Goal: Task Accomplishment & Management: Manage account settings

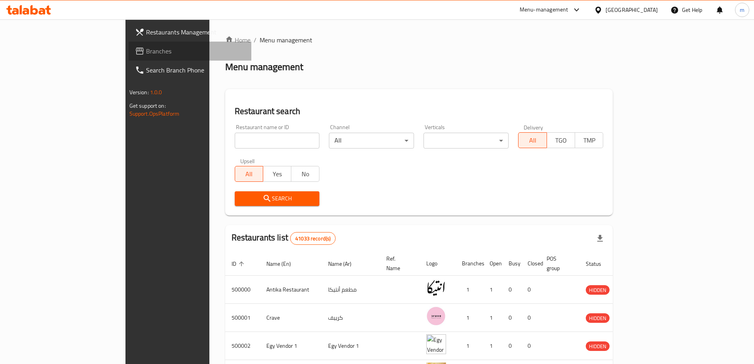
click at [129, 56] on link "Branches" at bounding box center [190, 51] width 123 height 19
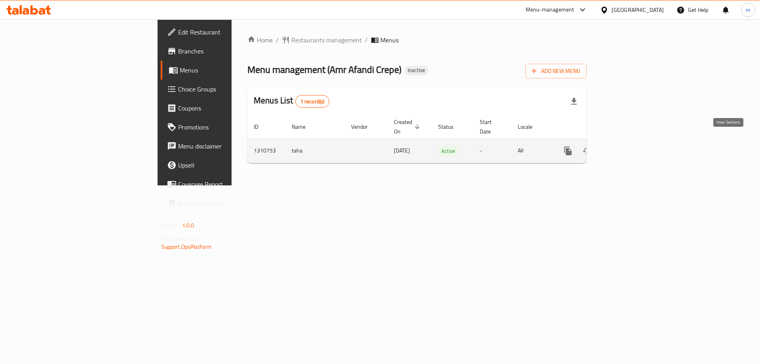
click at [630, 146] on icon "enhanced table" at bounding box center [625, 151] width 10 height 10
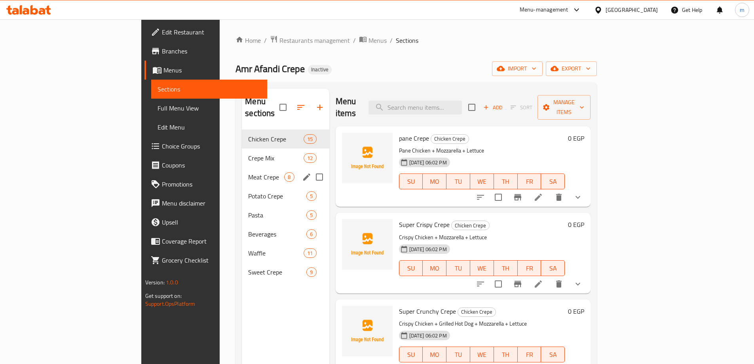
click at [248, 153] on span "Crepe Mix" at bounding box center [275, 158] width 55 height 10
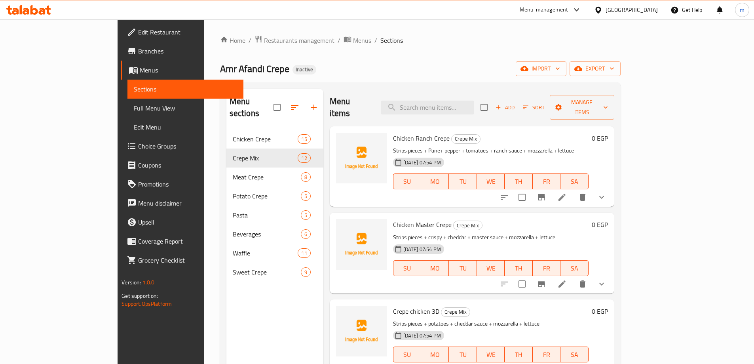
click at [573, 190] on li at bounding box center [562, 197] width 22 height 14
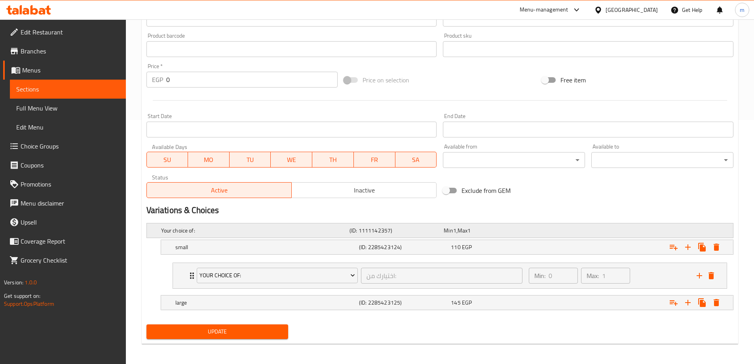
scroll to position [246, 0]
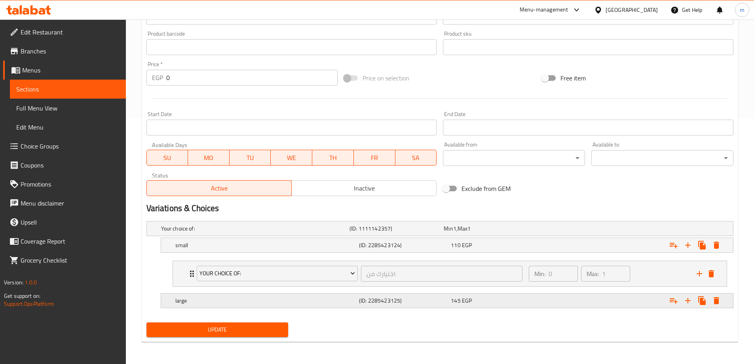
click at [489, 303] on div "145 EGP" at bounding box center [495, 301] width 89 height 8
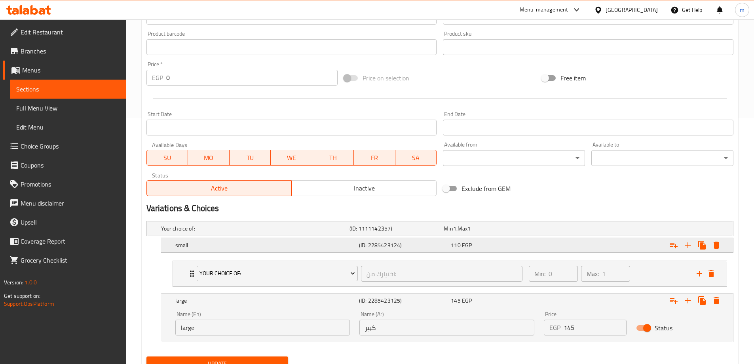
click at [485, 249] on div "110 EGP" at bounding box center [495, 245] width 89 height 8
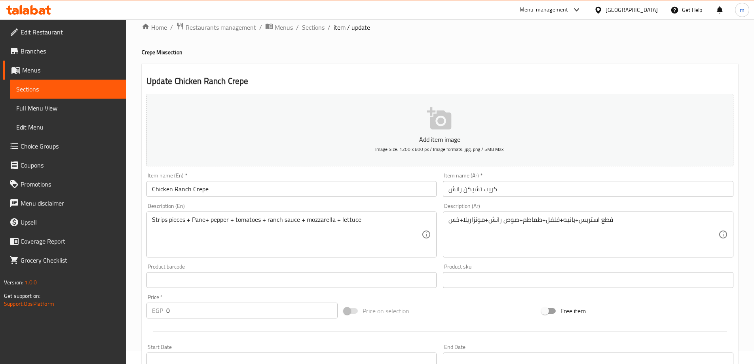
scroll to position [0, 0]
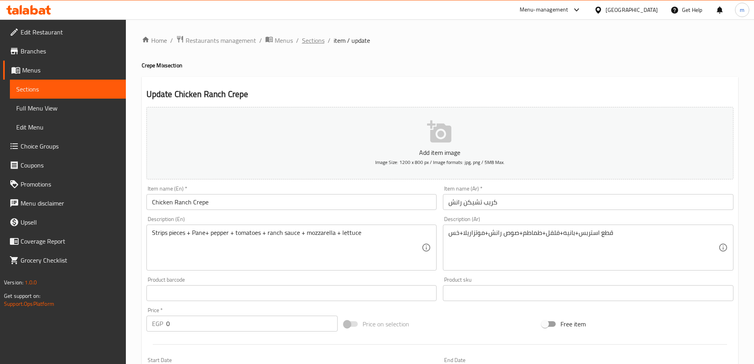
click at [316, 42] on span "Sections" at bounding box center [313, 41] width 23 height 10
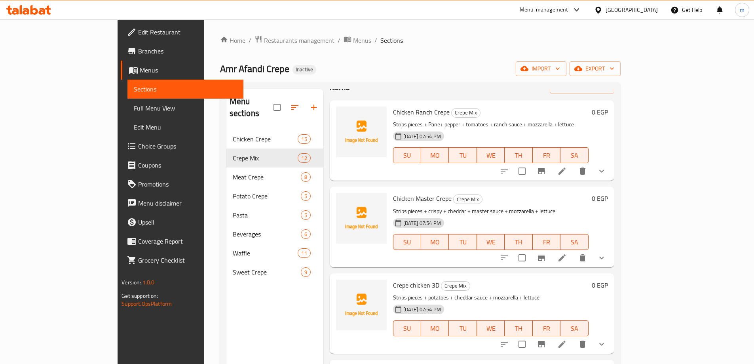
scroll to position [40, 0]
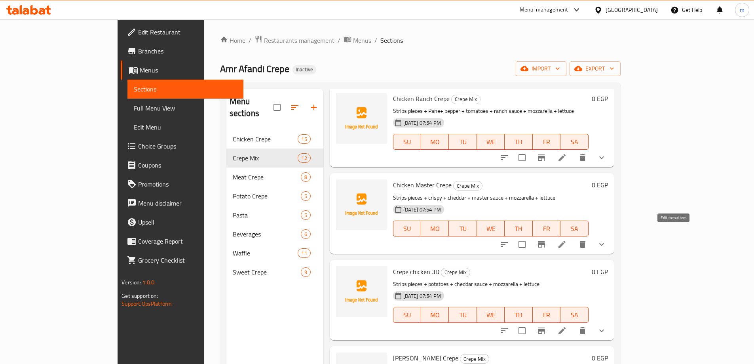
click at [567, 240] on icon at bounding box center [562, 245] width 10 height 10
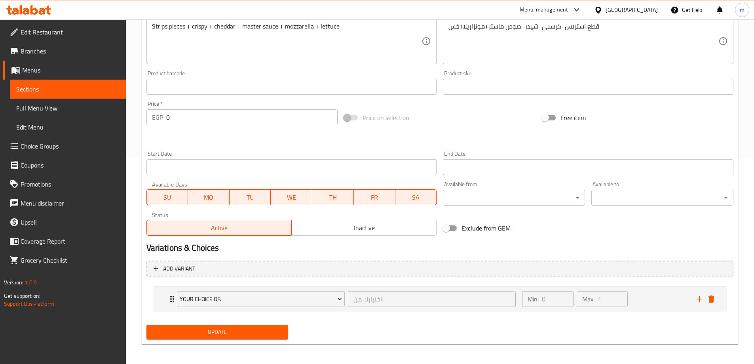
scroll to position [209, 0]
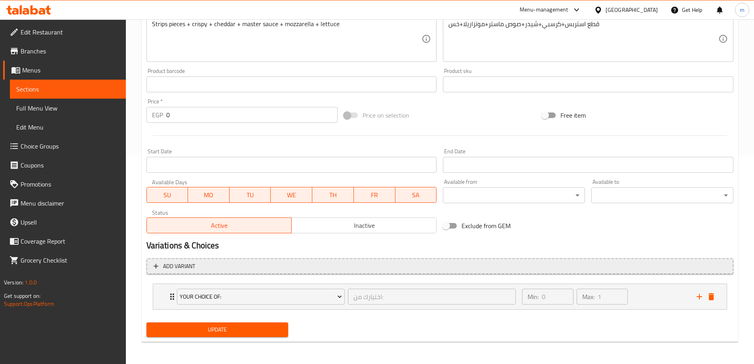
click at [682, 268] on span "Add variant" at bounding box center [440, 266] width 573 height 10
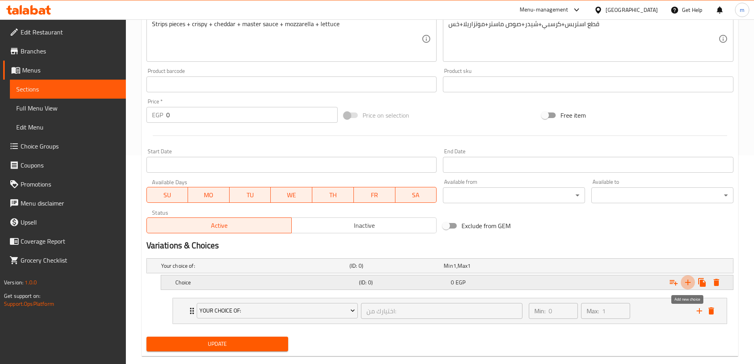
click at [691, 281] on icon "Expand" at bounding box center [688, 283] width 10 height 10
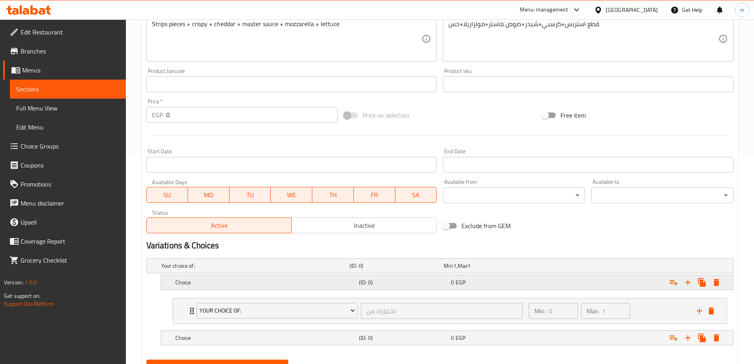
click at [501, 278] on div "0 EGP" at bounding box center [495, 282] width 89 height 8
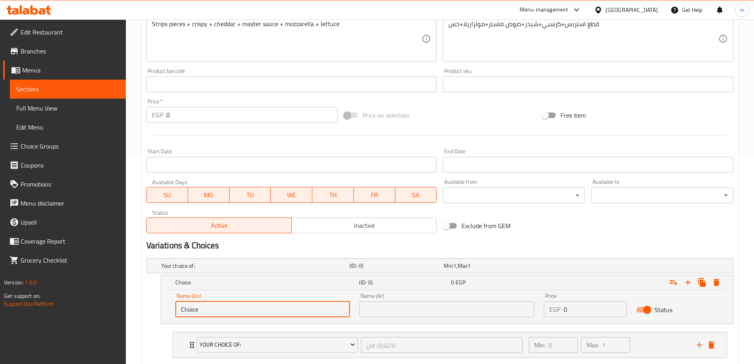
click at [243, 307] on input "Choice" at bounding box center [262, 309] width 175 height 16
type input "small"
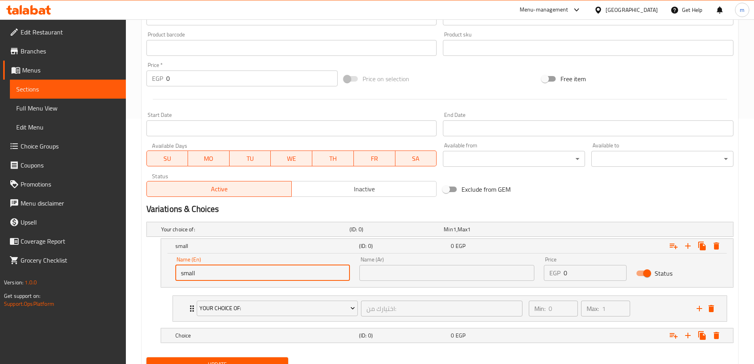
scroll to position [280, 0]
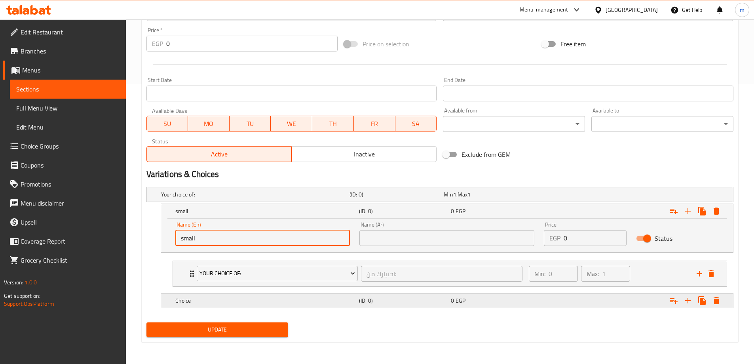
click at [268, 303] on h5 "Choice" at bounding box center [265, 301] width 181 height 8
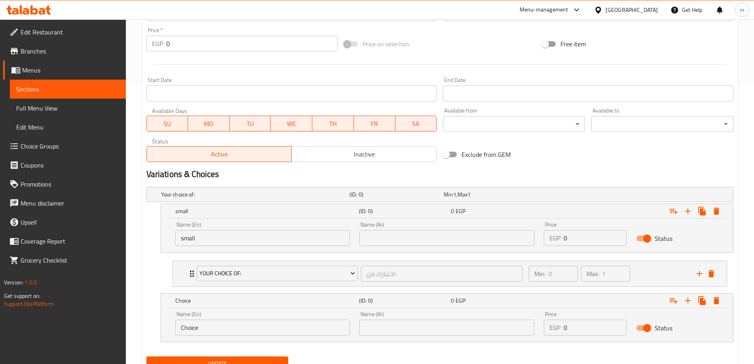
click at [216, 322] on input "Choice" at bounding box center [262, 327] width 175 height 16
type input "large"
click at [385, 237] on input "text" at bounding box center [446, 238] width 175 height 16
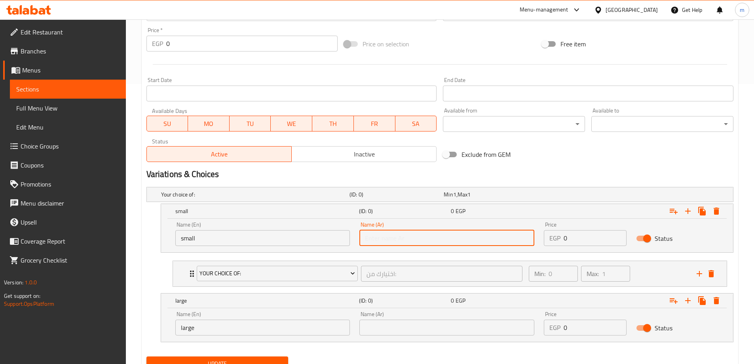
type input "صغير"
click at [399, 332] on input "text" at bounding box center [446, 327] width 175 height 16
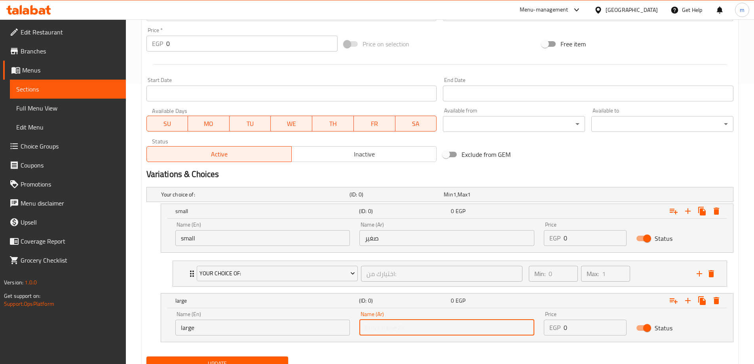
type input "كبير"
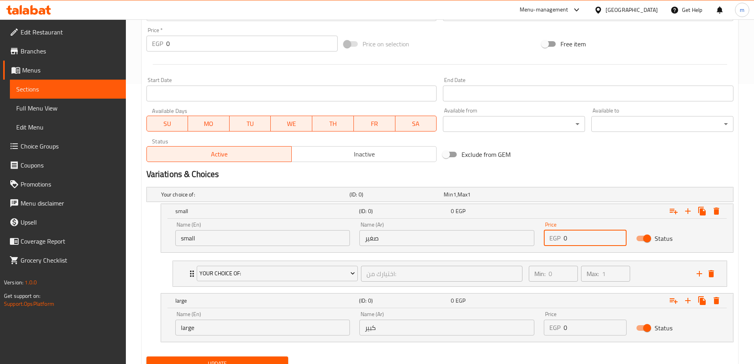
drag, startPoint x: 588, startPoint y: 243, endPoint x: 555, endPoint y: 243, distance: 33.3
click at [555, 243] on div "EGP 0 Price" at bounding box center [585, 238] width 83 height 16
type input "110"
drag, startPoint x: 578, startPoint y: 331, endPoint x: 562, endPoint y: 333, distance: 16.1
click at [562, 333] on div "EGP 0 Price" at bounding box center [585, 327] width 83 height 16
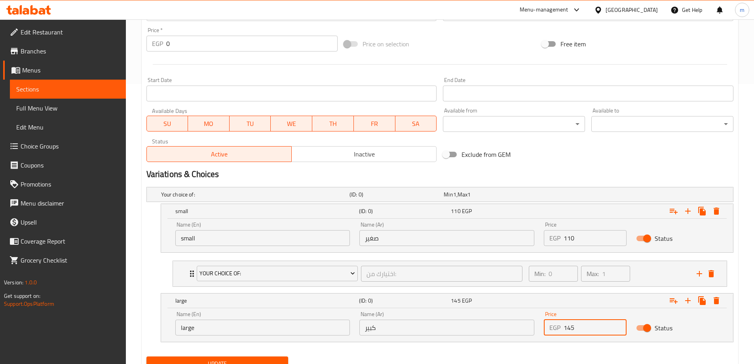
type input "145"
click at [557, 349] on nav at bounding box center [439, 347] width 587 height 6
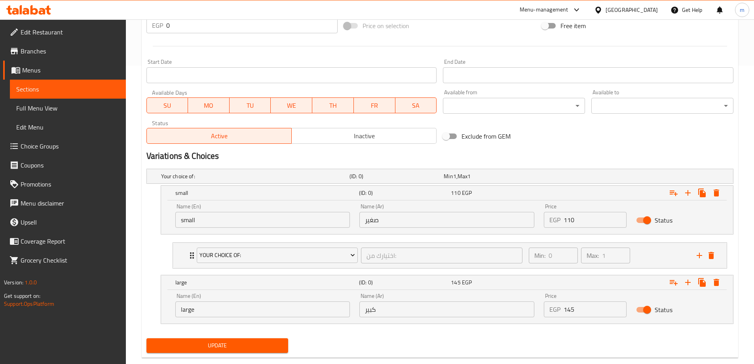
scroll to position [314, 0]
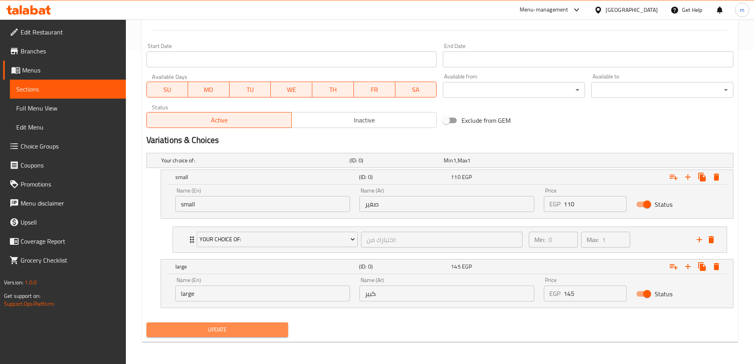
click at [277, 332] on span "Update" at bounding box center [217, 330] width 129 height 10
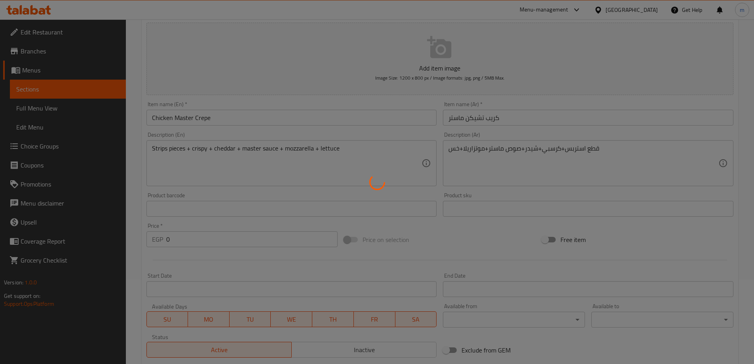
scroll to position [0, 0]
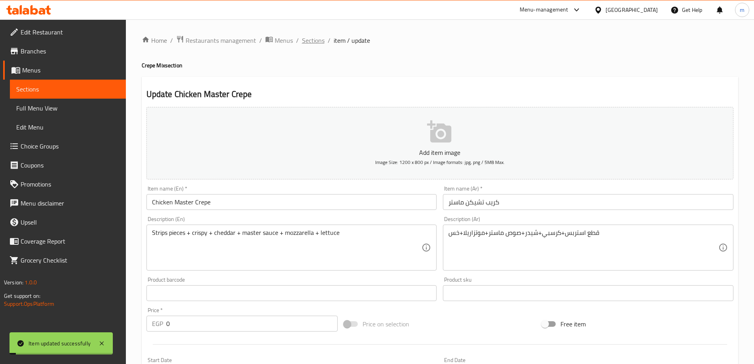
click at [316, 45] on span "Sections" at bounding box center [313, 41] width 23 height 10
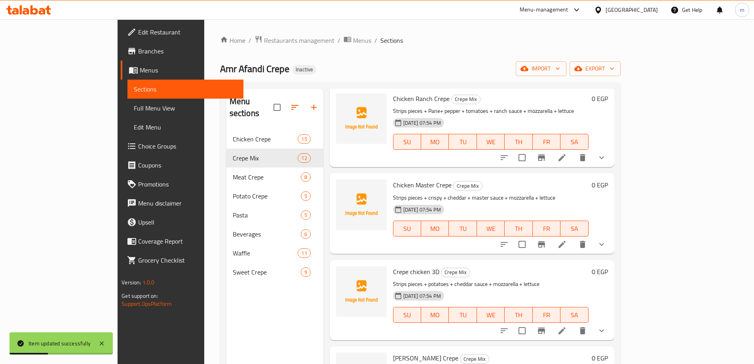
scroll to position [79, 0]
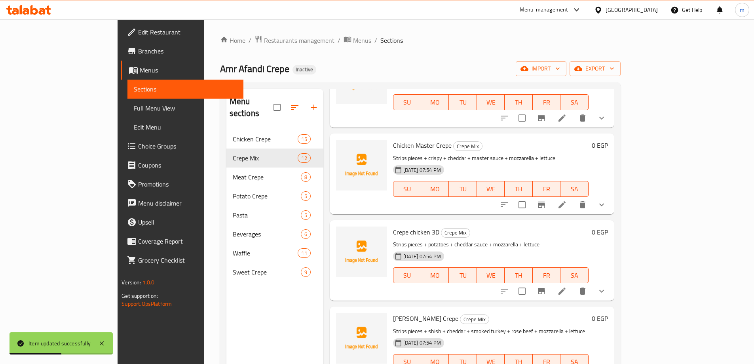
click at [566, 287] on icon at bounding box center [562, 290] width 7 height 7
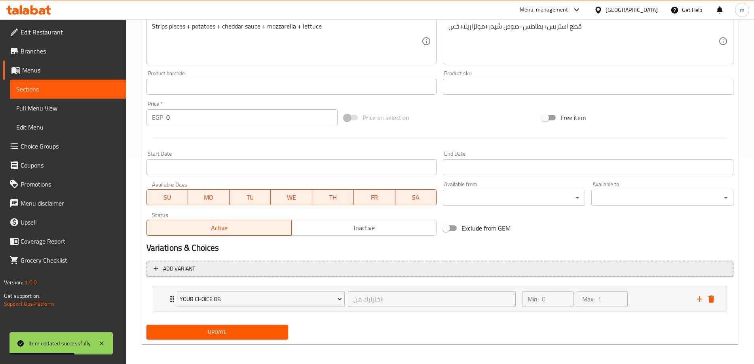
scroll to position [209, 0]
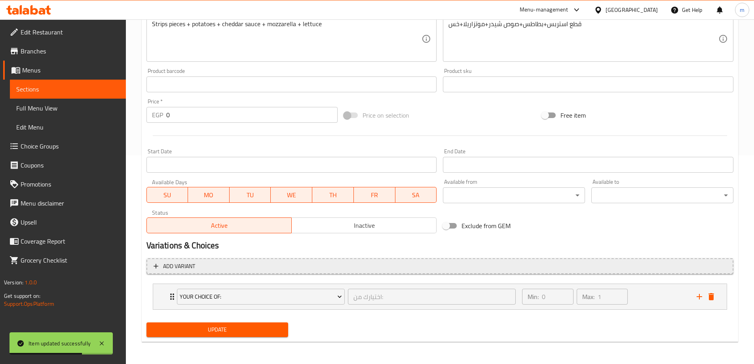
click at [518, 267] on span "Add variant" at bounding box center [440, 266] width 573 height 10
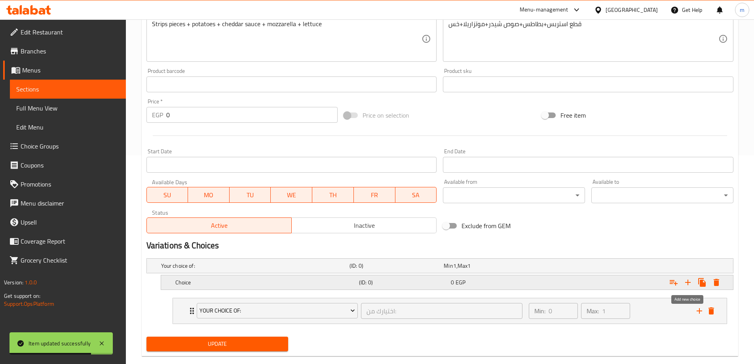
click at [689, 284] on icon "Expand" at bounding box center [688, 283] width 10 height 10
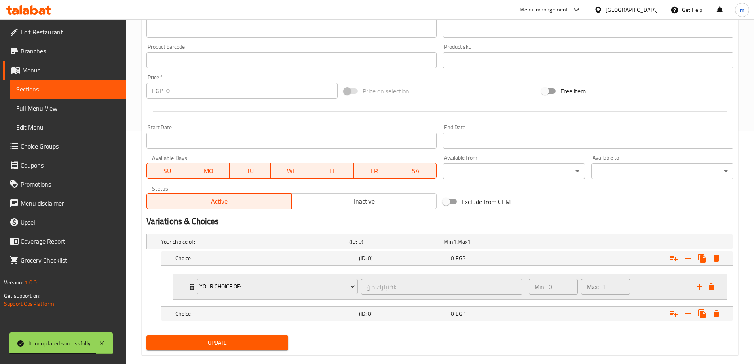
scroll to position [246, 0]
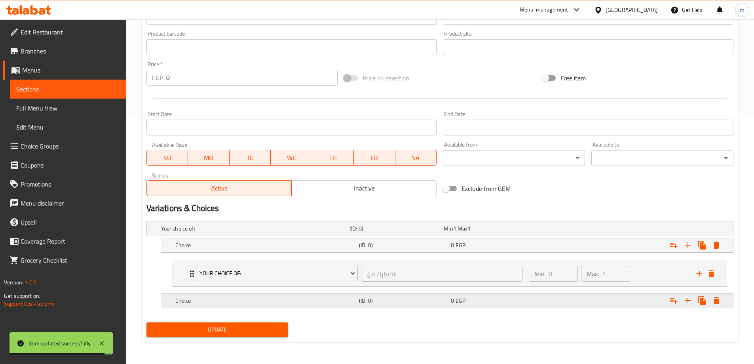
click at [475, 303] on div "0 EGP" at bounding box center [495, 301] width 89 height 8
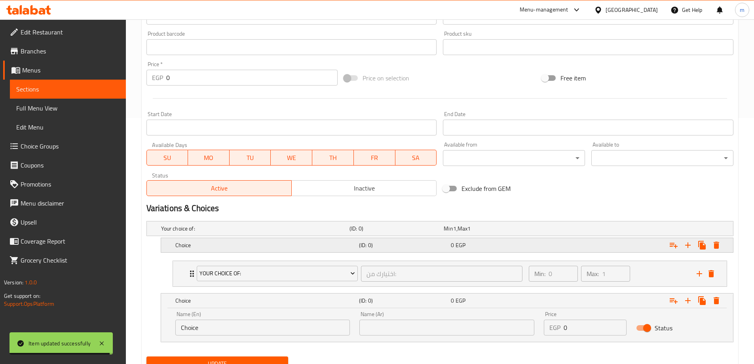
click at [471, 246] on div "0 EGP" at bounding box center [495, 245] width 89 height 8
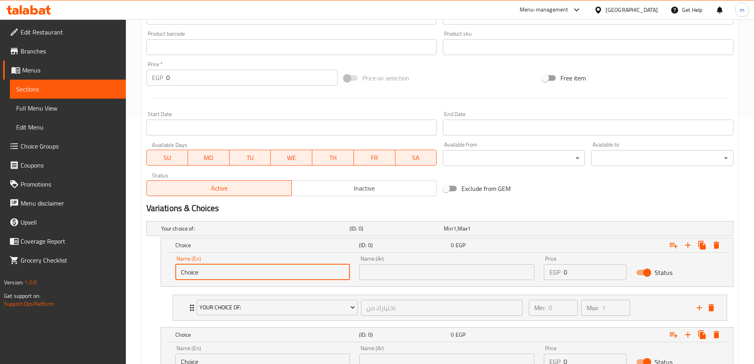
click at [260, 278] on input "Choice" at bounding box center [262, 272] width 175 height 16
type input "small"
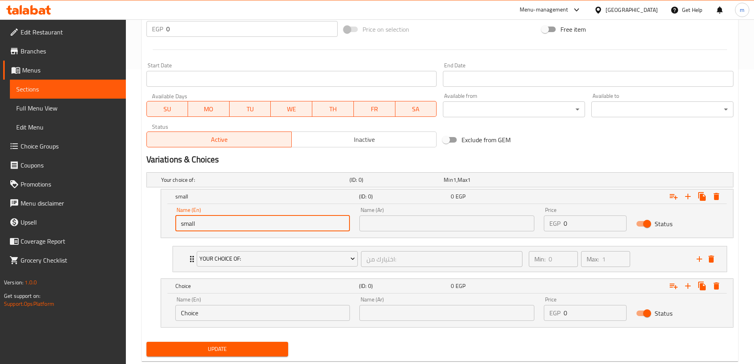
scroll to position [314, 0]
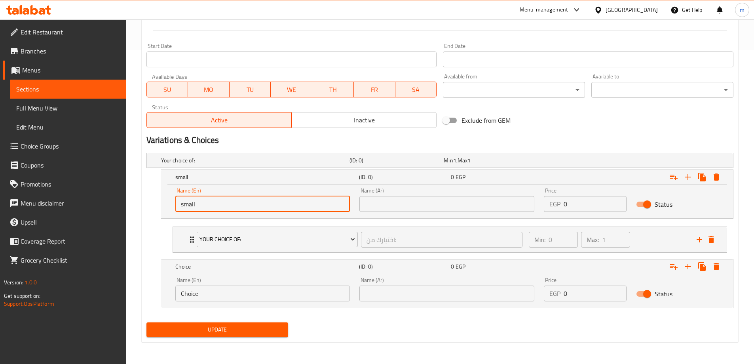
click at [242, 292] on input "Choice" at bounding box center [262, 293] width 175 height 16
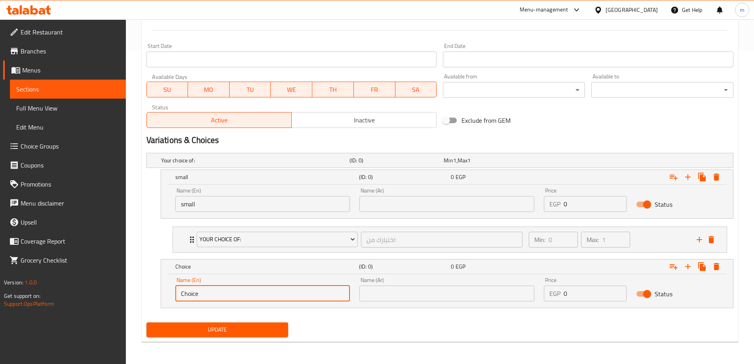
click at [242, 292] on input "Choice" at bounding box center [262, 293] width 175 height 16
type input "large"
click at [403, 210] on input "text" at bounding box center [446, 204] width 175 height 16
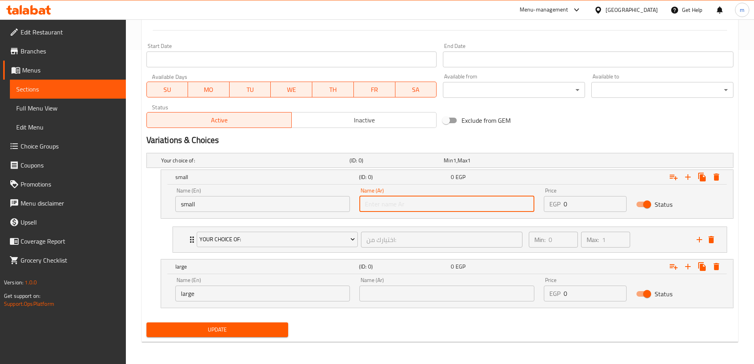
type input "صغير"
click at [410, 287] on input "text" at bounding box center [446, 293] width 175 height 16
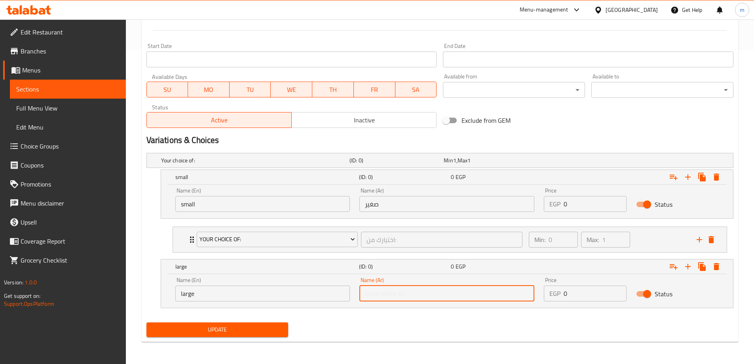
type input "كبير"
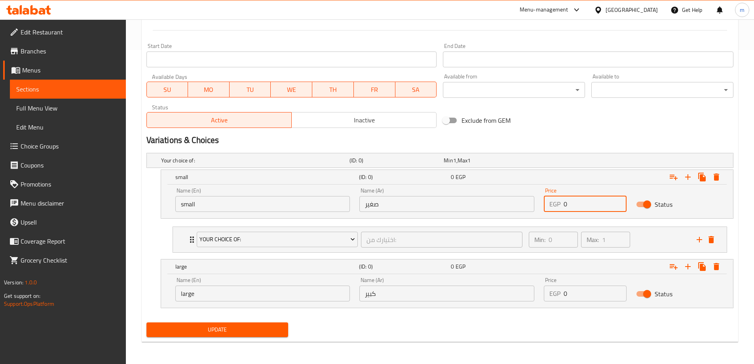
drag, startPoint x: 575, startPoint y: 201, endPoint x: 564, endPoint y: 204, distance: 11.8
click at [564, 204] on input "0" at bounding box center [595, 204] width 63 height 16
type input "115"
drag, startPoint x: 590, startPoint y: 293, endPoint x: 556, endPoint y: 298, distance: 33.7
click at [556, 298] on div "EGP 0 Price" at bounding box center [585, 293] width 83 height 16
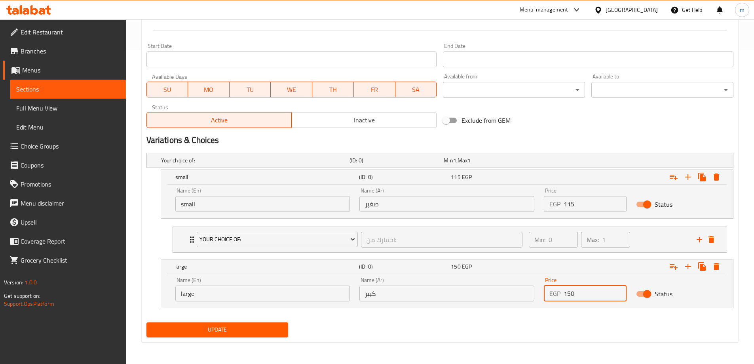
type input "150"
click at [551, 322] on div "Update" at bounding box center [439, 329] width 593 height 21
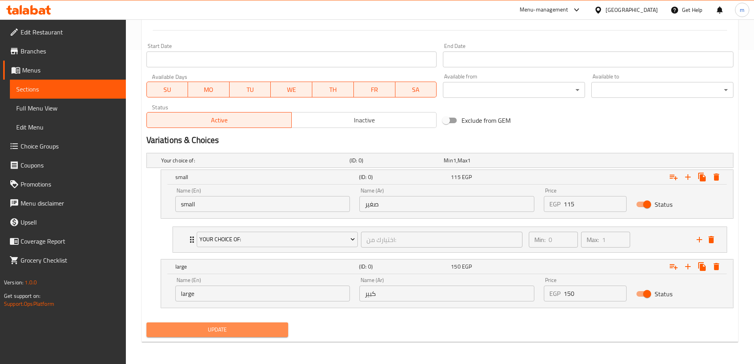
click at [257, 323] on button "Update" at bounding box center [217, 329] width 142 height 15
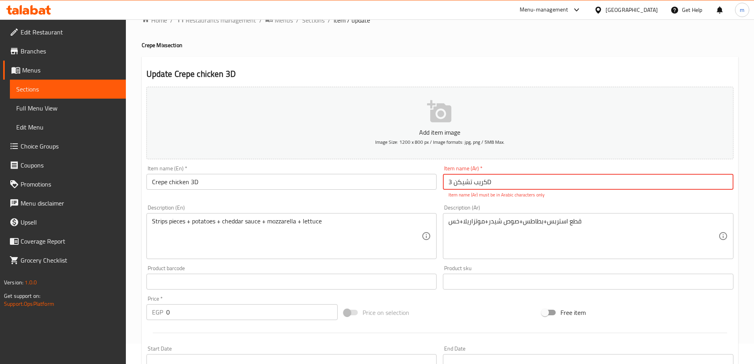
click at [492, 185] on input "كريب تشيكن 3D" at bounding box center [588, 182] width 291 height 16
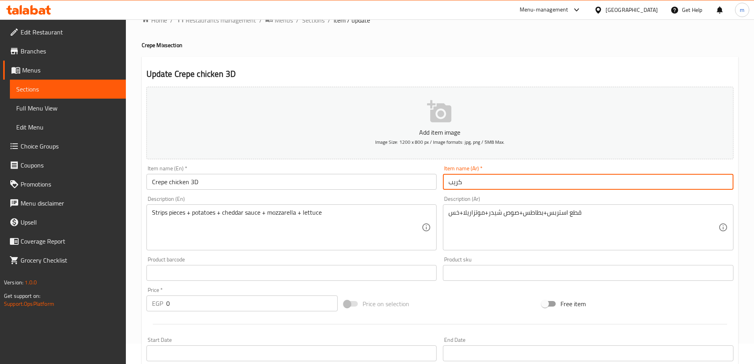
click at [327, 64] on div "Update Crepe chicken 3D Add item image Image Size: 1200 x 800 px / Image format…" at bounding box center [440, 346] width 597 height 579
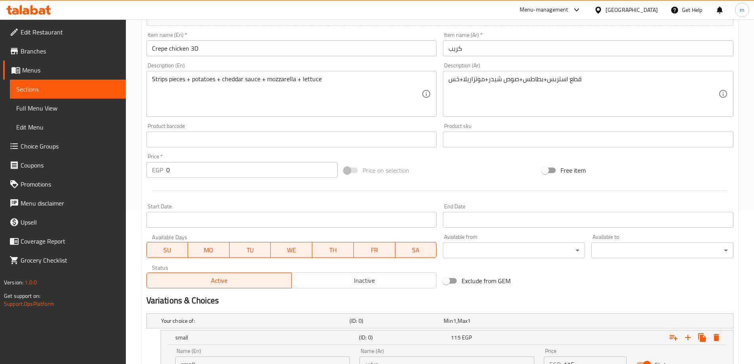
scroll to position [76, 0]
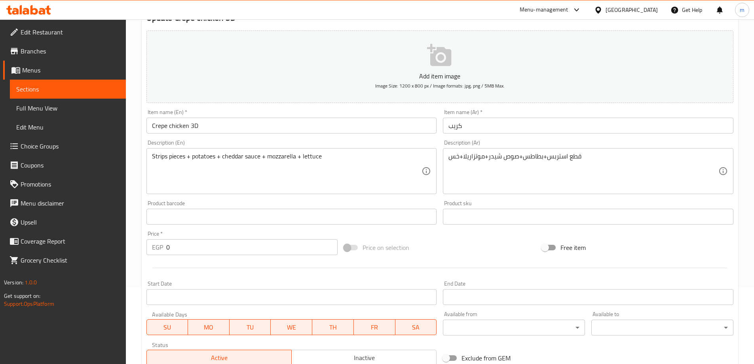
click at [508, 127] on input "كريب" at bounding box center [588, 126] width 291 height 16
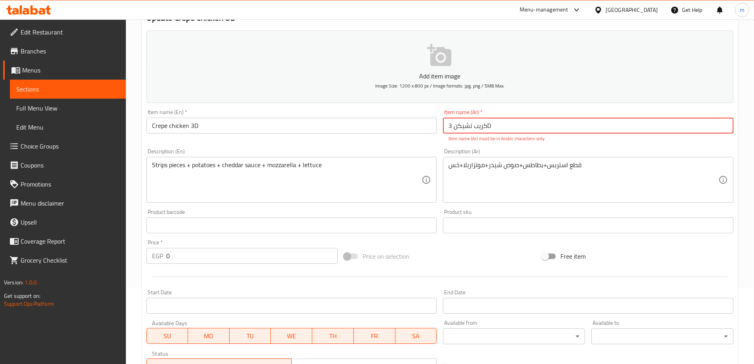
click at [506, 141] on p "Item name (Ar) must be in Arabic characters only" at bounding box center [589, 138] width 280 height 7
click at [506, 123] on input "كريب تشيكن 3D" at bounding box center [588, 126] width 291 height 16
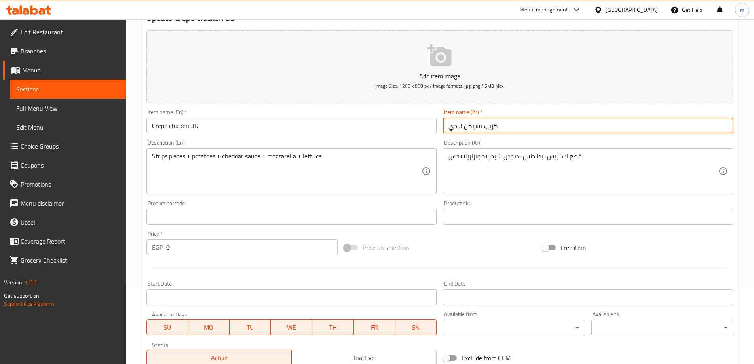
type input "كريب تشيكن 3 دي"
click at [508, 108] on div "Item name (Ar)   * كريب تشيكن 3 دي Item name (Ar) *" at bounding box center [588, 121] width 297 height 30
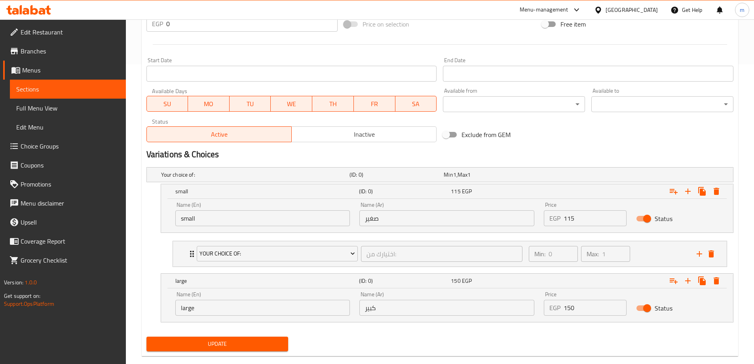
scroll to position [314, 0]
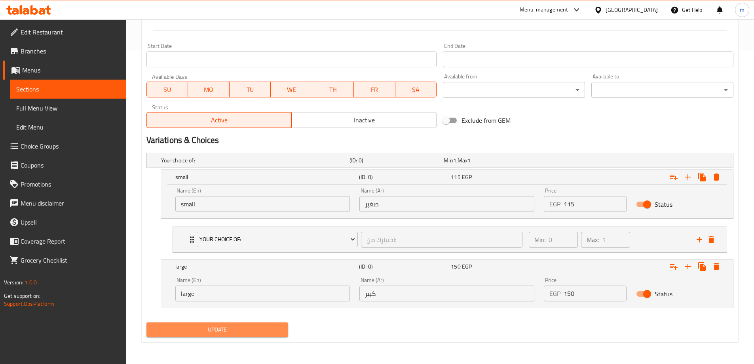
click at [272, 332] on span "Update" at bounding box center [217, 330] width 129 height 10
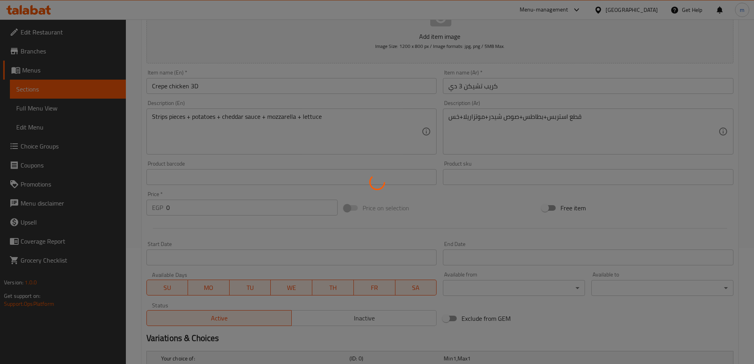
scroll to position [0, 0]
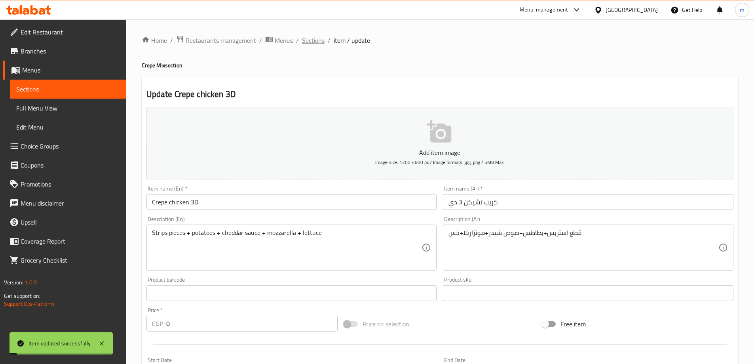
click at [319, 36] on span "Sections" at bounding box center [313, 41] width 23 height 10
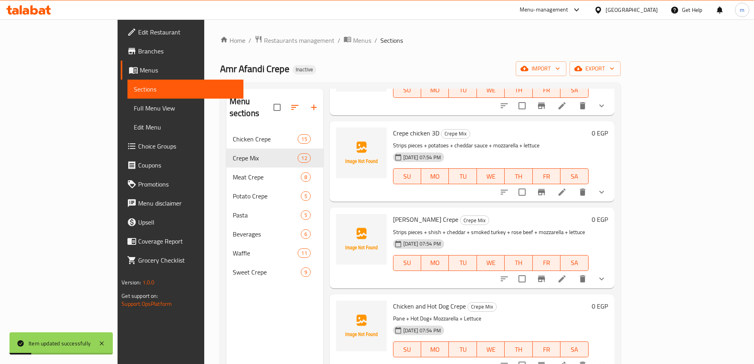
scroll to position [198, 0]
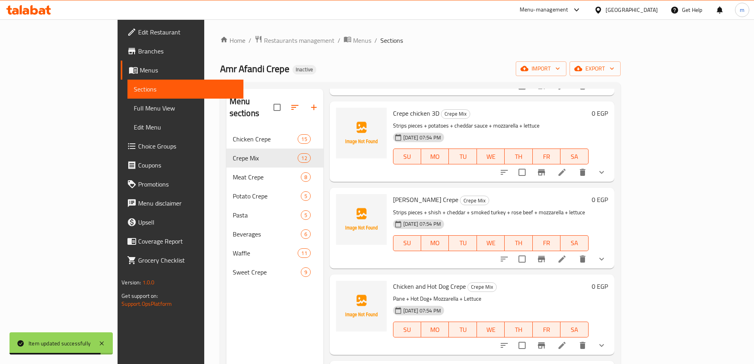
click at [573, 252] on li at bounding box center [562, 259] width 22 height 14
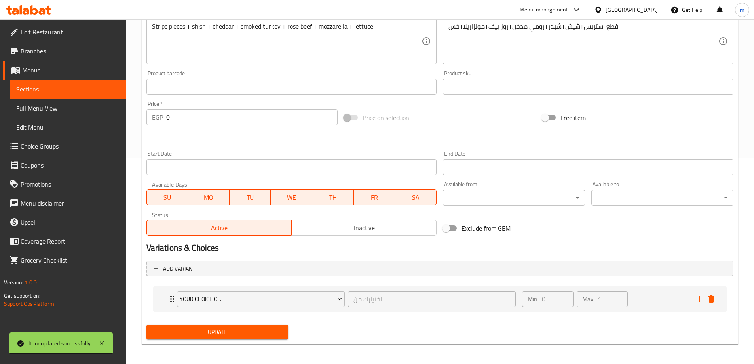
scroll to position [209, 0]
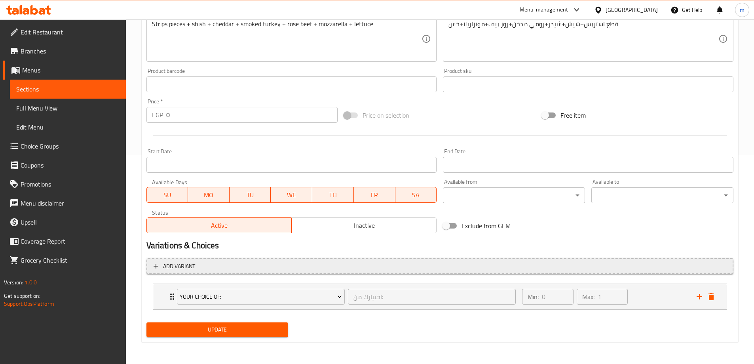
click at [578, 271] on button "Add variant" at bounding box center [439, 266] width 587 height 16
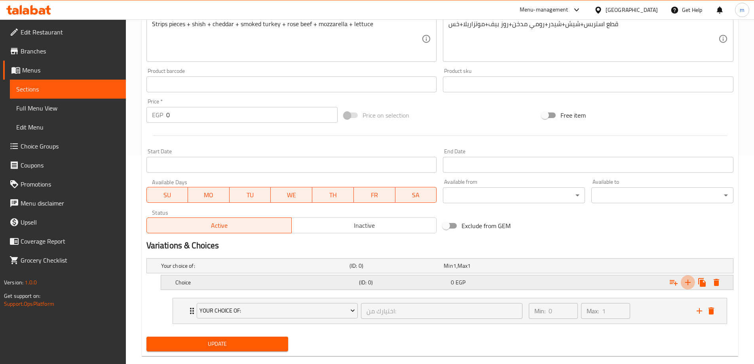
click at [689, 286] on icon "Expand" at bounding box center [688, 283] width 10 height 10
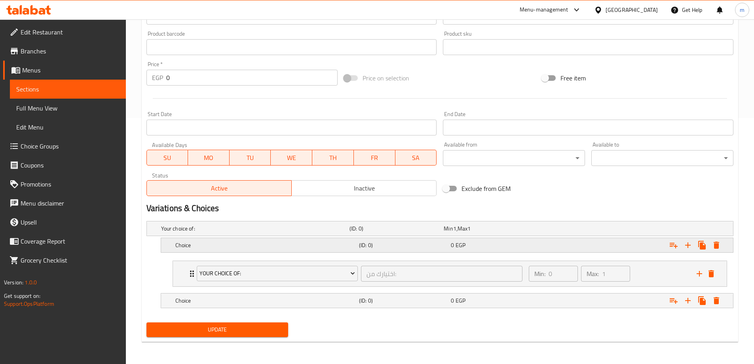
click at [472, 242] on div "0 EGP" at bounding box center [495, 245] width 89 height 8
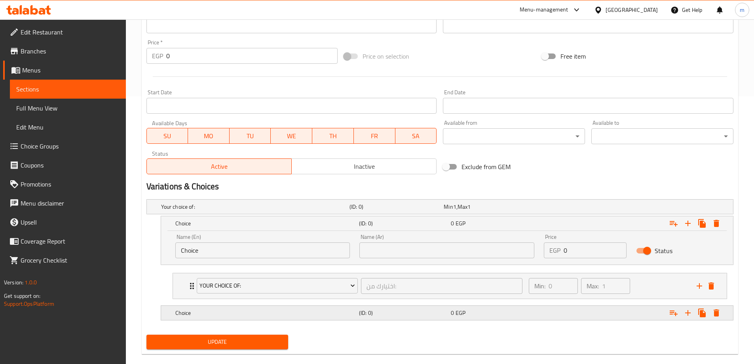
scroll to position [280, 0]
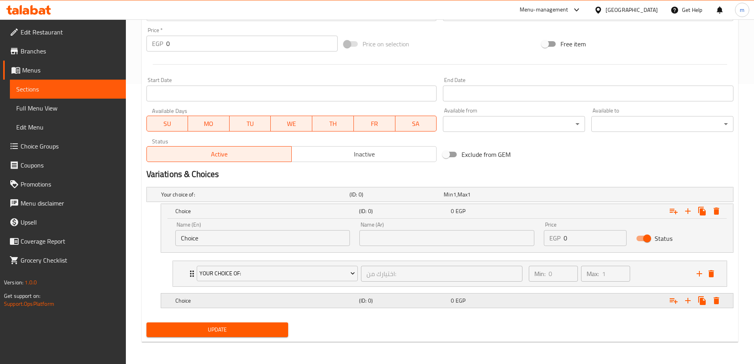
click at [408, 298] on h5 "(ID: 0)" at bounding box center [403, 301] width 89 height 8
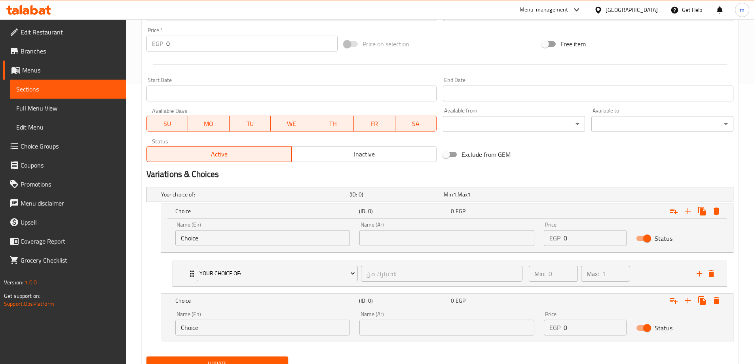
click at [285, 238] on input "Choice" at bounding box center [262, 238] width 175 height 16
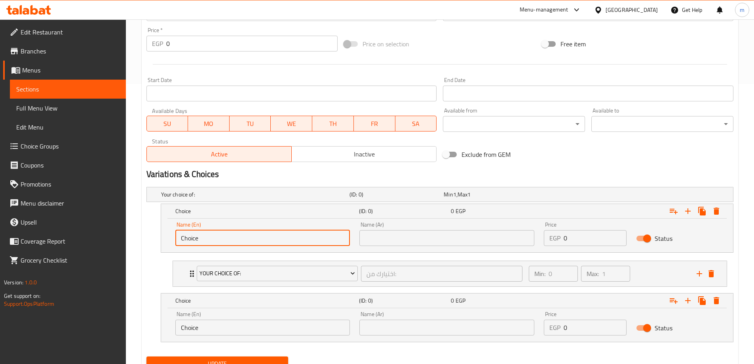
click at [285, 238] on input "Choice" at bounding box center [262, 238] width 175 height 16
click at [228, 244] on input "س" at bounding box center [262, 238] width 175 height 16
type input "small"
click at [223, 326] on input "Choice" at bounding box center [262, 327] width 175 height 16
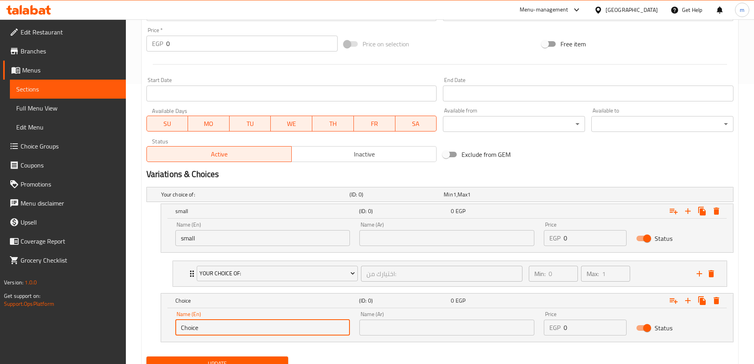
click at [223, 326] on input "Choice" at bounding box center [262, 327] width 175 height 16
type input "large"
click at [387, 238] on input "text" at bounding box center [446, 238] width 175 height 16
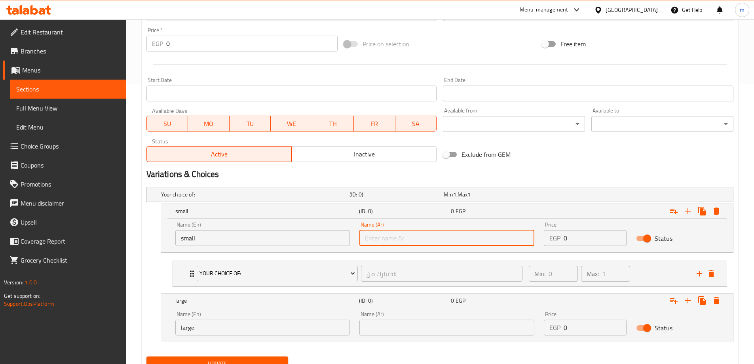
type input "صغير"
click at [405, 325] on input "text" at bounding box center [446, 327] width 175 height 16
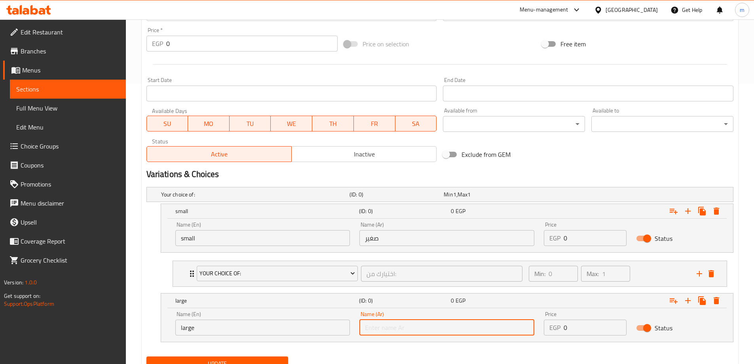
type input "كبير"
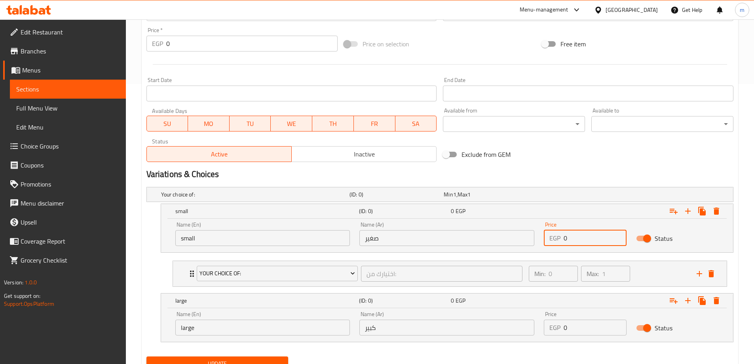
drag, startPoint x: 569, startPoint y: 240, endPoint x: 561, endPoint y: 242, distance: 7.9
click at [561, 242] on div "EGP 0 Price" at bounding box center [585, 238] width 83 height 16
type input "125"
drag, startPoint x: 583, startPoint y: 329, endPoint x: 563, endPoint y: 331, distance: 19.9
click at [563, 331] on div "EGP 0 Price" at bounding box center [585, 327] width 83 height 16
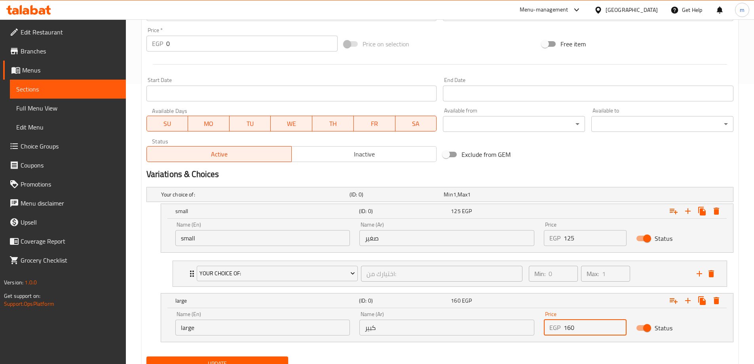
type input "160"
click at [553, 350] on nav at bounding box center [439, 347] width 587 height 6
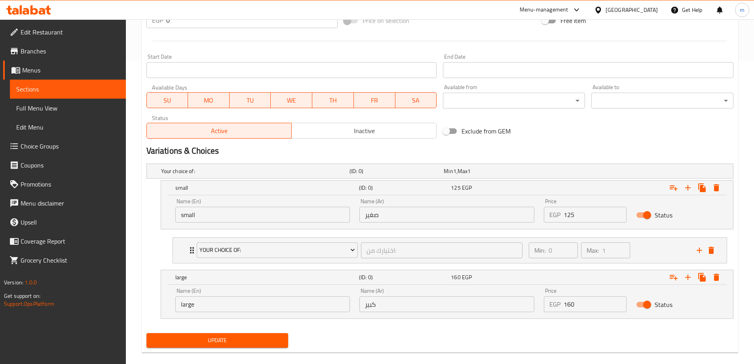
scroll to position [314, 0]
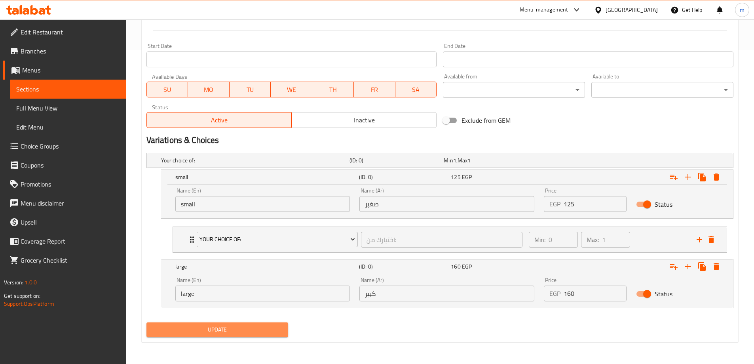
click at [257, 333] on span "Update" at bounding box center [217, 330] width 129 height 10
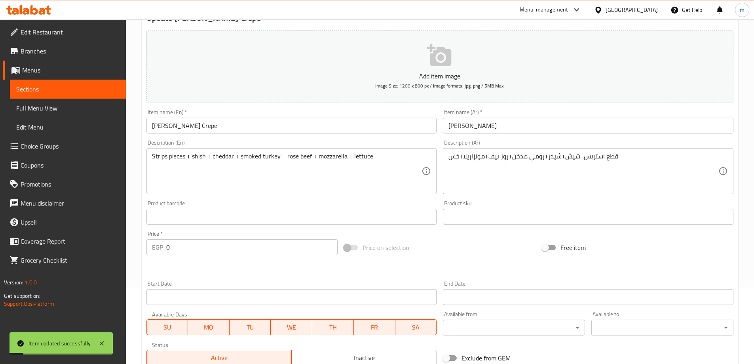
scroll to position [0, 0]
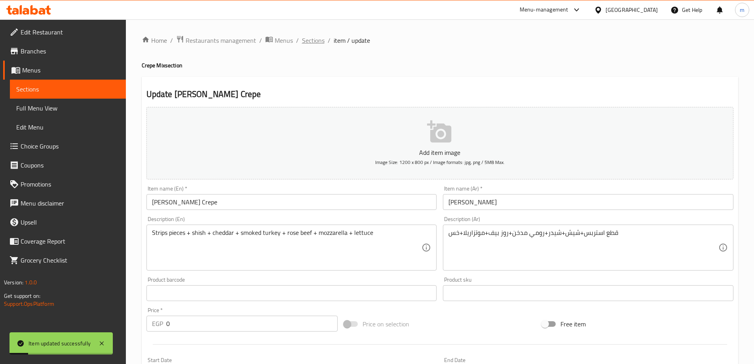
click at [318, 42] on span "Sections" at bounding box center [313, 41] width 23 height 10
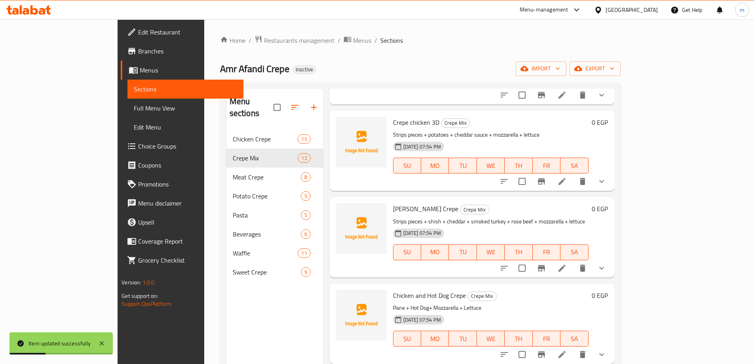
scroll to position [317, 0]
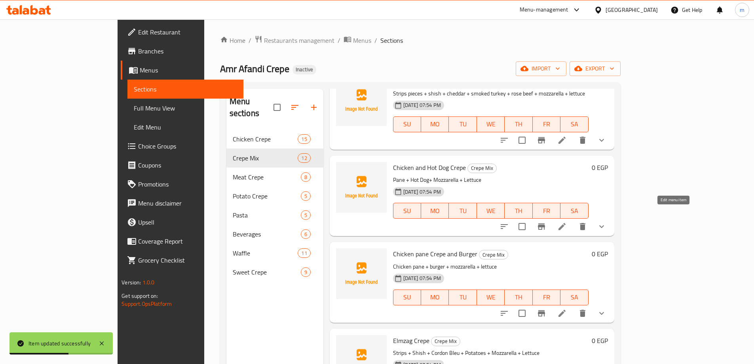
click at [567, 222] on icon at bounding box center [562, 227] width 10 height 10
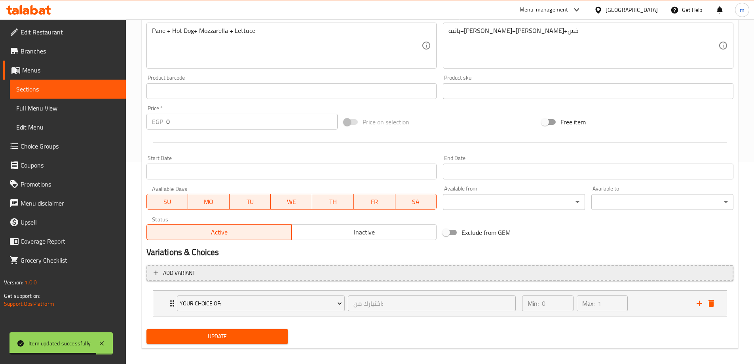
scroll to position [209, 0]
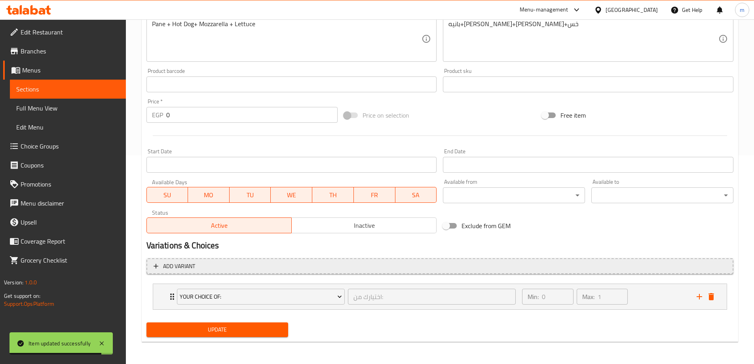
click at [303, 268] on span "Add variant" at bounding box center [440, 266] width 573 height 10
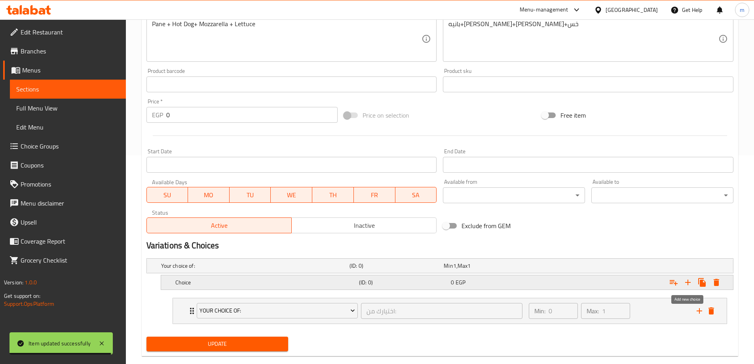
click at [690, 285] on icon "Expand" at bounding box center [688, 283] width 10 height 10
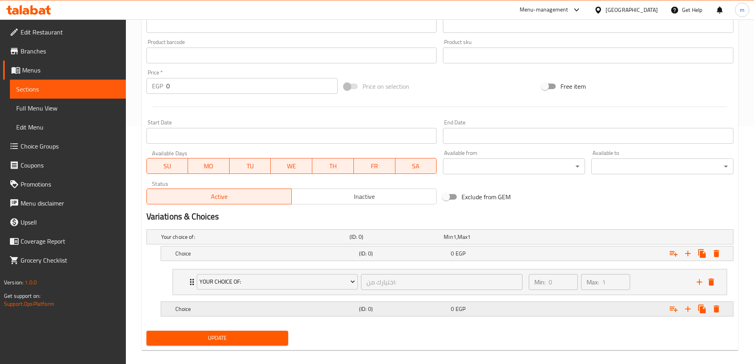
scroll to position [246, 0]
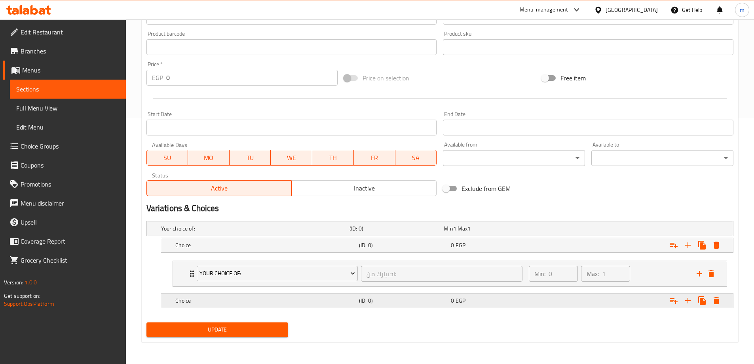
click at [482, 305] on div "0 EGP" at bounding box center [495, 300] width 92 height 11
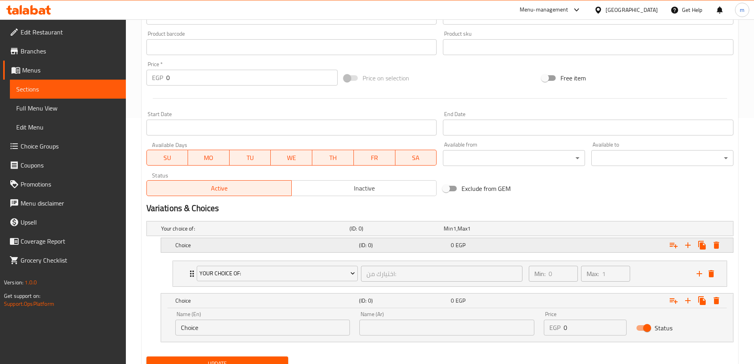
click at [437, 249] on h5 "(ID: 0)" at bounding box center [403, 245] width 89 height 8
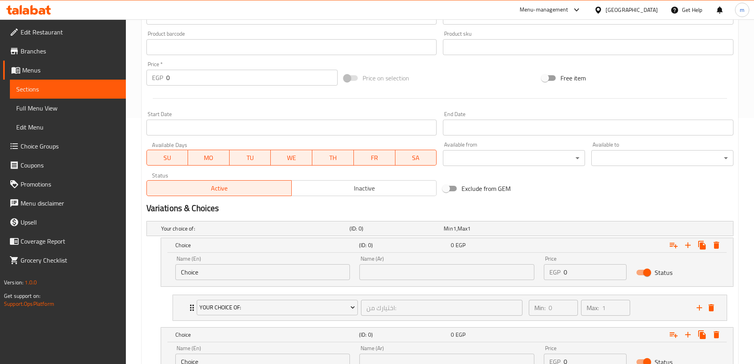
click at [268, 274] on input "Choice" at bounding box center [262, 272] width 175 height 16
type input "small"
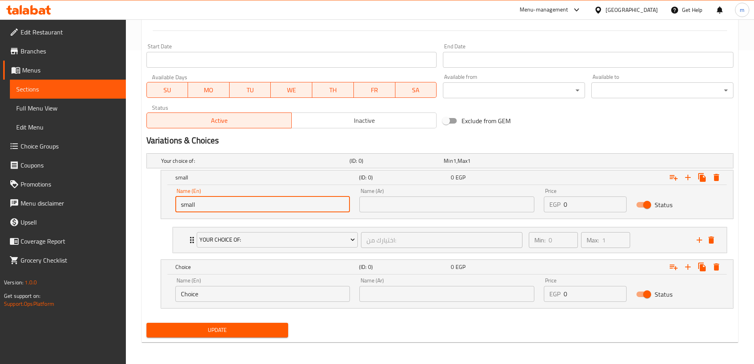
scroll to position [314, 0]
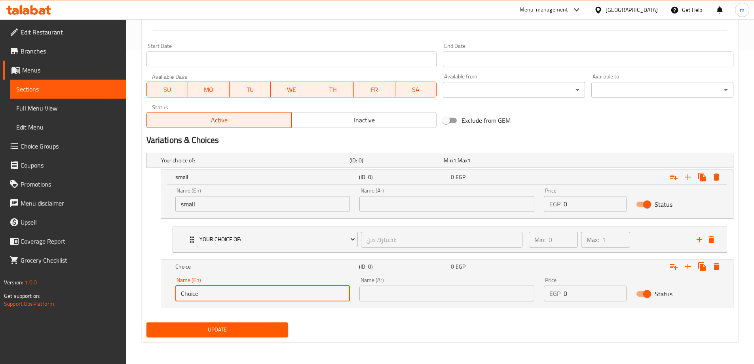
click at [232, 293] on input "Choice" at bounding box center [262, 293] width 175 height 16
type input "large"
click at [445, 215] on div "Name (Ar) Name (Ar)" at bounding box center [447, 200] width 184 height 34
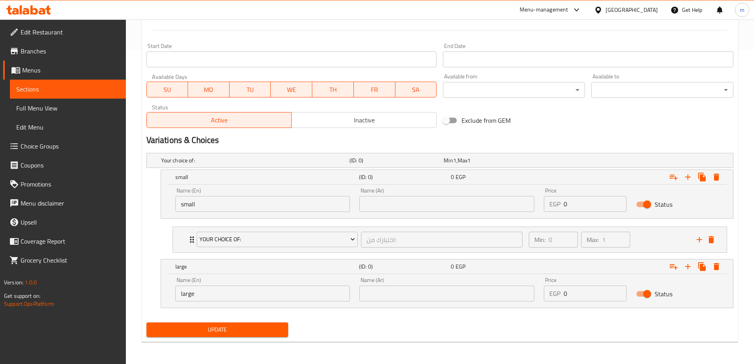
click at [443, 211] on input "text" at bounding box center [446, 204] width 175 height 16
type input "صغير"
click at [428, 294] on input "text" at bounding box center [446, 293] width 175 height 16
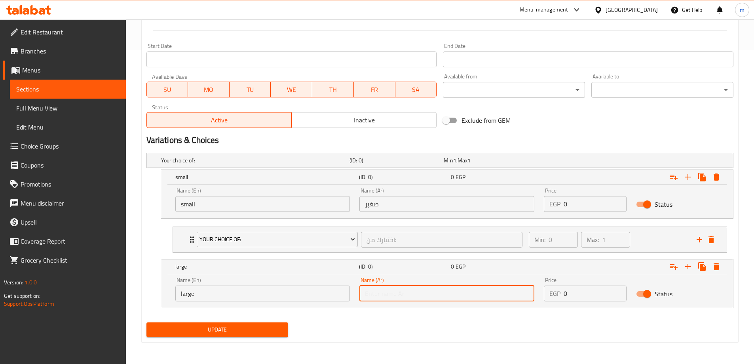
type input "كبير"
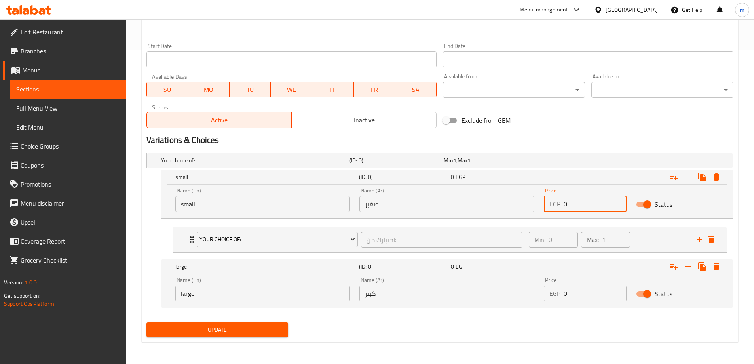
drag, startPoint x: 567, startPoint y: 207, endPoint x: 562, endPoint y: 209, distance: 5.7
click at [562, 209] on div "EGP 0 Price" at bounding box center [585, 204] width 83 height 16
type input "110"
drag, startPoint x: 570, startPoint y: 289, endPoint x: 565, endPoint y: 291, distance: 5.9
click at [565, 291] on input "0" at bounding box center [595, 293] width 63 height 16
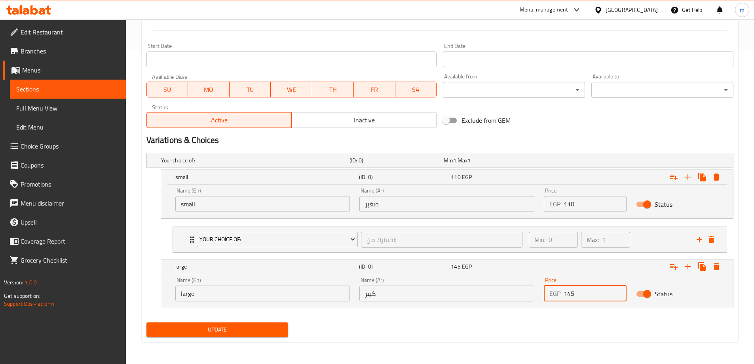
type input "145"
click at [517, 335] on div "Update" at bounding box center [439, 329] width 593 height 21
click at [248, 319] on div "Update" at bounding box center [217, 329] width 148 height 21
click at [249, 326] on span "Update" at bounding box center [217, 330] width 129 height 10
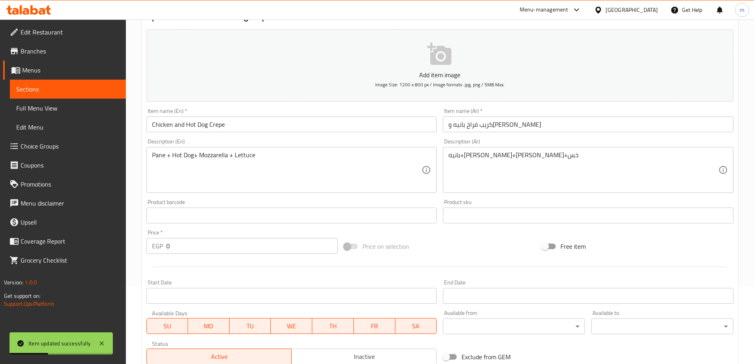
scroll to position [0, 0]
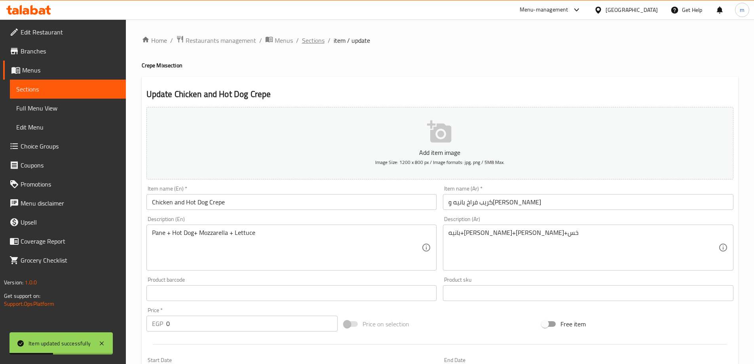
click at [313, 39] on span "Sections" at bounding box center [313, 41] width 23 height 10
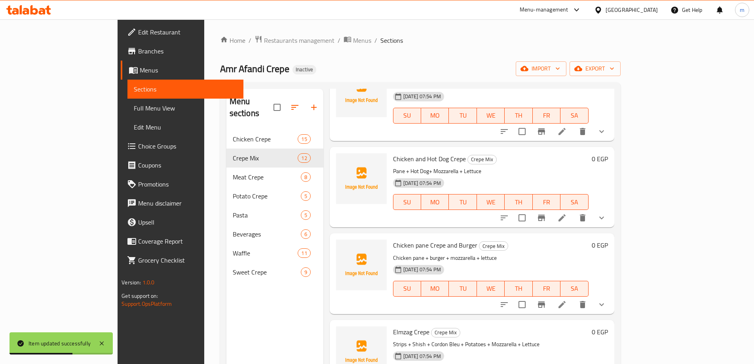
scroll to position [356, 0]
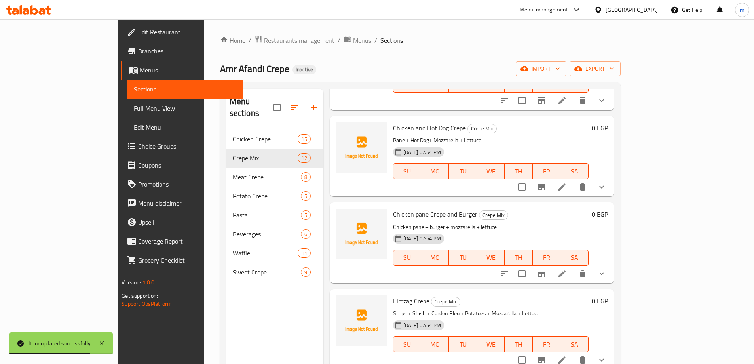
click at [573, 266] on li at bounding box center [562, 273] width 22 height 14
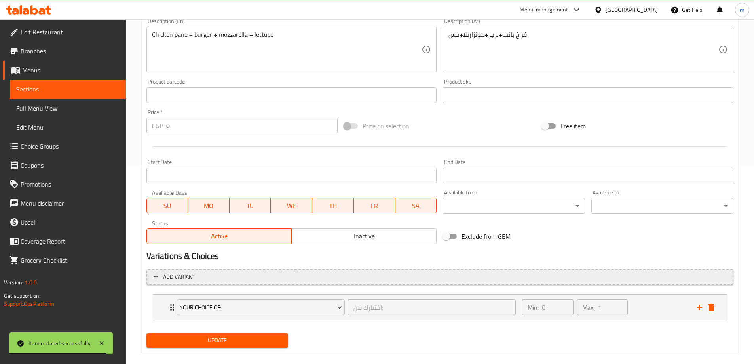
scroll to position [209, 0]
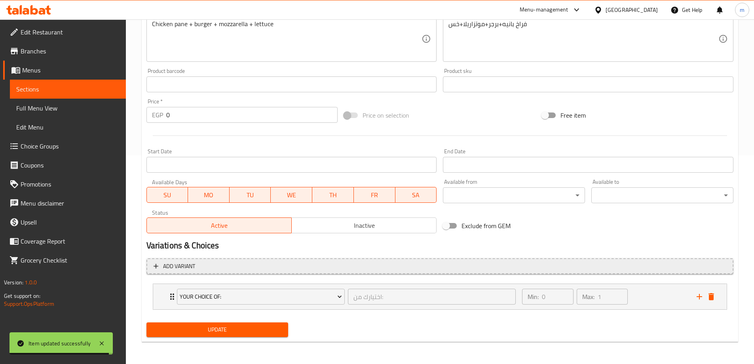
click at [642, 270] on span "Add variant" at bounding box center [440, 266] width 573 height 10
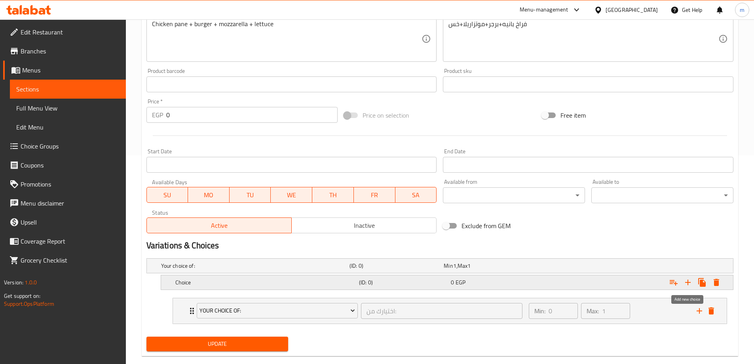
click at [685, 281] on icon "Expand" at bounding box center [688, 283] width 10 height 10
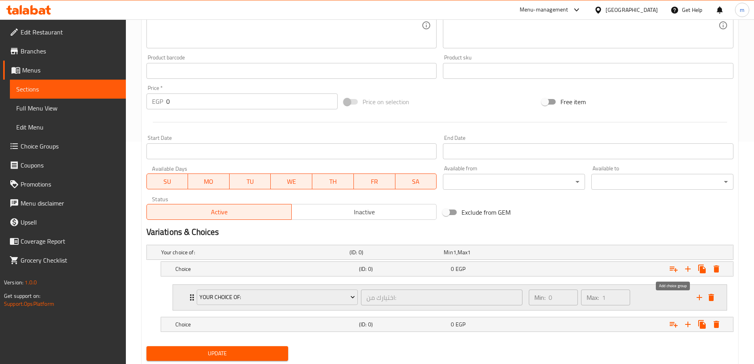
scroll to position [246, 0]
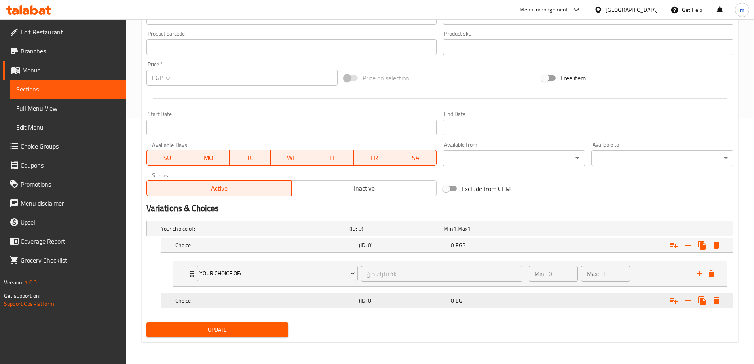
click at [624, 301] on div "Expand" at bounding box center [633, 300] width 184 height 17
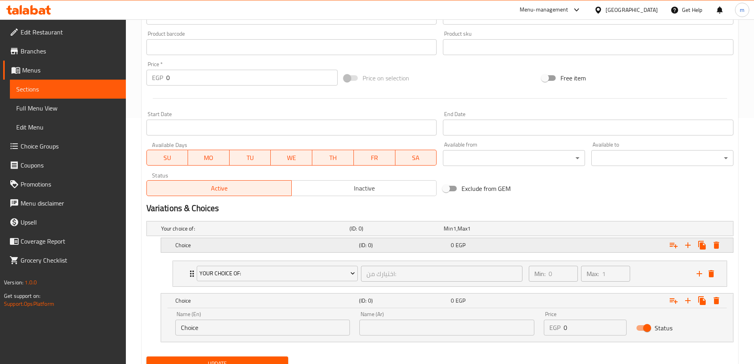
click at [550, 251] on div "Expand" at bounding box center [633, 244] width 184 height 17
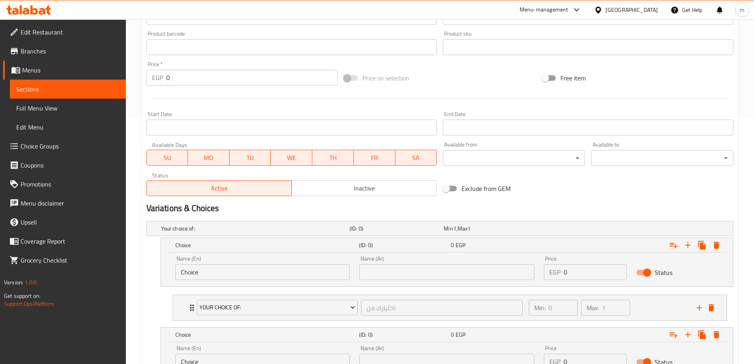
click at [270, 281] on div "Name (En) Choice Name (En)" at bounding box center [263, 268] width 184 height 34
click at [267, 279] on input "Choice" at bounding box center [262, 272] width 175 height 16
click at [267, 277] on input "ds" at bounding box center [262, 272] width 175 height 16
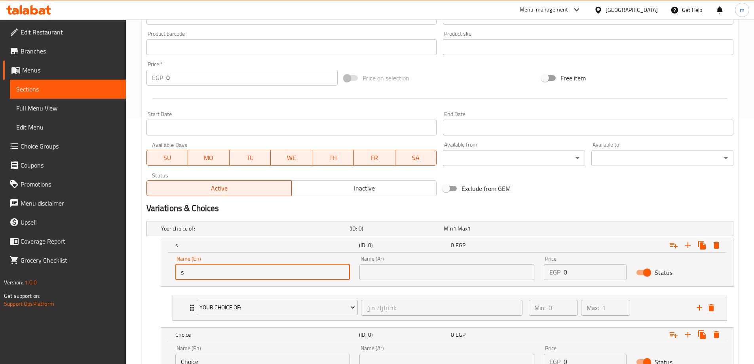
type input "small"
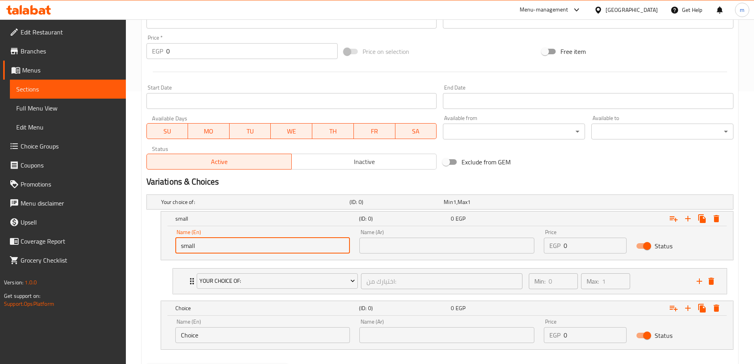
scroll to position [285, 0]
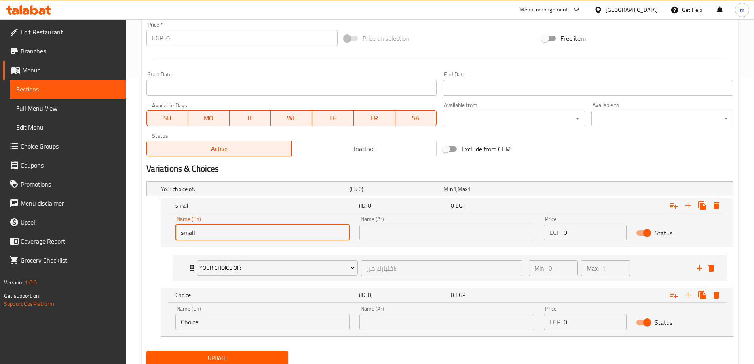
click at [246, 318] on input "Choice" at bounding box center [262, 322] width 175 height 16
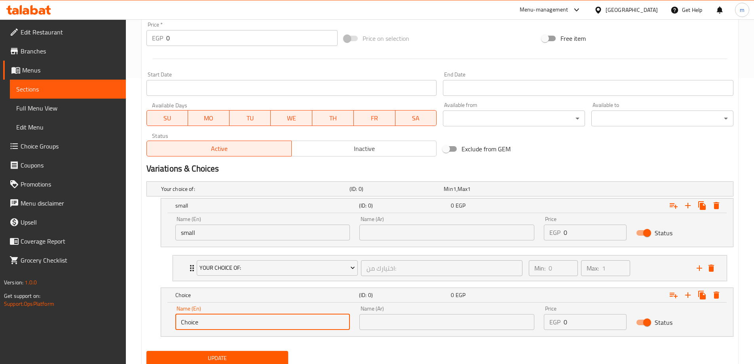
click at [246, 318] on input "Choice" at bounding box center [262, 322] width 175 height 16
type input "large"
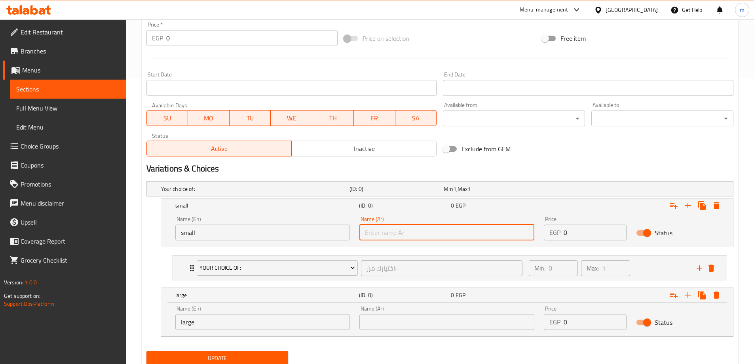
click at [381, 240] on input "text" at bounding box center [446, 232] width 175 height 16
type input "صغير"
drag, startPoint x: 394, startPoint y: 328, endPoint x: 397, endPoint y: 318, distance: 10.6
click at [394, 328] on input "text" at bounding box center [446, 322] width 175 height 16
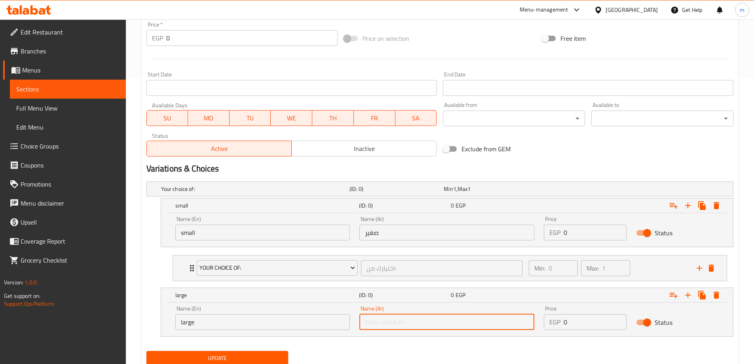
type input "كبير"
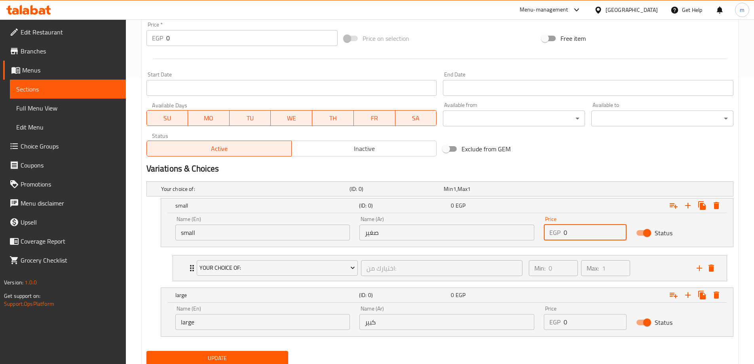
click at [570, 235] on input "0" at bounding box center [595, 232] width 63 height 16
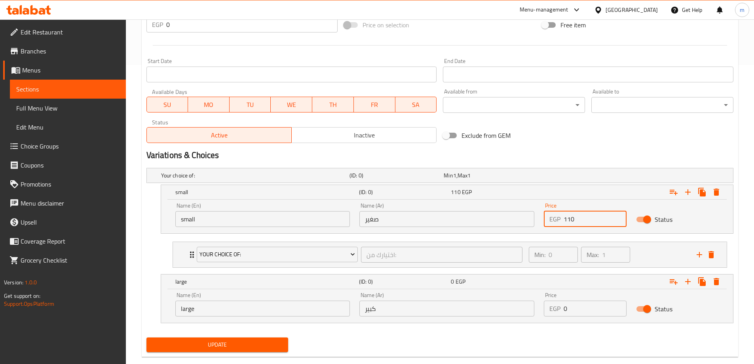
scroll to position [314, 0]
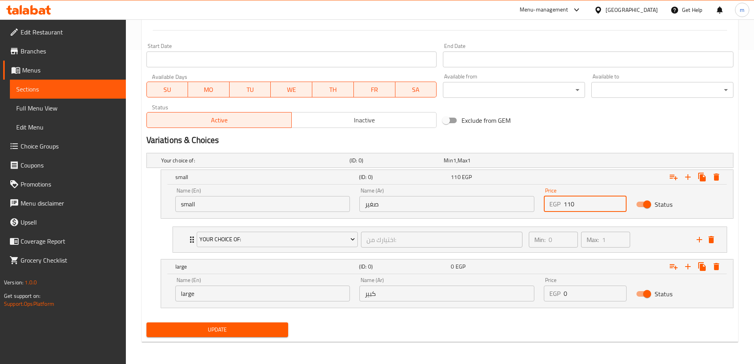
type input "110"
drag, startPoint x: 568, startPoint y: 297, endPoint x: 554, endPoint y: 298, distance: 13.9
click at [554, 298] on div "EGP 0 Price" at bounding box center [585, 293] width 83 height 16
type input "145"
drag, startPoint x: 417, startPoint y: 339, endPoint x: 405, endPoint y: 339, distance: 12.3
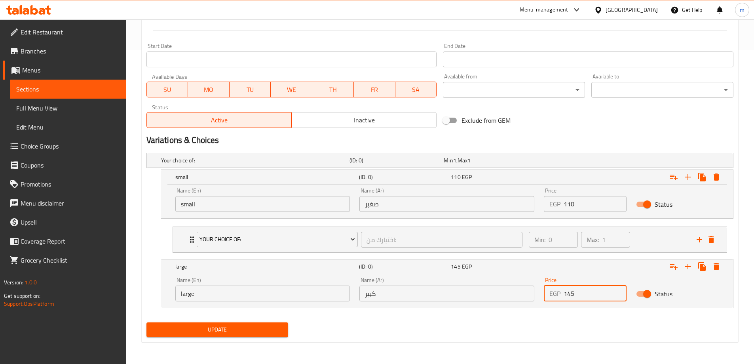
click at [412, 339] on div "Update" at bounding box center [439, 329] width 593 height 21
click at [231, 325] on span "Update" at bounding box center [217, 330] width 129 height 10
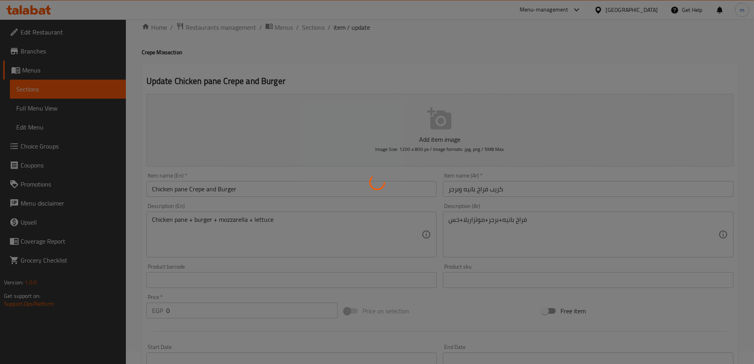
scroll to position [0, 0]
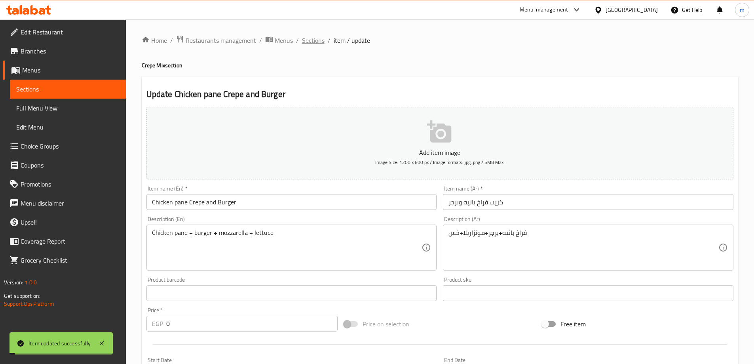
click at [312, 43] on span "Sections" at bounding box center [313, 41] width 23 height 10
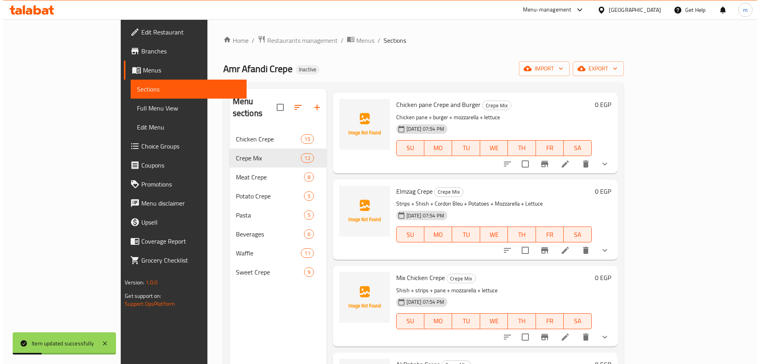
scroll to position [475, 0]
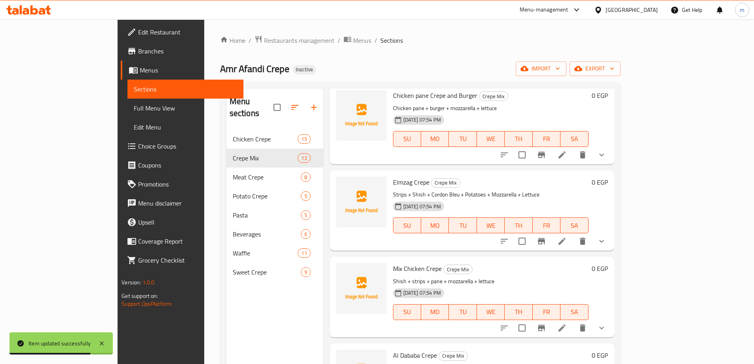
click at [567, 236] on icon at bounding box center [562, 241] width 10 height 10
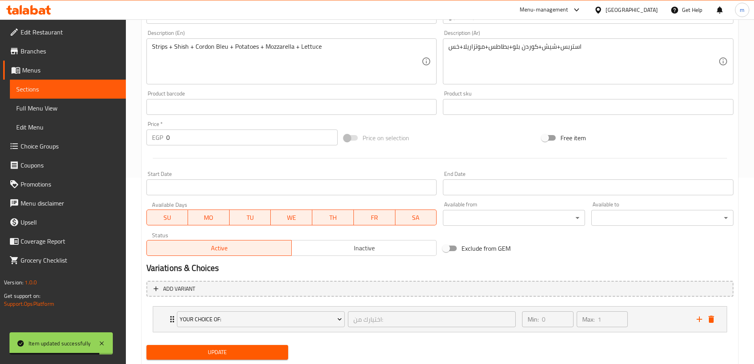
scroll to position [209, 0]
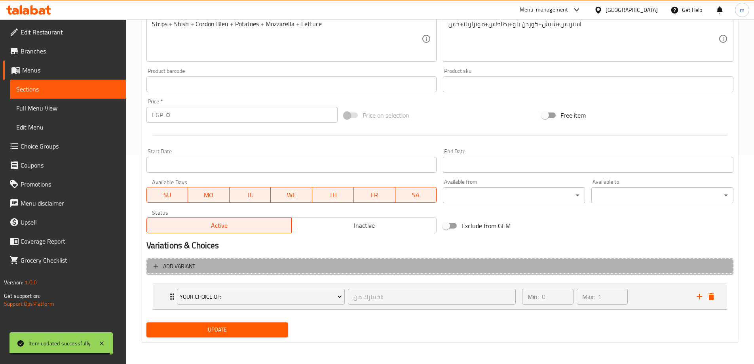
click at [539, 268] on span "Add variant" at bounding box center [440, 266] width 573 height 10
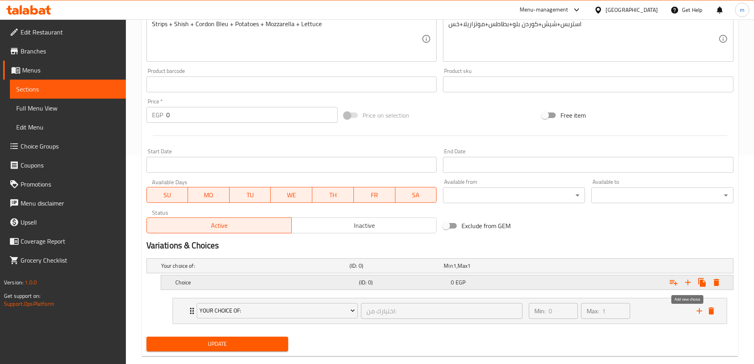
click at [685, 281] on icon "Expand" at bounding box center [688, 283] width 10 height 10
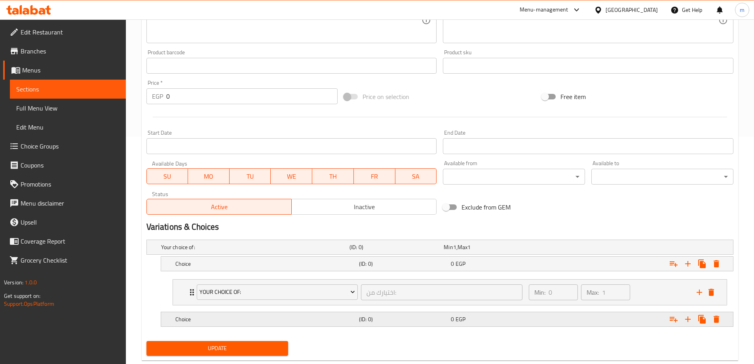
scroll to position [246, 0]
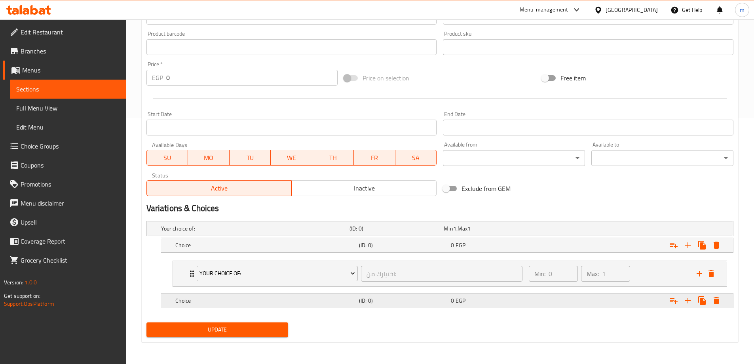
click at [512, 301] on div "0 EGP" at bounding box center [495, 301] width 89 height 8
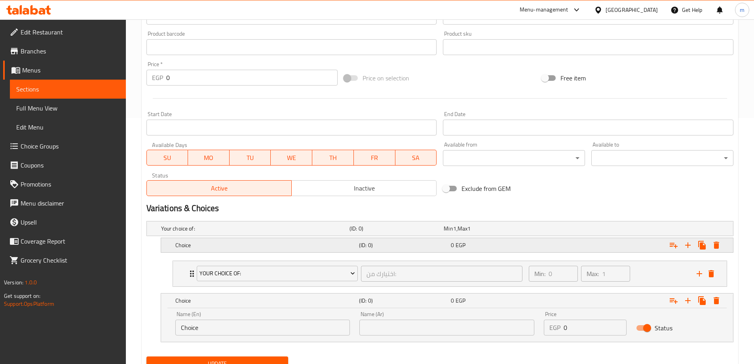
click at [491, 251] on div "Choice (ID: 0) 0 EGP" at bounding box center [450, 244] width 552 height 17
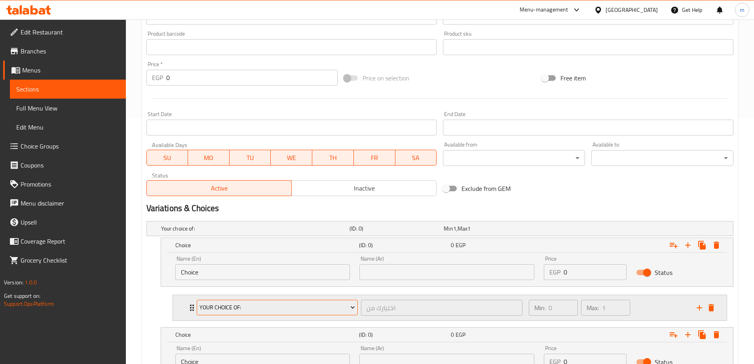
scroll to position [285, 0]
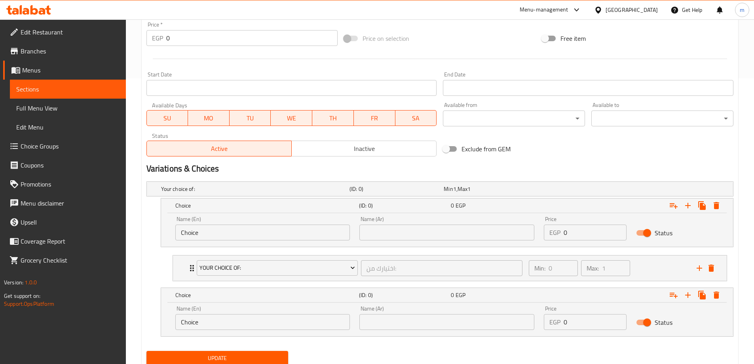
click at [270, 237] on input "Choice" at bounding box center [262, 232] width 175 height 16
type input "small"
click at [234, 325] on input "Choice" at bounding box center [262, 322] width 175 height 16
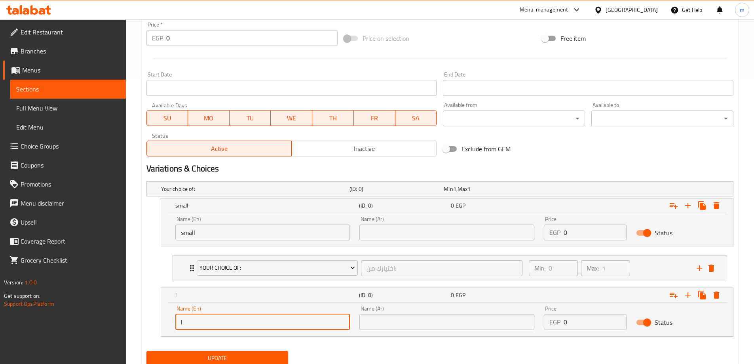
type input "large"
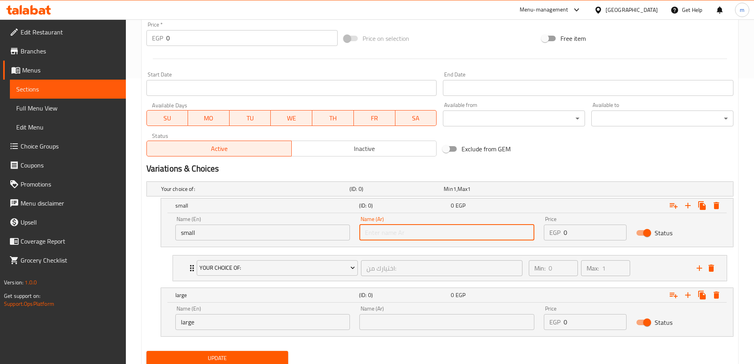
click at [418, 236] on input "text" at bounding box center [446, 232] width 175 height 16
type input "صغير"
click at [407, 318] on input "text" at bounding box center [446, 322] width 175 height 16
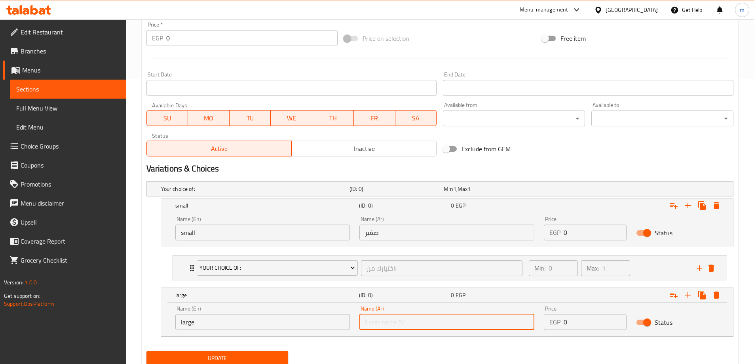
type input "كبير"
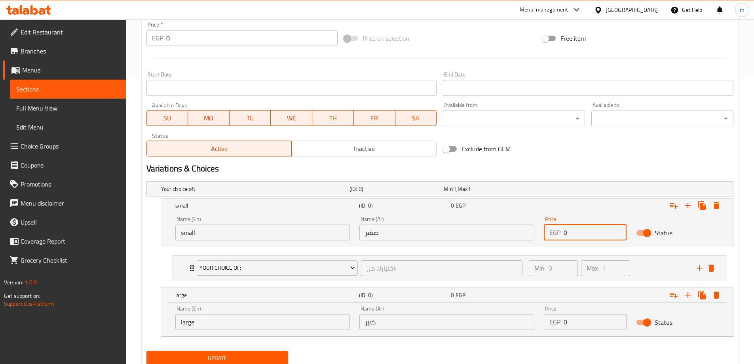
drag, startPoint x: 577, startPoint y: 237, endPoint x: 562, endPoint y: 237, distance: 15.4
click at [562, 237] on div "EGP 0 Price" at bounding box center [585, 232] width 83 height 16
type input "120"
drag, startPoint x: 578, startPoint y: 323, endPoint x: 565, endPoint y: 323, distance: 13.5
click at [565, 323] on input "0" at bounding box center [595, 322] width 63 height 16
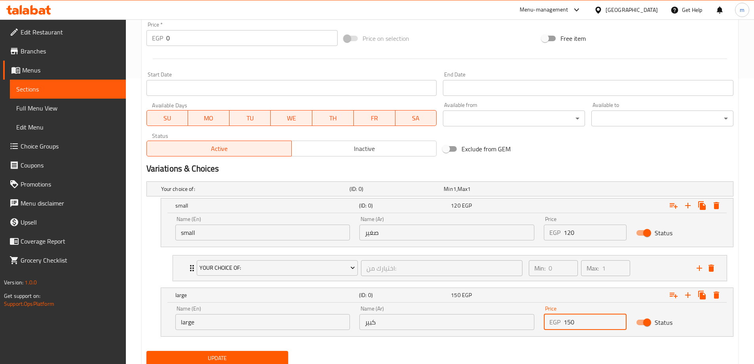
type input "150"
click at [583, 339] on nav at bounding box center [439, 341] width 587 height 6
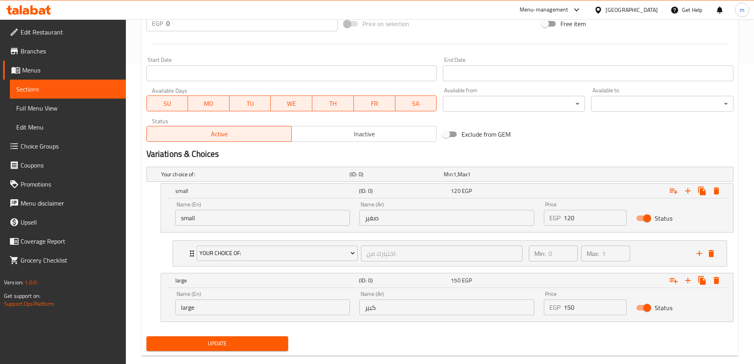
scroll to position [314, 0]
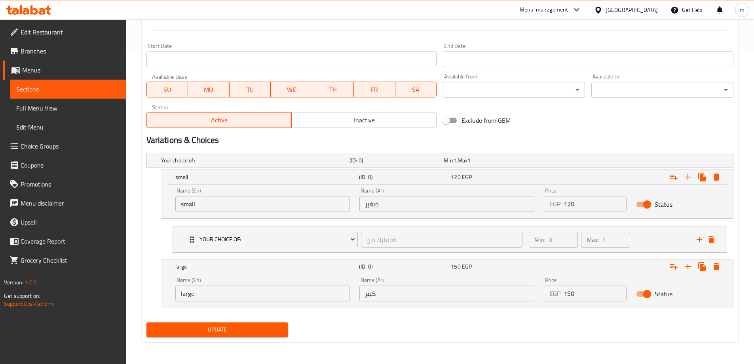
click at [260, 334] on span "Update" at bounding box center [217, 330] width 129 height 10
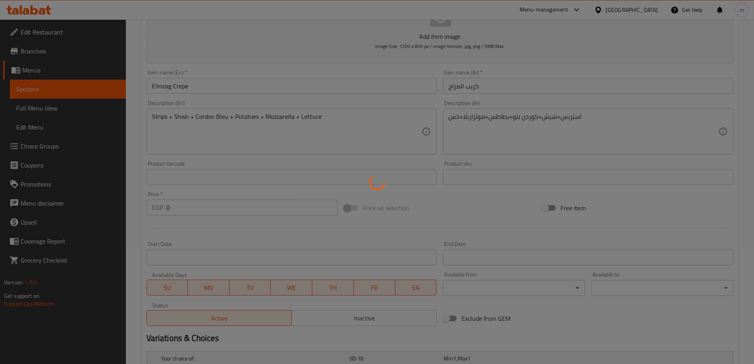
scroll to position [0, 0]
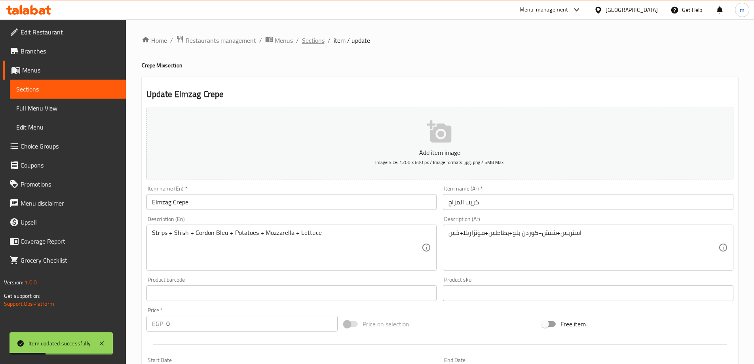
click at [306, 43] on span "Sections" at bounding box center [313, 41] width 23 height 10
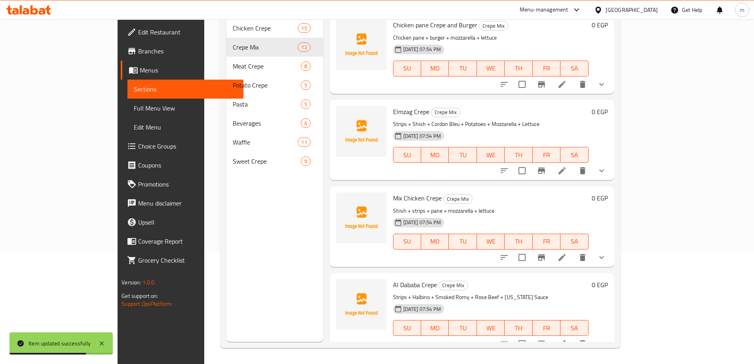
scroll to position [435, 0]
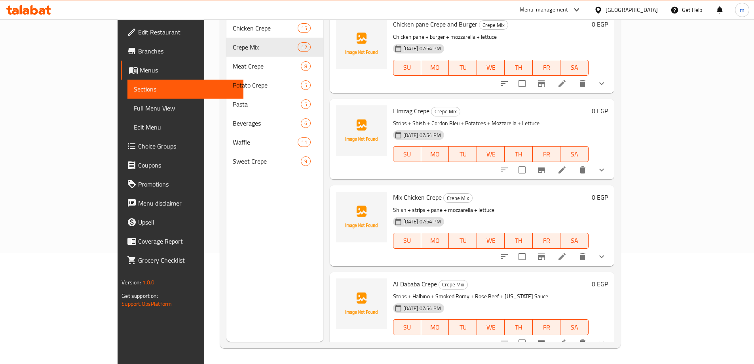
click at [567, 252] on icon at bounding box center [562, 257] width 10 height 10
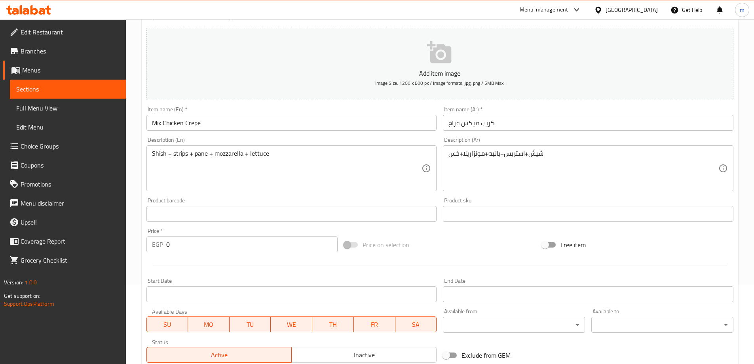
scroll to position [209, 0]
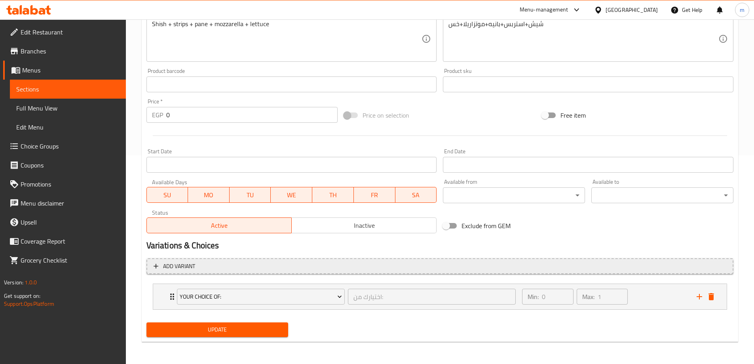
click at [658, 267] on span "Add variant" at bounding box center [440, 266] width 573 height 10
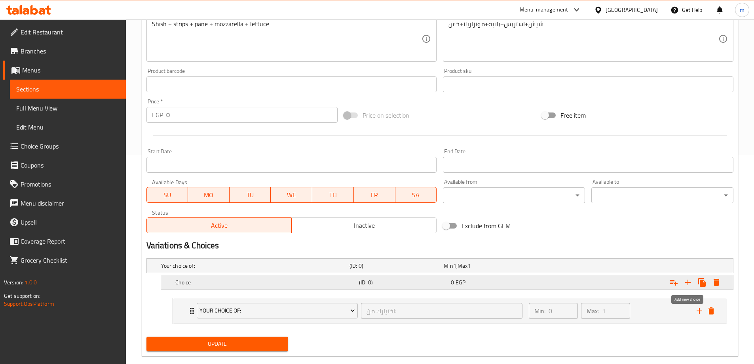
click at [692, 283] on icon "Expand" at bounding box center [688, 283] width 10 height 10
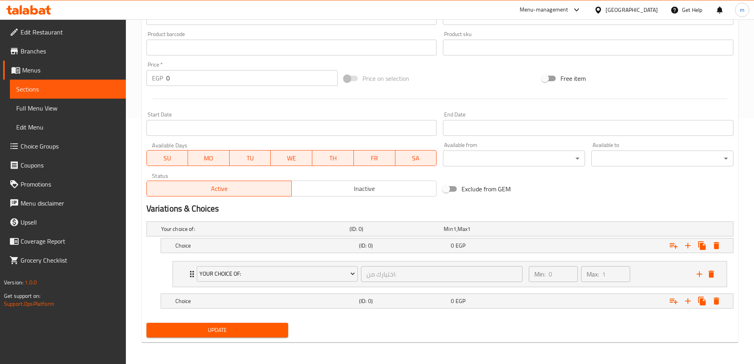
scroll to position [246, 0]
click at [546, 300] on div "Expand" at bounding box center [633, 300] width 184 height 17
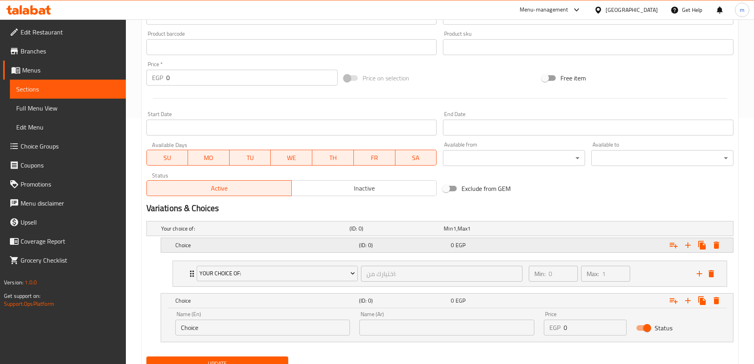
click at [507, 249] on div "0 EGP" at bounding box center [495, 245] width 92 height 11
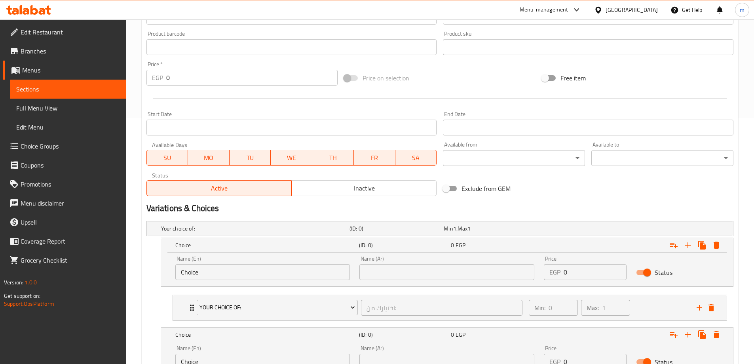
click at [217, 271] on input "Choice" at bounding box center [262, 272] width 175 height 16
type input "small"
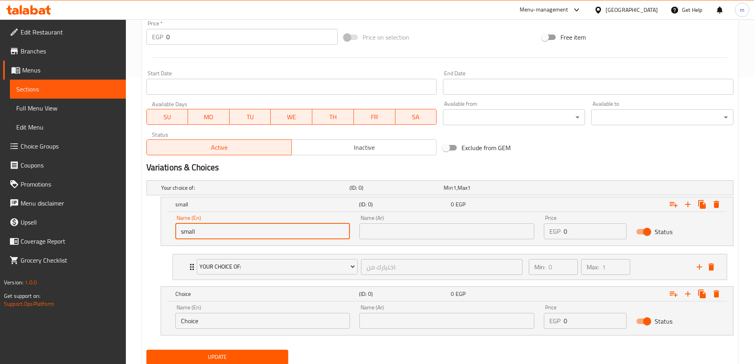
scroll to position [314, 0]
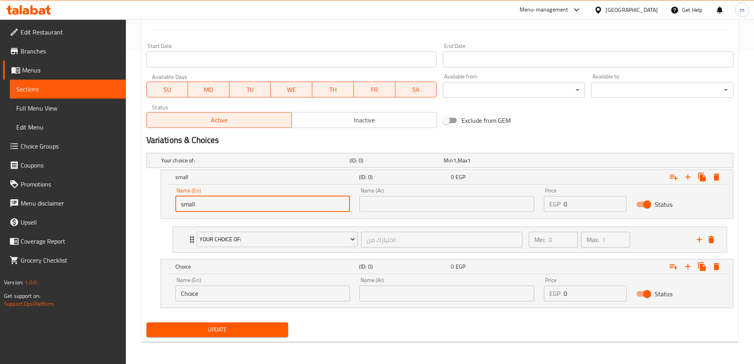
click at [237, 299] on input "Choice" at bounding box center [262, 293] width 175 height 16
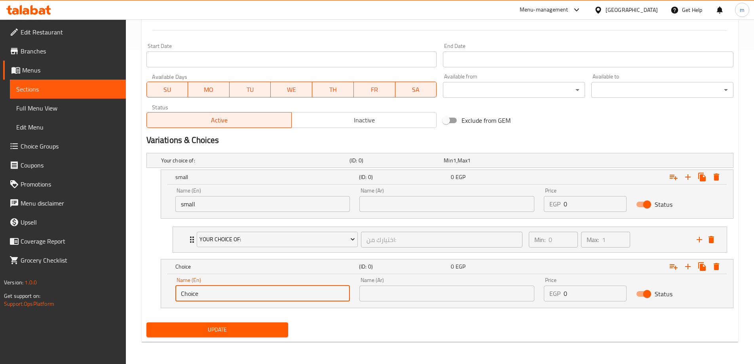
click at [237, 299] on input "Choice" at bounding box center [262, 293] width 175 height 16
type input "large"
click at [434, 203] on input "text" at bounding box center [446, 204] width 175 height 16
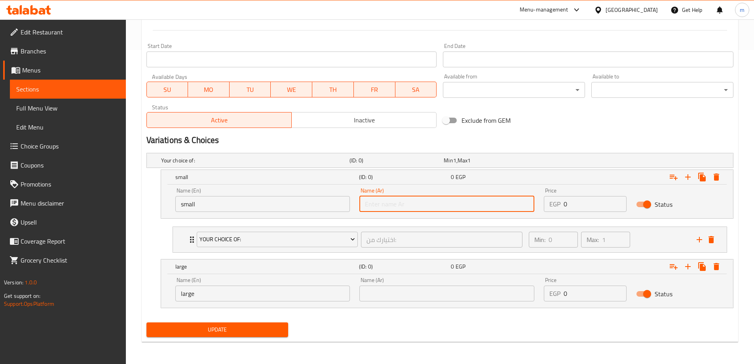
type input "صغير"
click at [426, 289] on input "text" at bounding box center [446, 293] width 175 height 16
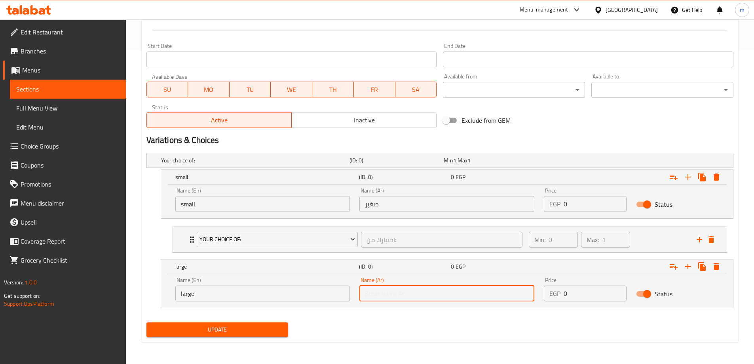
type input "كبير"
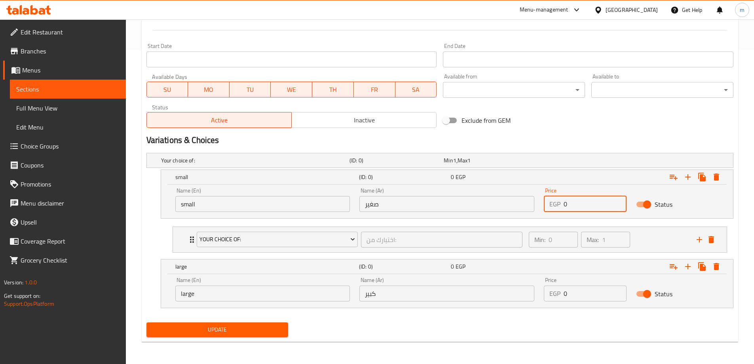
drag, startPoint x: 582, startPoint y: 204, endPoint x: 563, endPoint y: 207, distance: 19.2
click at [563, 207] on div "EGP 0 Price" at bounding box center [585, 204] width 83 height 16
type input "90"
click at [567, 296] on input "0" at bounding box center [595, 293] width 63 height 16
type input "110"
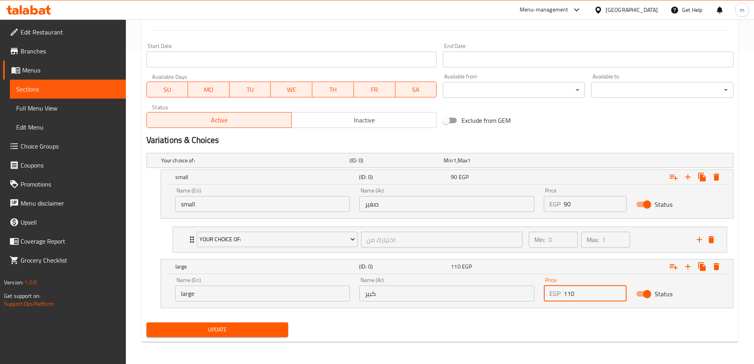
click at [499, 333] on div "Update" at bounding box center [439, 329] width 593 height 21
click at [280, 329] on span "Update" at bounding box center [217, 330] width 129 height 10
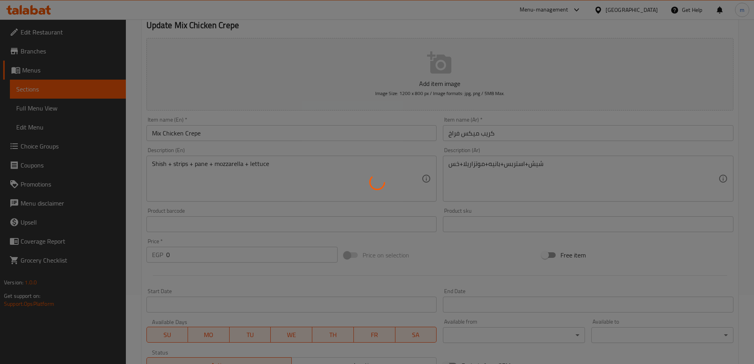
scroll to position [0, 0]
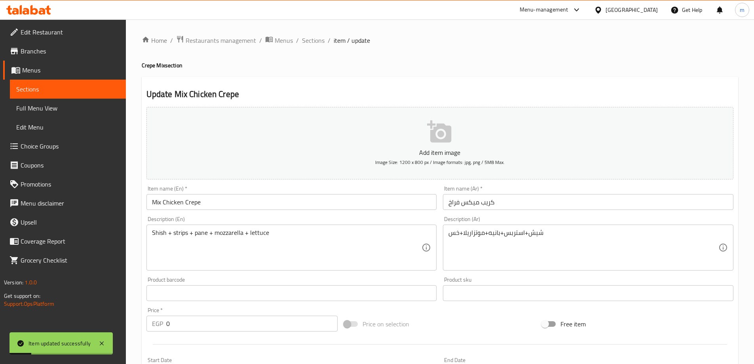
drag, startPoint x: 304, startPoint y: 45, endPoint x: 300, endPoint y: 51, distance: 6.8
click at [304, 45] on span "Sections" at bounding box center [313, 41] width 23 height 10
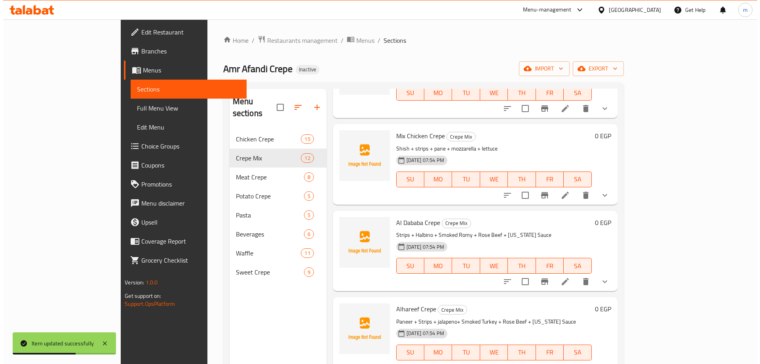
scroll to position [633, 0]
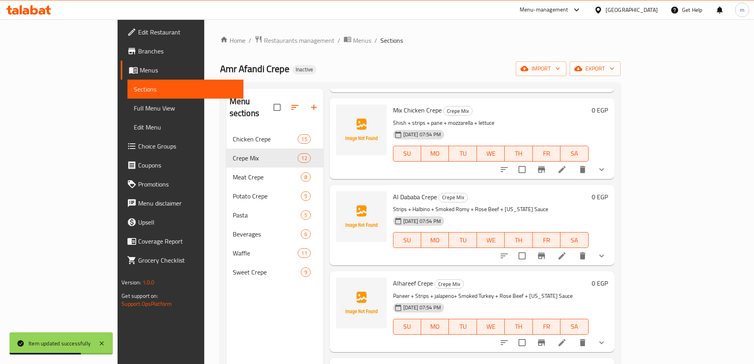
click at [567, 251] on icon at bounding box center [562, 256] width 10 height 10
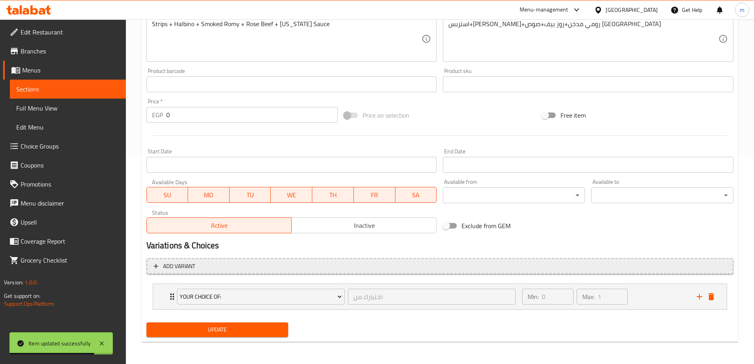
click at [643, 273] on button "Add variant" at bounding box center [439, 266] width 587 height 16
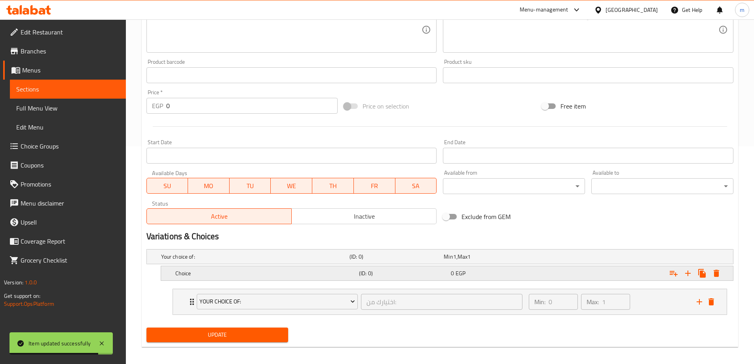
scroll to position [223, 0]
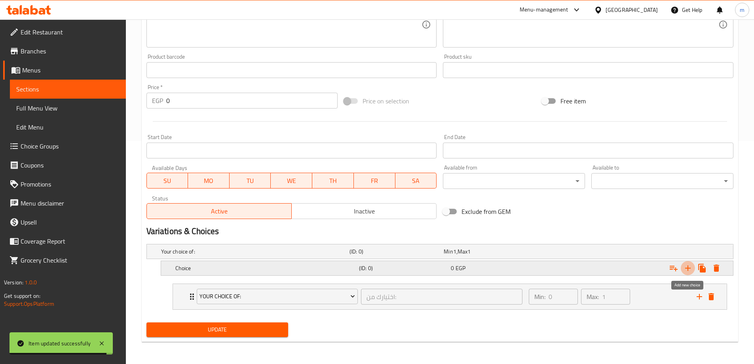
click at [685, 268] on icon "Expand" at bounding box center [688, 268] width 10 height 10
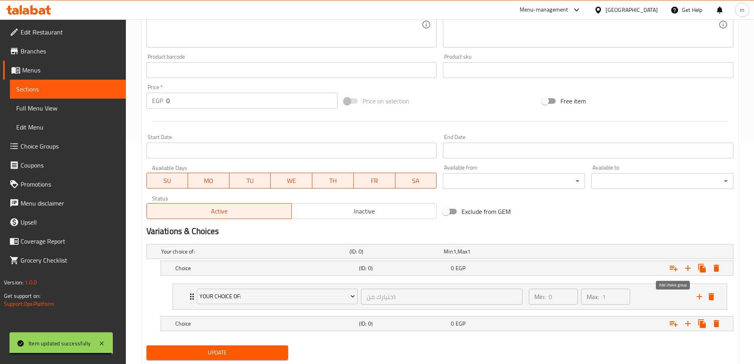
scroll to position [246, 0]
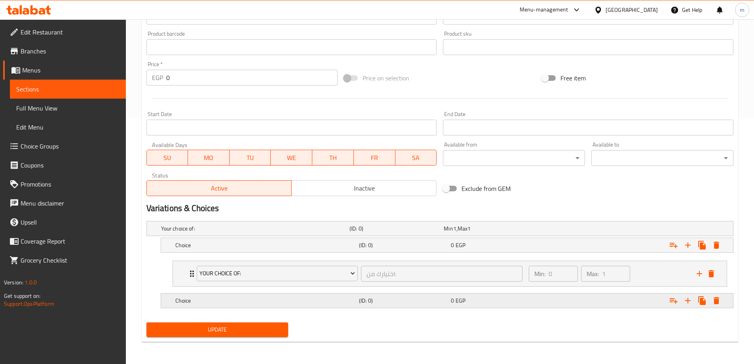
click at [516, 301] on div "0 EGP" at bounding box center [495, 301] width 89 height 8
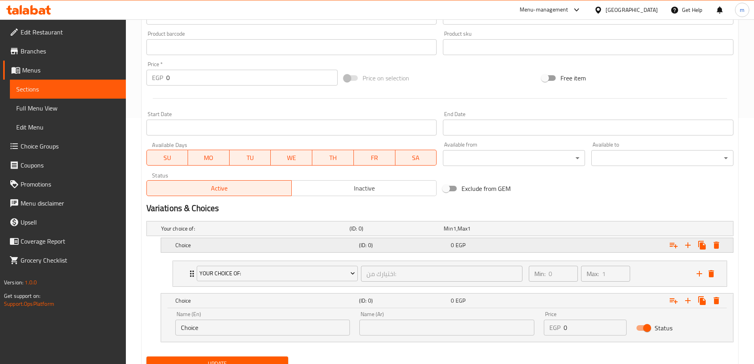
click at [463, 247] on span "EGP" at bounding box center [461, 245] width 10 height 10
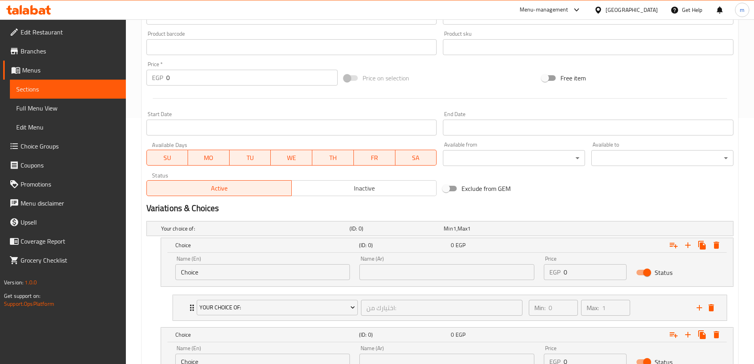
click at [307, 262] on div "Name (En) Choice Name (En)" at bounding box center [262, 268] width 175 height 24
click at [289, 273] on input "Choice" at bounding box center [262, 272] width 175 height 16
click at [289, 273] on input "Choices" at bounding box center [262, 272] width 175 height 16
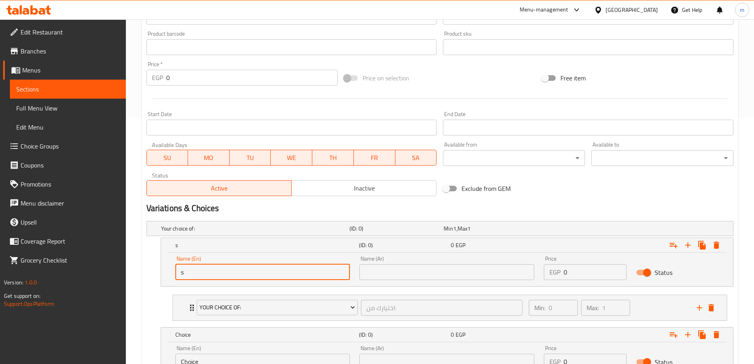
type input "small"
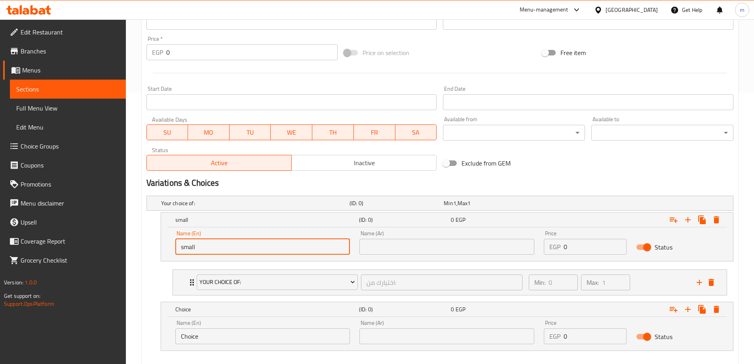
scroll to position [314, 0]
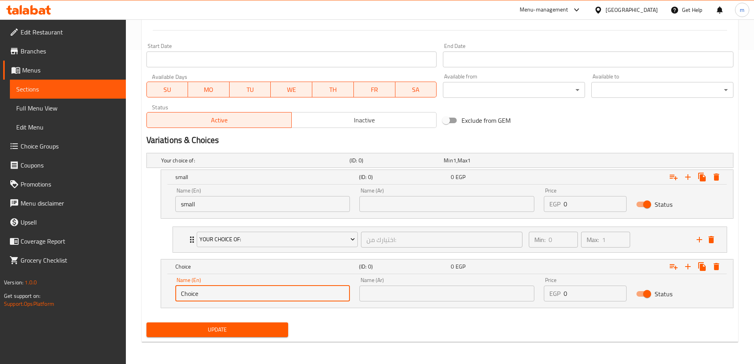
click at [252, 293] on input "Choice" at bounding box center [262, 293] width 175 height 16
type input "large"
click at [417, 211] on input "text" at bounding box center [446, 204] width 175 height 16
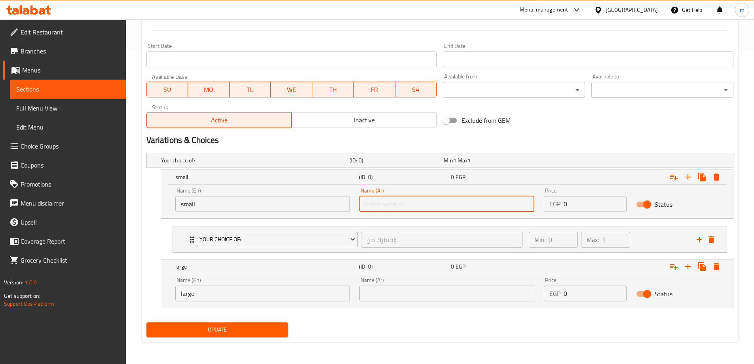
type input "صغير"
click at [403, 293] on input "text" at bounding box center [446, 293] width 175 height 16
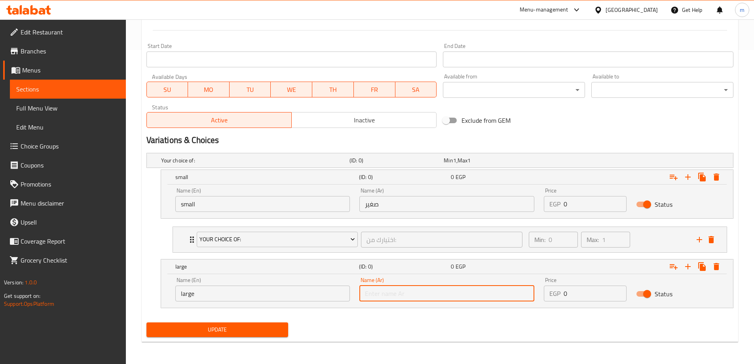
type input "كبير"
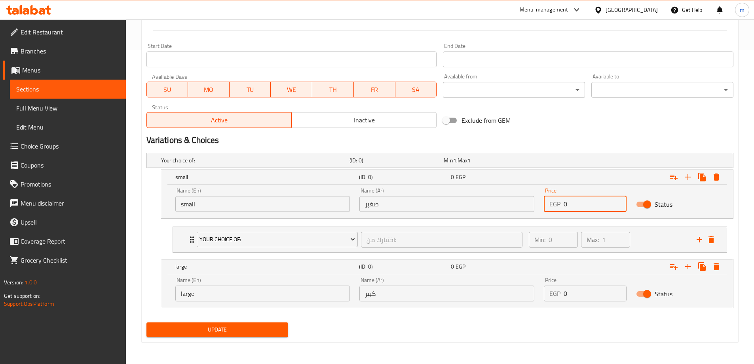
drag, startPoint x: 576, startPoint y: 204, endPoint x: 559, endPoint y: 208, distance: 18.2
click at [559, 208] on div "EGP 0 Price" at bounding box center [585, 204] width 83 height 16
type input "125"
drag, startPoint x: 571, startPoint y: 291, endPoint x: 562, endPoint y: 293, distance: 8.9
click at [562, 292] on div "EGP 0 Price" at bounding box center [585, 293] width 83 height 16
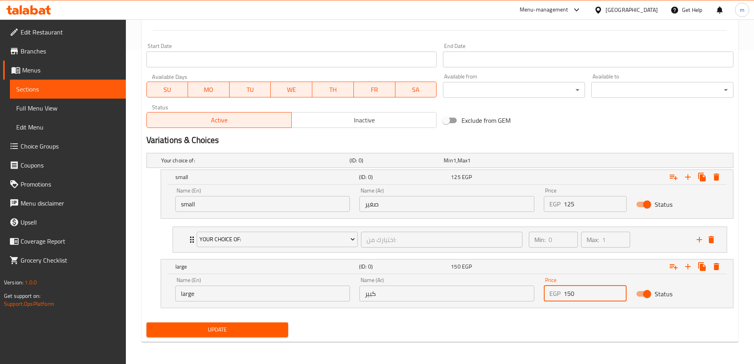
type input "150"
click at [512, 321] on div "Update" at bounding box center [439, 329] width 593 height 21
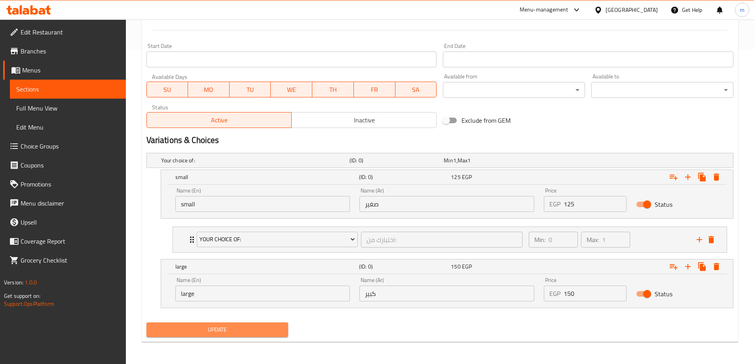
click at [228, 323] on button "Update" at bounding box center [217, 329] width 142 height 15
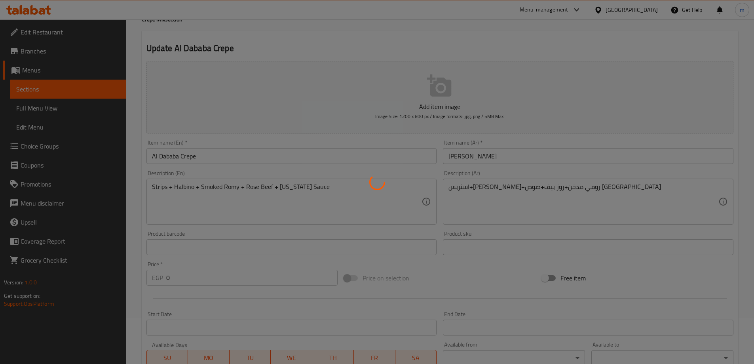
scroll to position [0, 0]
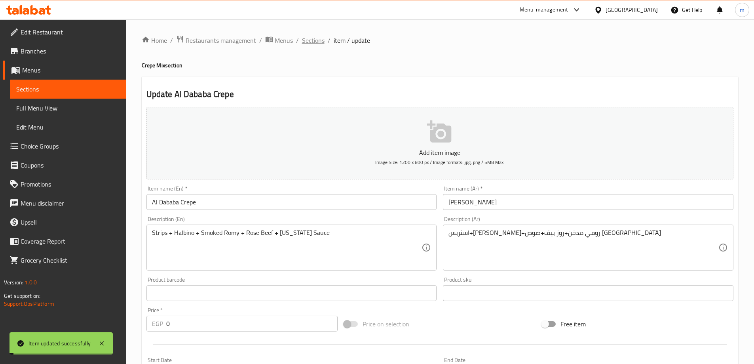
click at [314, 42] on span "Sections" at bounding box center [313, 41] width 23 height 10
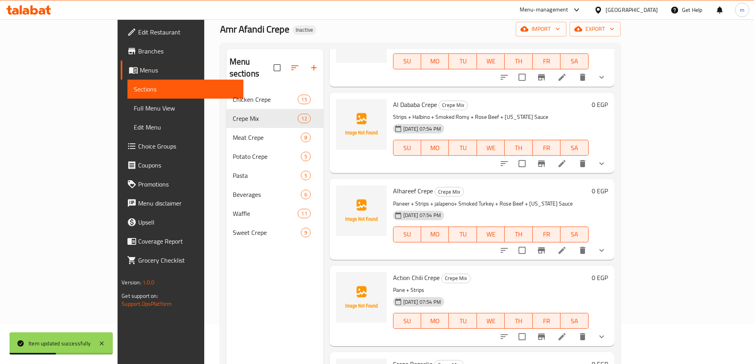
scroll to position [694, 0]
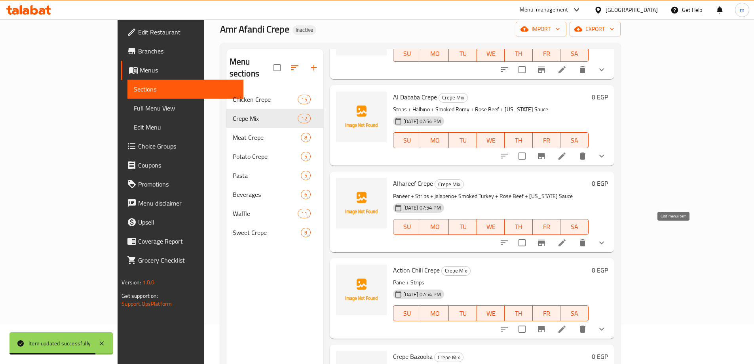
click at [567, 238] on icon at bounding box center [562, 243] width 10 height 10
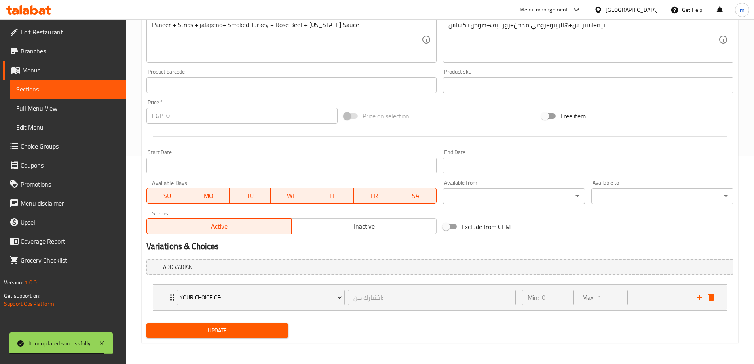
scroll to position [209, 0]
click at [511, 276] on div "Add variant Your Choice Of: اختيارك من: ​ Min: 0 ​ Max: 1 ​ Add ranch sauce (ID…" at bounding box center [439, 287] width 593 height 65
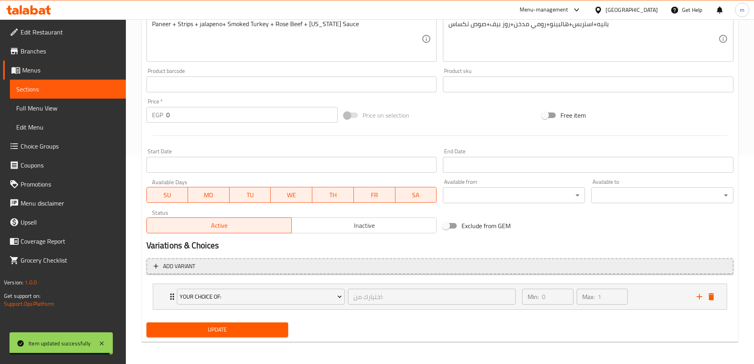
click at [513, 268] on span "Add variant" at bounding box center [440, 266] width 573 height 10
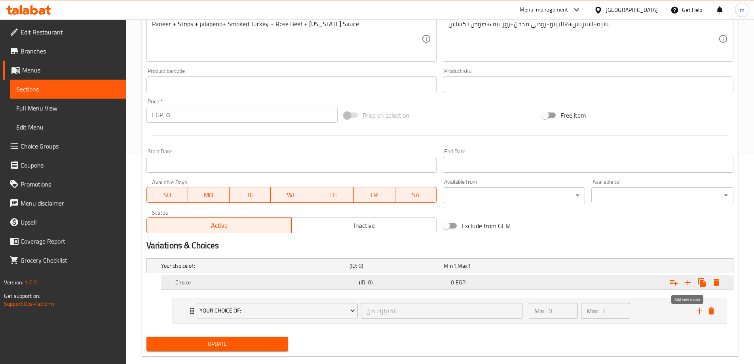
click at [686, 283] on icon "Expand" at bounding box center [688, 283] width 10 height 10
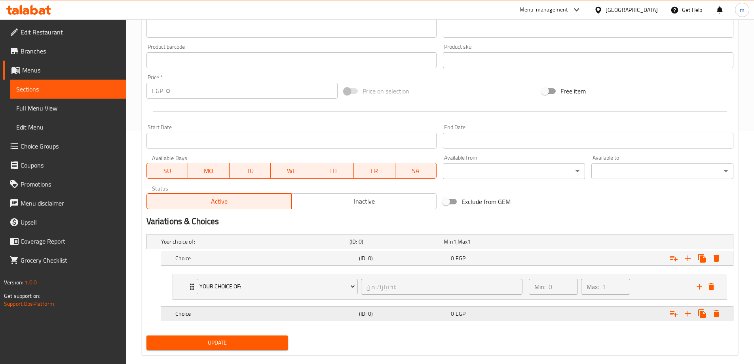
scroll to position [246, 0]
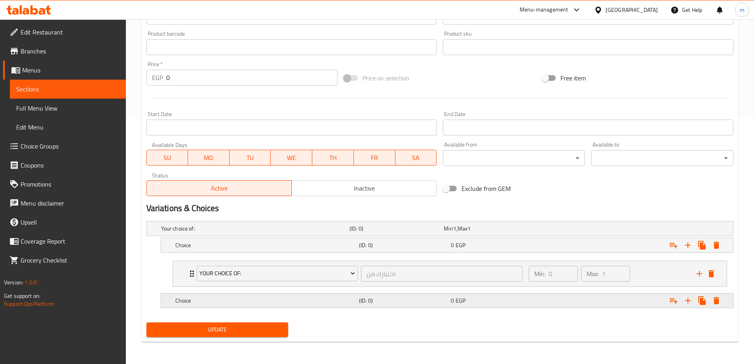
click at [538, 301] on div "0 EGP" at bounding box center [495, 301] width 89 height 8
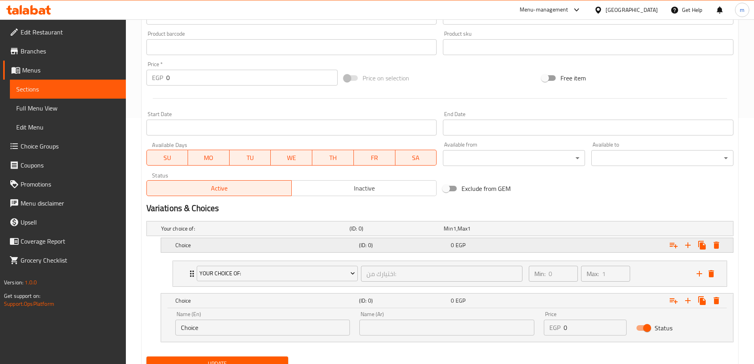
click at [473, 246] on div "0 EGP" at bounding box center [495, 245] width 89 height 8
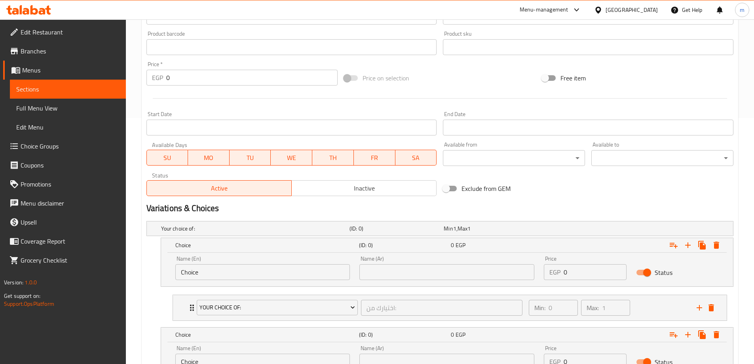
click at [250, 278] on input "Choice" at bounding box center [262, 272] width 175 height 16
type input "small"
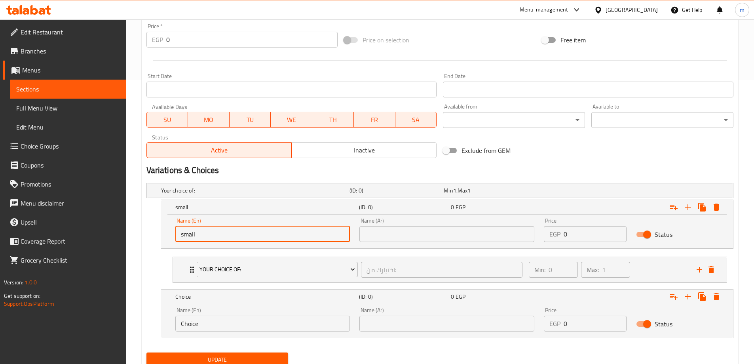
scroll to position [314, 0]
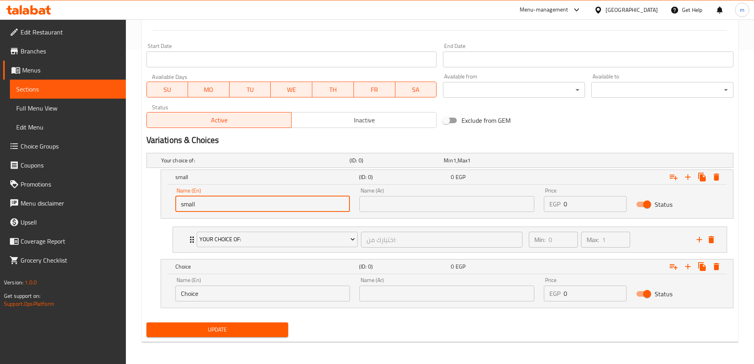
click at [240, 296] on input "Choice" at bounding box center [262, 293] width 175 height 16
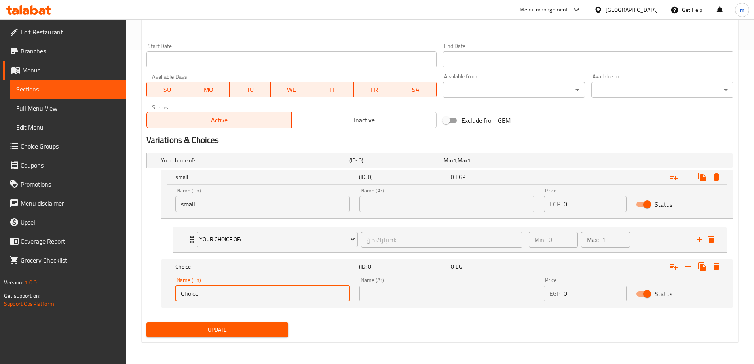
click at [239, 296] on input "Choice" at bounding box center [262, 293] width 175 height 16
type input "large"
drag, startPoint x: 426, startPoint y: 198, endPoint x: 430, endPoint y: 206, distance: 8.7
click at [426, 198] on input "text" at bounding box center [446, 204] width 175 height 16
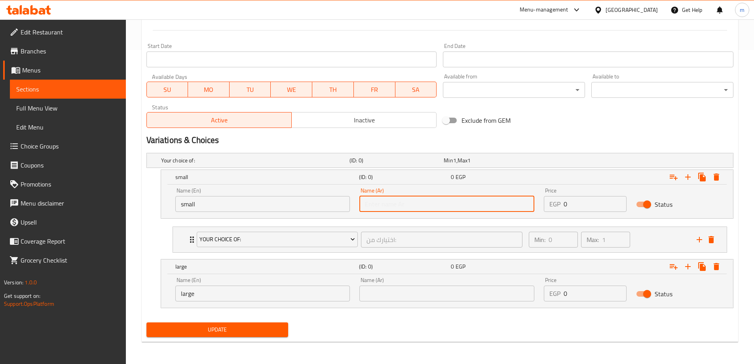
type input "صغير"
click at [421, 289] on input "text" at bounding box center [446, 293] width 175 height 16
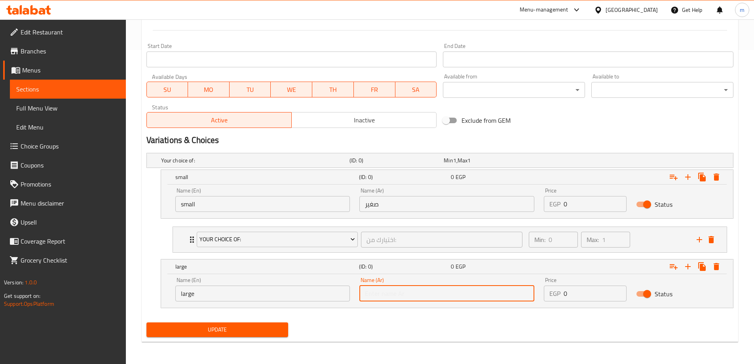
type input "كبير"
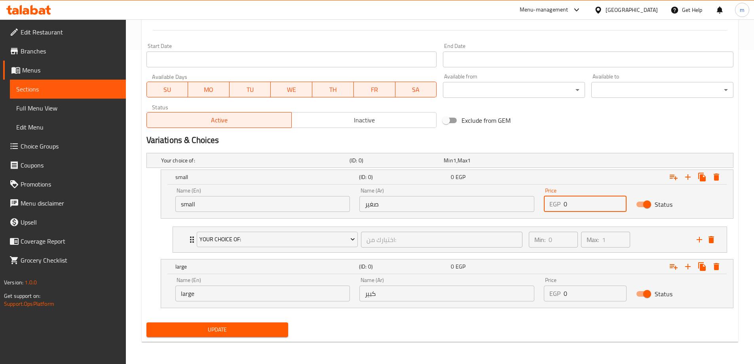
click at [574, 207] on input "0" at bounding box center [595, 204] width 63 height 16
drag, startPoint x: 565, startPoint y: 207, endPoint x: 557, endPoint y: 207, distance: 8.4
click at [557, 207] on div "EGP 0 Price" at bounding box center [585, 204] width 83 height 16
type input "125"
drag, startPoint x: 574, startPoint y: 296, endPoint x: 562, endPoint y: 298, distance: 12.5
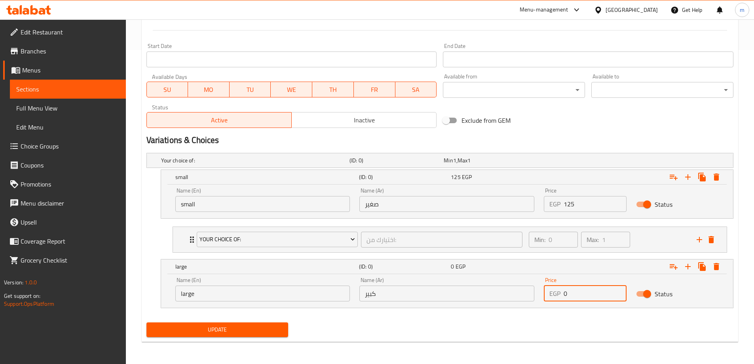
click at [562, 298] on div "EGP 0 Price" at bounding box center [585, 293] width 83 height 16
type input "150"
click at [451, 352] on div "Home / Restaurants management / Menus / Sections / item / update Crepe Mix sect…" at bounding box center [440, 34] width 628 height 658
click at [222, 325] on span "Update" at bounding box center [217, 330] width 129 height 10
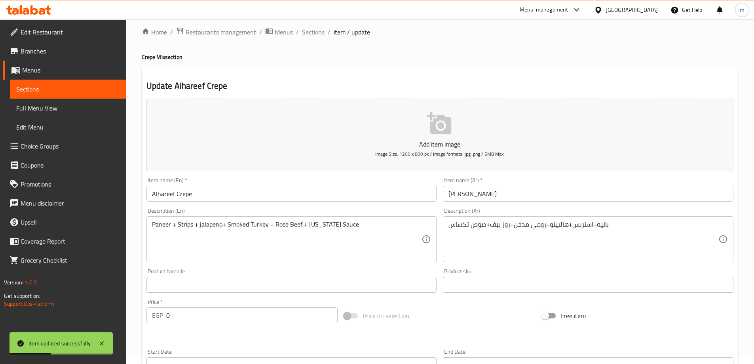
scroll to position [0, 0]
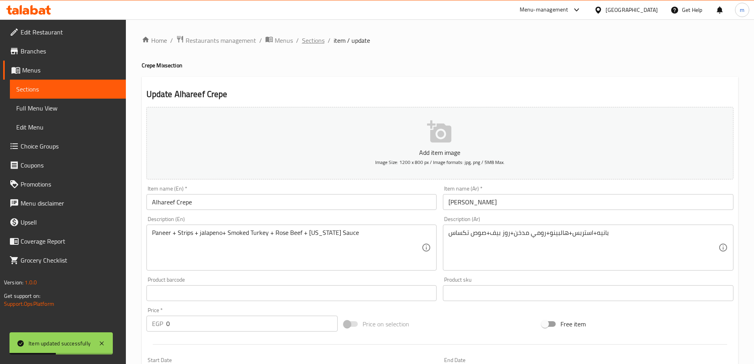
click at [318, 39] on span "Sections" at bounding box center [313, 41] width 23 height 10
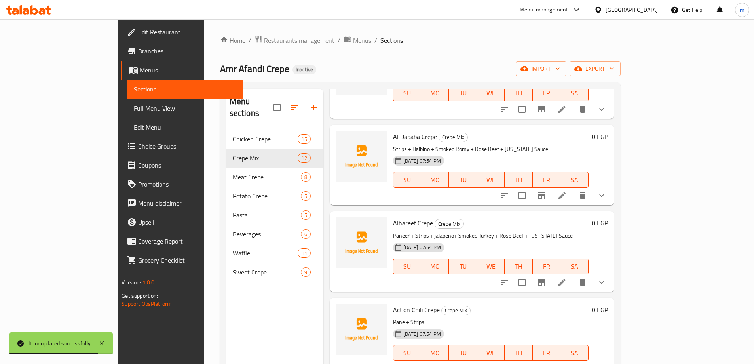
scroll to position [79, 0]
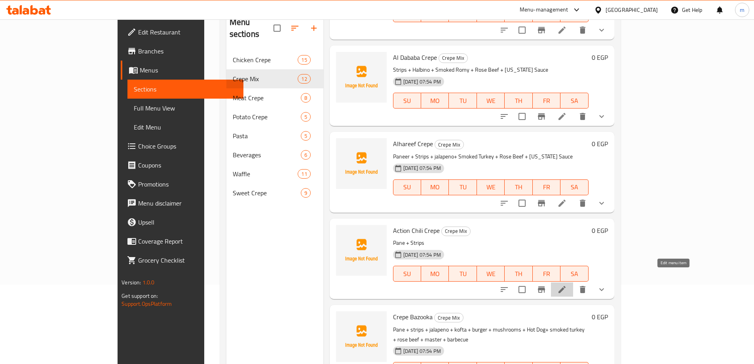
click at [567, 285] on icon at bounding box center [562, 290] width 10 height 10
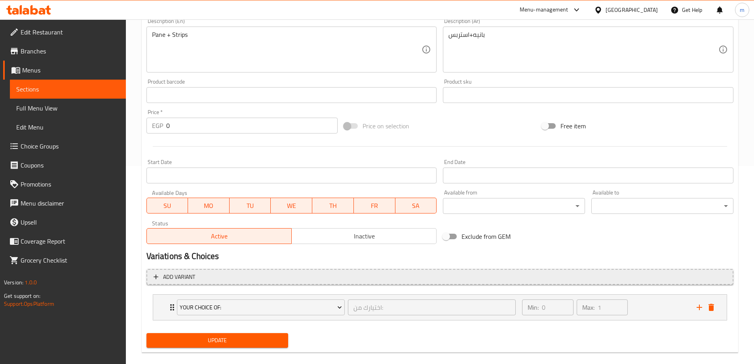
scroll to position [209, 0]
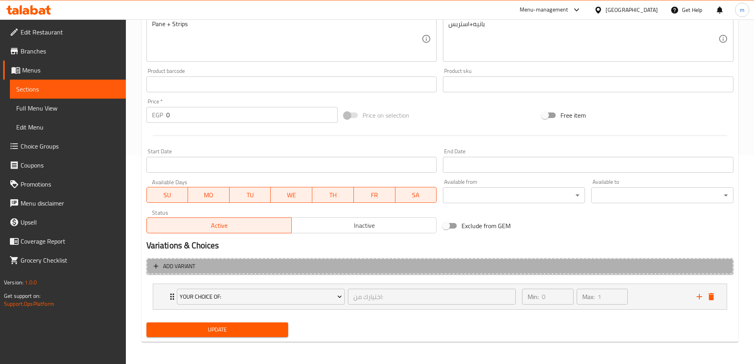
click at [478, 266] on span "Add variant" at bounding box center [440, 266] width 573 height 10
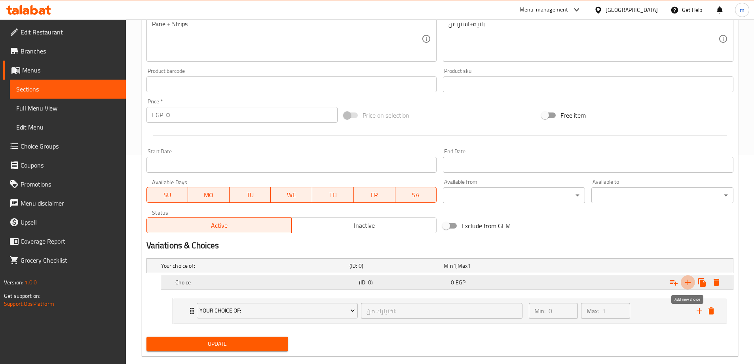
click at [689, 281] on icon "Expand" at bounding box center [688, 283] width 10 height 10
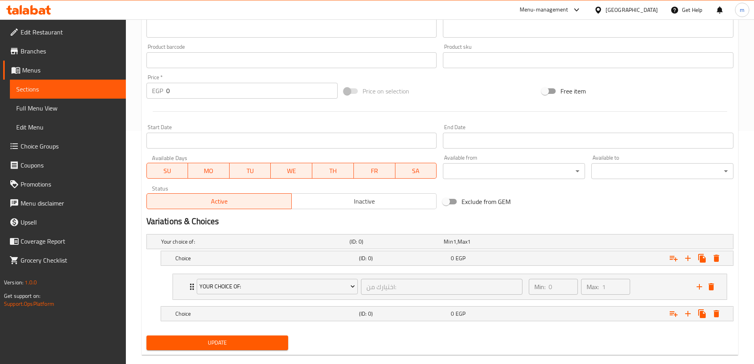
scroll to position [246, 0]
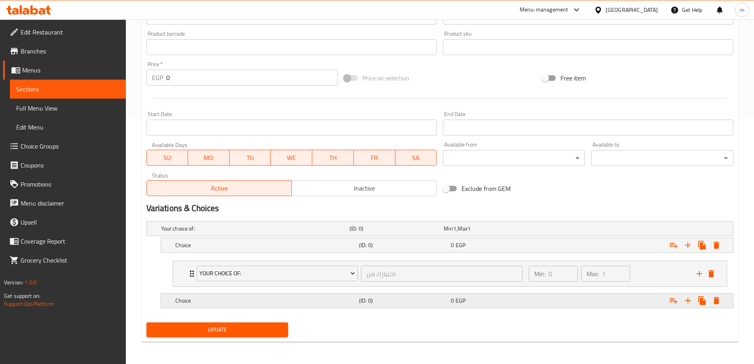
click at [547, 309] on div "Expand" at bounding box center [633, 300] width 184 height 17
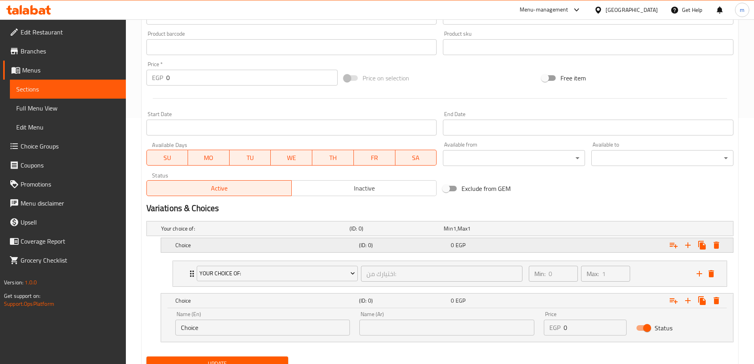
drag, startPoint x: 500, startPoint y: 251, endPoint x: 505, endPoint y: 249, distance: 5.0
click at [500, 251] on div "Choice (ID: 0) 0 EGP" at bounding box center [450, 244] width 552 height 17
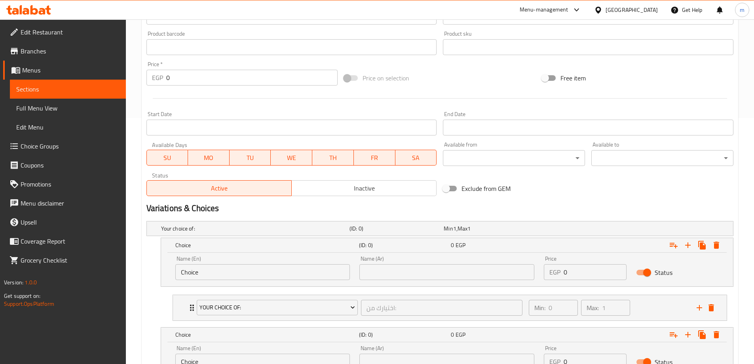
click at [258, 263] on div "Name (En) Choice Name (En)" at bounding box center [262, 268] width 175 height 24
click at [254, 267] on input "Choice" at bounding box center [262, 272] width 175 height 16
click at [254, 267] on input "s" at bounding box center [262, 272] width 175 height 16
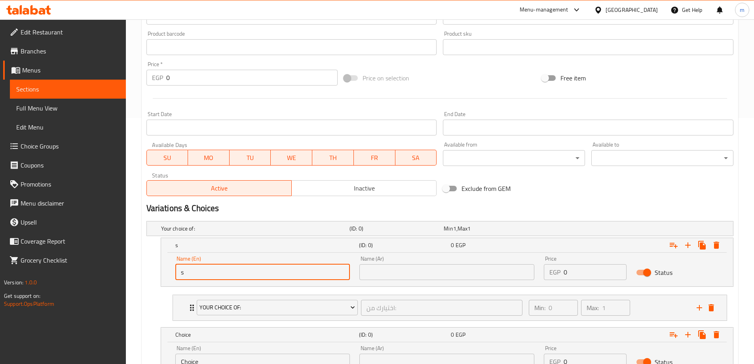
type input "small"
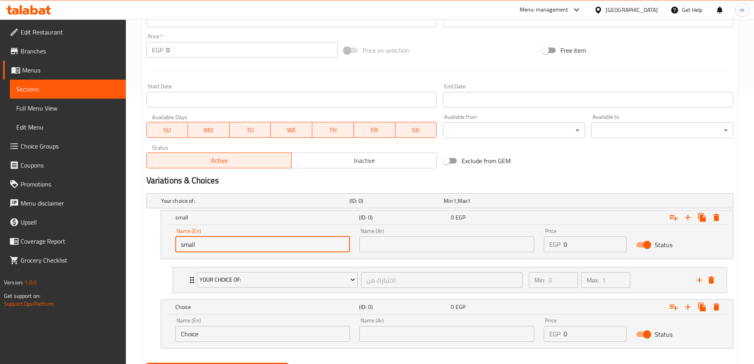
scroll to position [314, 0]
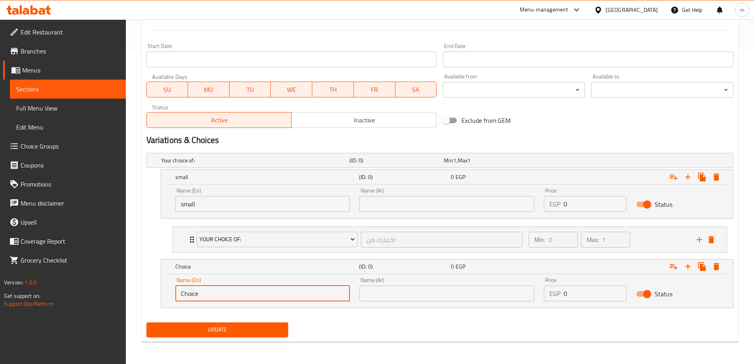
click at [225, 299] on input "Choice" at bounding box center [262, 293] width 175 height 16
type input "large"
click at [405, 211] on input "text" at bounding box center [446, 204] width 175 height 16
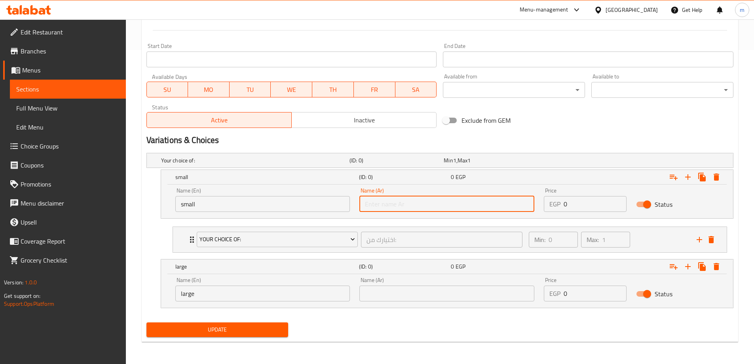
type input "صغير"
click at [400, 295] on input "text" at bounding box center [446, 293] width 175 height 16
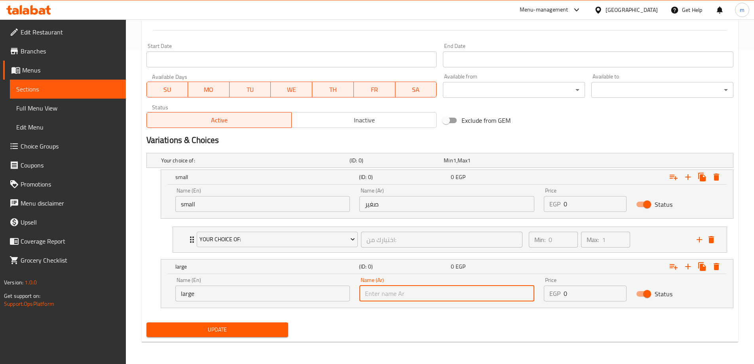
type input "كبير"
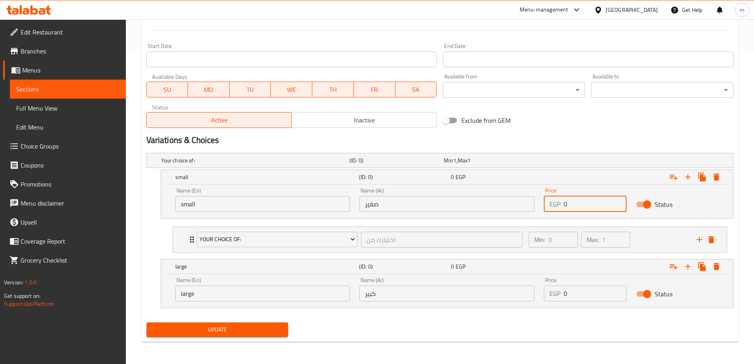
drag, startPoint x: 579, startPoint y: 212, endPoint x: 564, endPoint y: 214, distance: 15.2
click at [564, 214] on div "Price EGP 0 Price" at bounding box center [585, 200] width 92 height 34
type input "125"
drag, startPoint x: 591, startPoint y: 291, endPoint x: 564, endPoint y: 291, distance: 26.9
click at [564, 291] on input "0" at bounding box center [595, 293] width 63 height 16
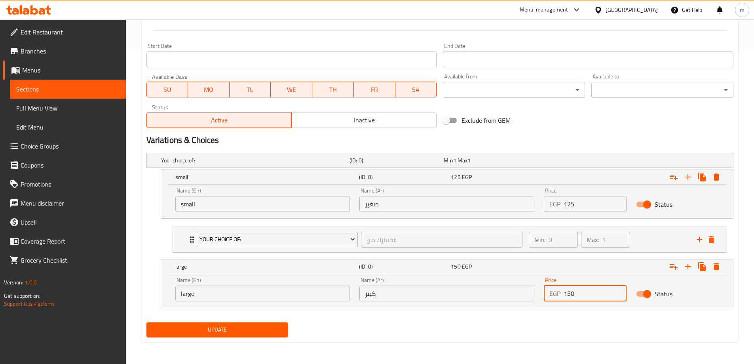
type input "150"
click at [524, 327] on div "Update" at bounding box center [439, 329] width 593 height 21
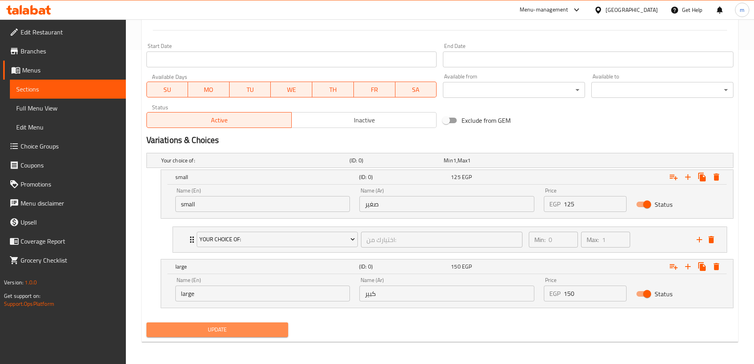
click at [266, 328] on span "Update" at bounding box center [217, 330] width 129 height 10
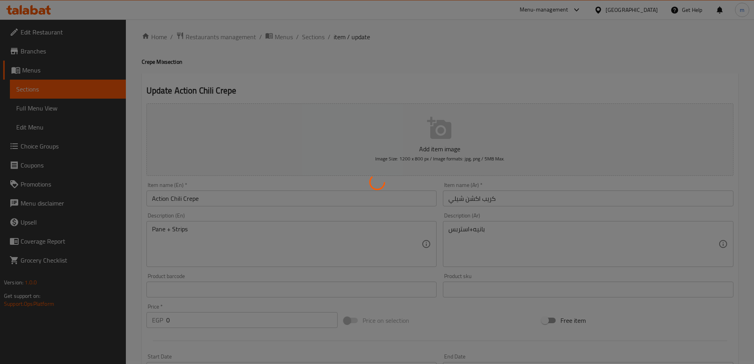
scroll to position [0, 0]
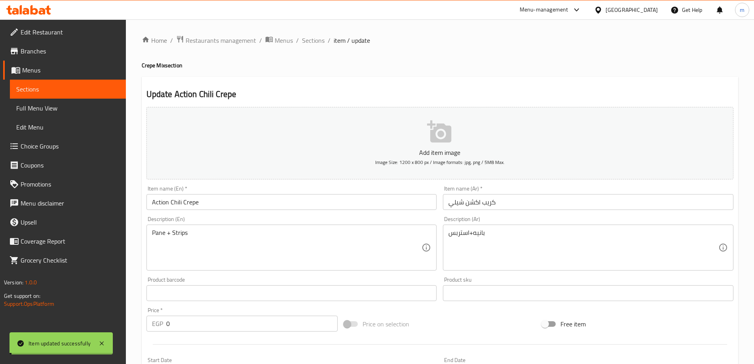
click at [317, 40] on span "Sections" at bounding box center [313, 41] width 23 height 10
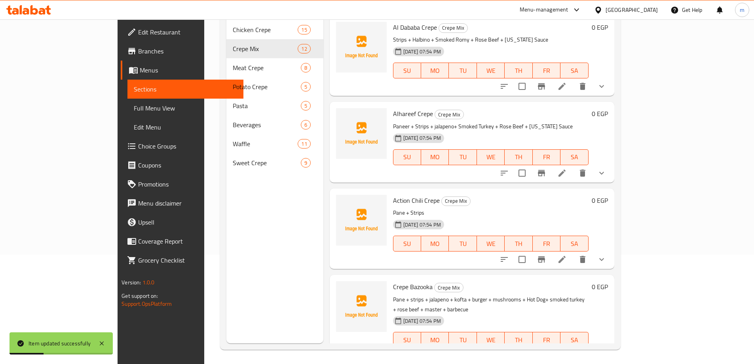
scroll to position [111, 0]
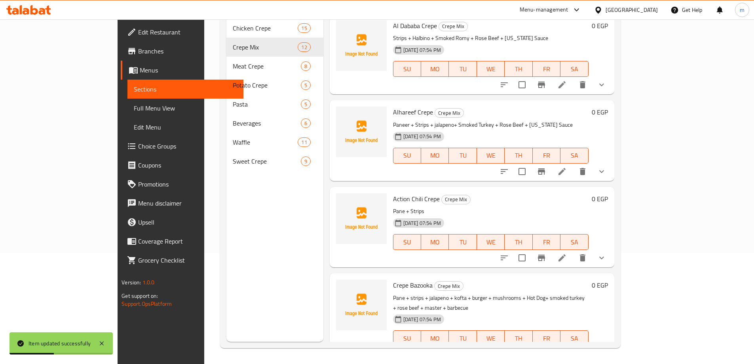
click at [566, 350] on icon at bounding box center [562, 353] width 7 height 7
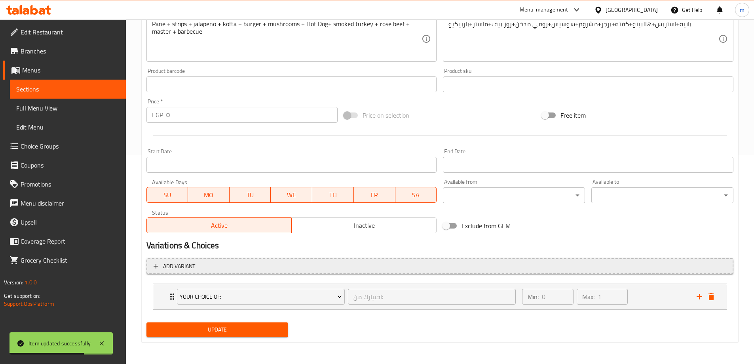
click at [541, 269] on span "Add variant" at bounding box center [440, 266] width 573 height 10
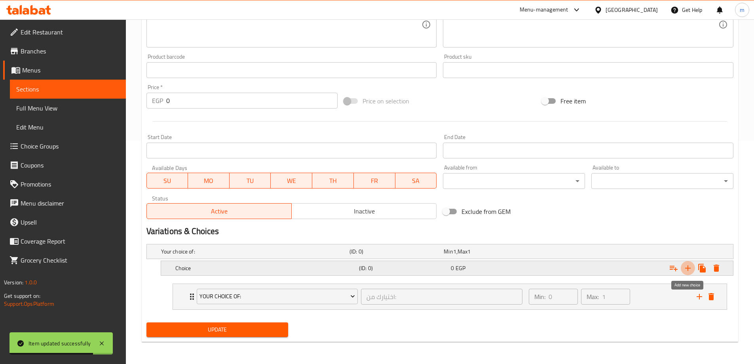
click at [690, 269] on icon "Expand" at bounding box center [688, 268] width 10 height 10
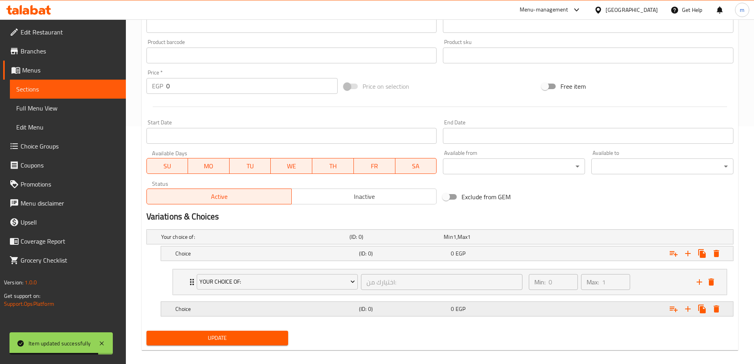
scroll to position [246, 0]
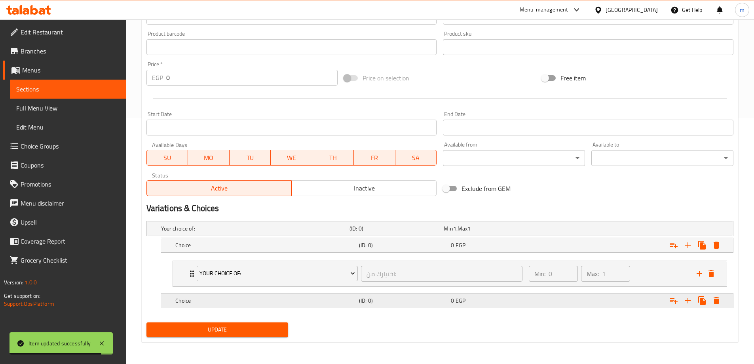
click at [519, 303] on div "0 EGP" at bounding box center [495, 301] width 89 height 8
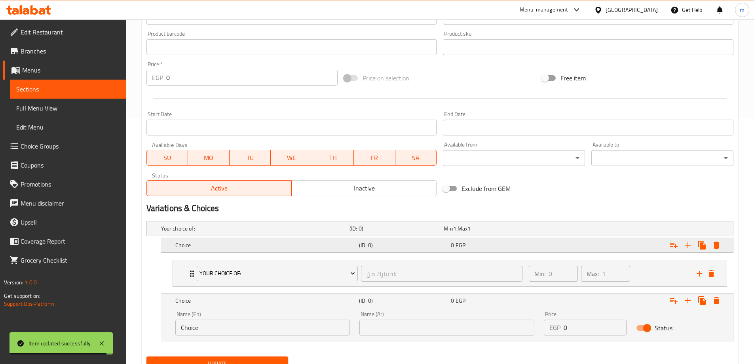
click at [453, 246] on span "0" at bounding box center [452, 245] width 3 height 10
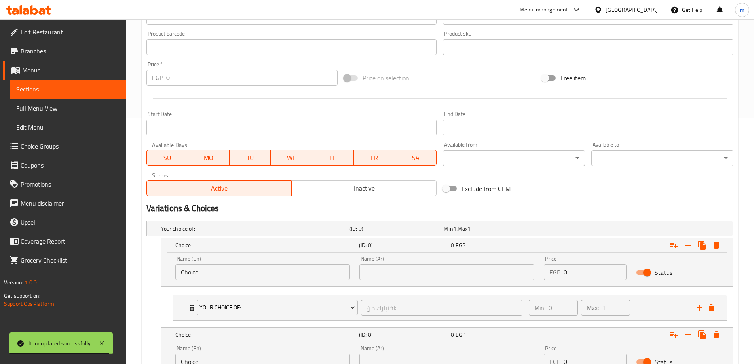
click at [203, 268] on input "Choice" at bounding box center [262, 272] width 175 height 16
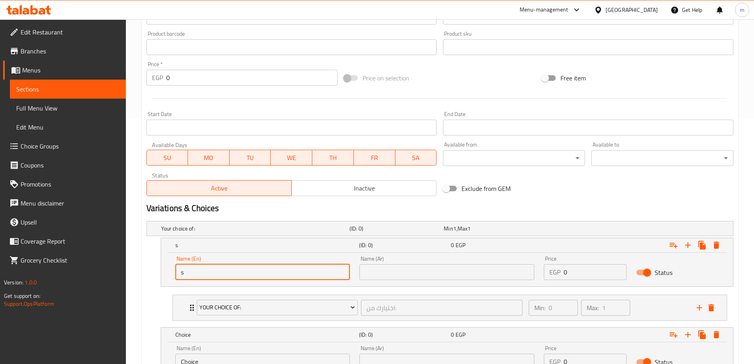
type input "small"
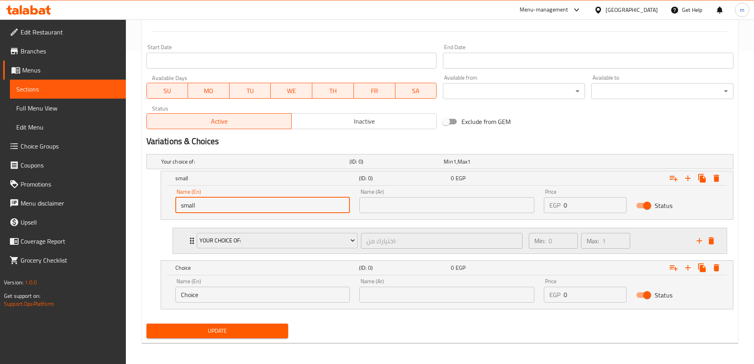
scroll to position [314, 0]
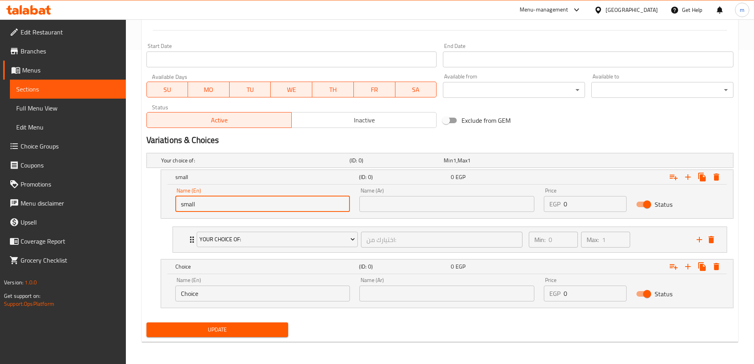
click at [222, 294] on input "Choice" at bounding box center [262, 293] width 175 height 16
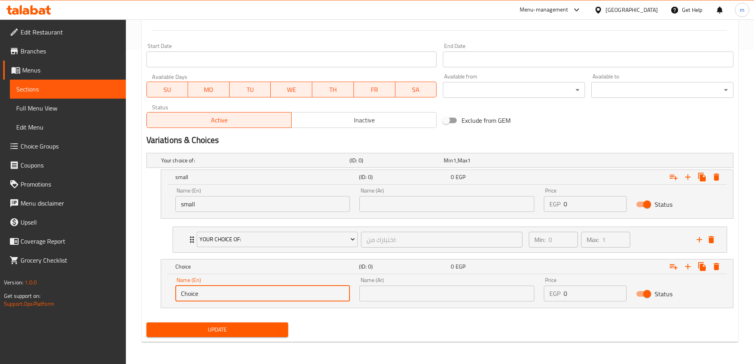
click at [222, 294] on input "Choice" at bounding box center [262, 293] width 175 height 16
type input "large"
click at [388, 210] on input "text" at bounding box center [446, 204] width 175 height 16
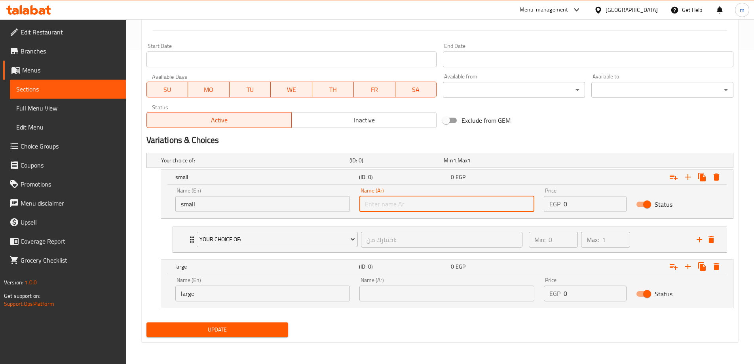
type input "صغير"
click at [397, 289] on input "text" at bounding box center [446, 293] width 175 height 16
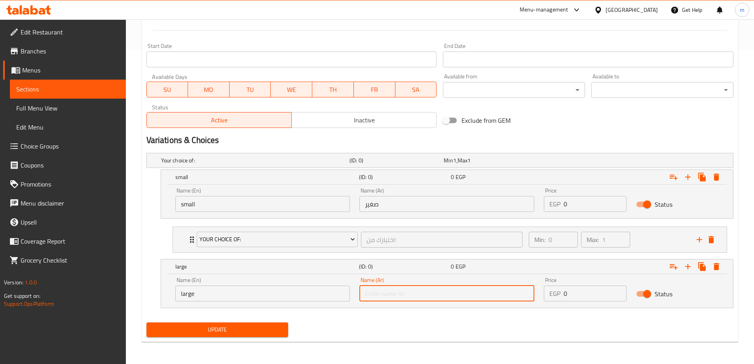
type input "كبير"
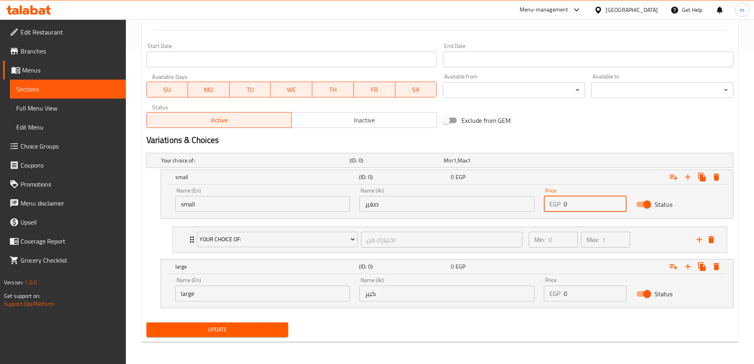
drag, startPoint x: 571, startPoint y: 208, endPoint x: 561, endPoint y: 210, distance: 9.4
click at [561, 210] on div "EGP 0 Price" at bounding box center [585, 204] width 83 height 16
type input "125"
drag, startPoint x: 576, startPoint y: 292, endPoint x: 562, endPoint y: 290, distance: 14.7
click at [562, 290] on div "EGP 0 Price" at bounding box center [585, 293] width 83 height 16
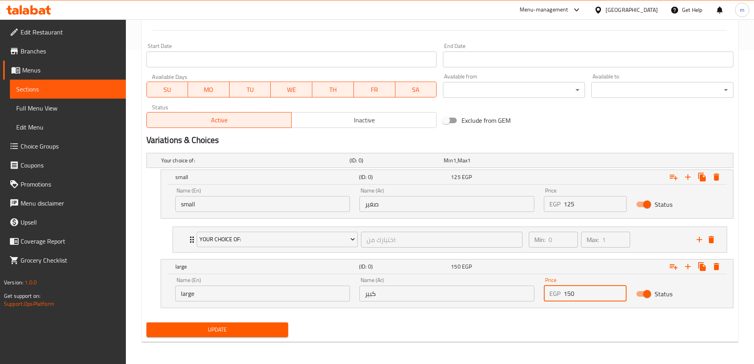
type input "150"
click at [146, 322] on button "Update" at bounding box center [217, 329] width 142 height 15
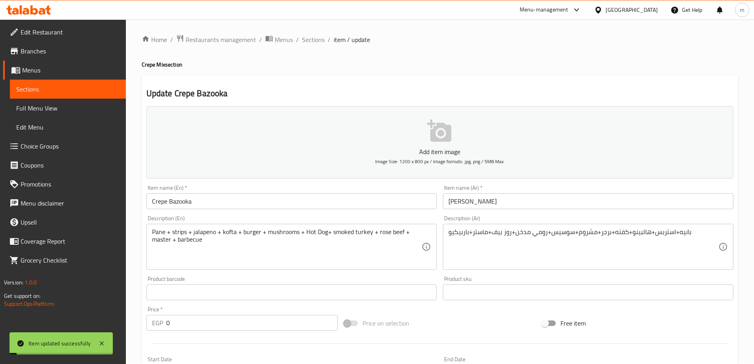
scroll to position [0, 0]
click at [305, 40] on span "Sections" at bounding box center [313, 41] width 23 height 10
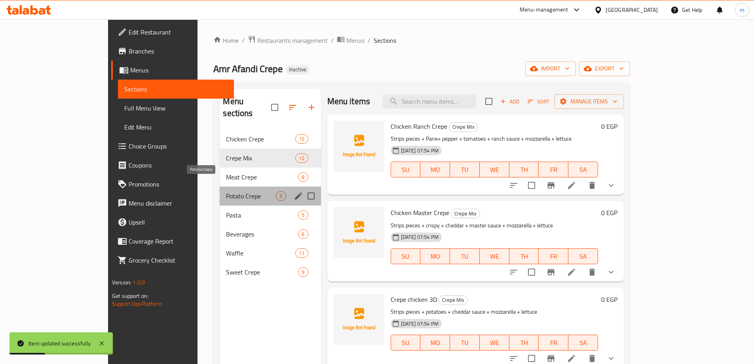
click at [226, 191] on span "Potato Crepe" at bounding box center [251, 196] width 50 height 10
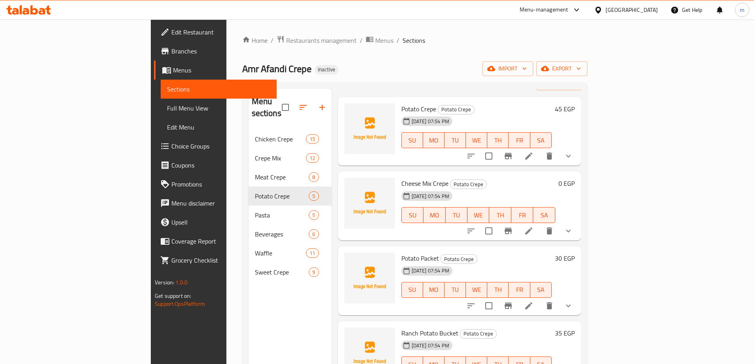
click at [540, 224] on li at bounding box center [529, 231] width 22 height 14
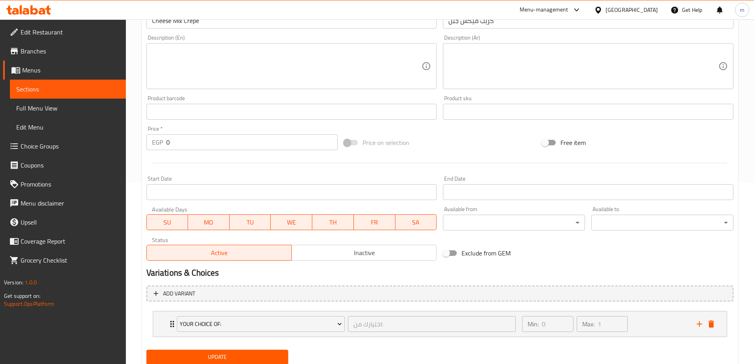
scroll to position [209, 0]
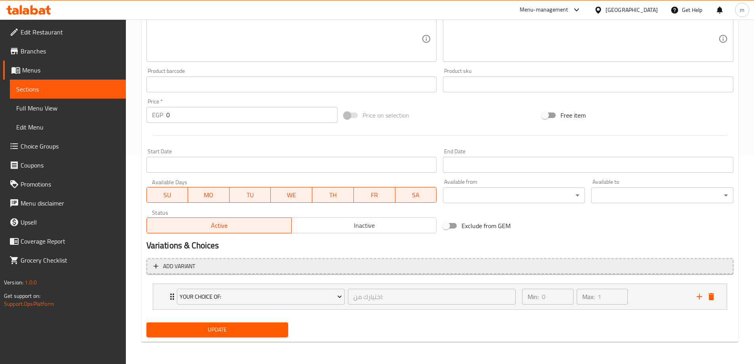
click at [520, 270] on span "Add variant" at bounding box center [440, 266] width 573 height 10
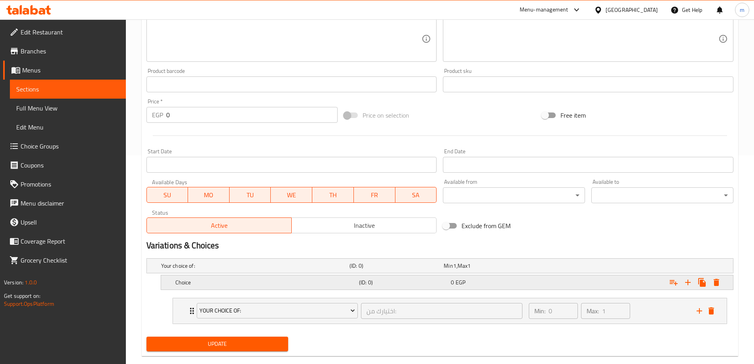
click at [685, 285] on icon "Expand" at bounding box center [688, 283] width 10 height 10
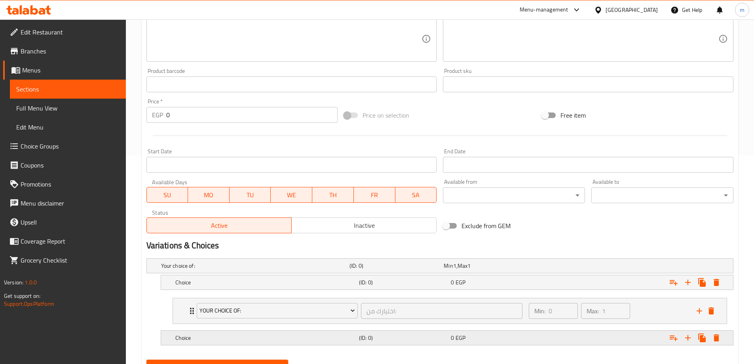
click at [482, 342] on div "0 EGP" at bounding box center [495, 337] width 92 height 11
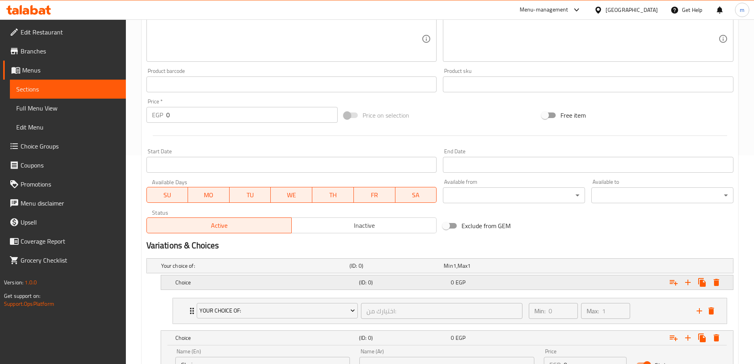
click at [462, 289] on div "Choice (ID: 0) 0 EGP" at bounding box center [450, 282] width 552 height 17
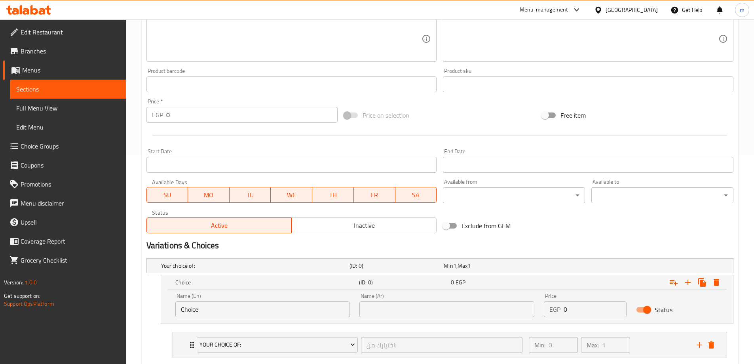
click at [245, 302] on input "Choice" at bounding box center [262, 309] width 175 height 16
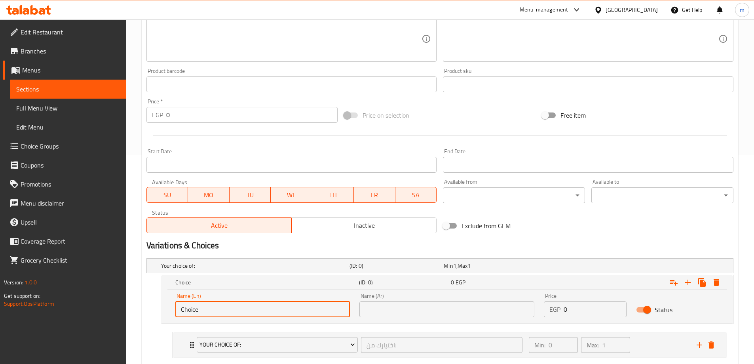
click at [245, 302] on input "Choice" at bounding box center [262, 309] width 175 height 16
type input "small"
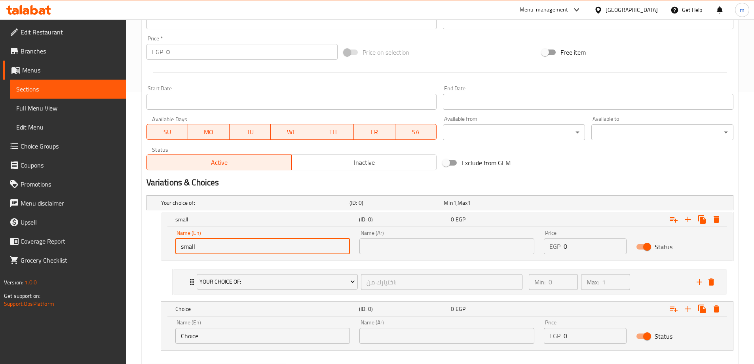
scroll to position [314, 0]
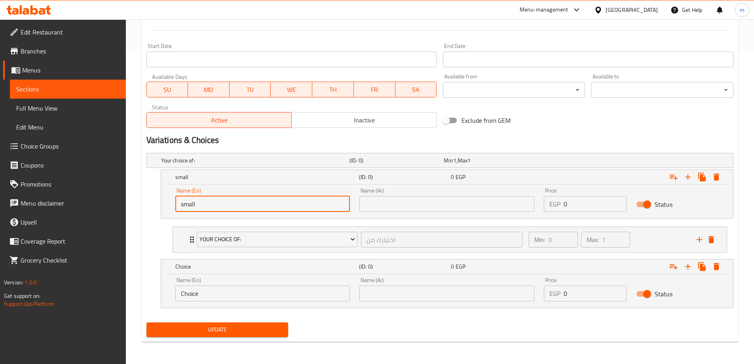
click at [249, 299] on input "Choice" at bounding box center [262, 293] width 175 height 16
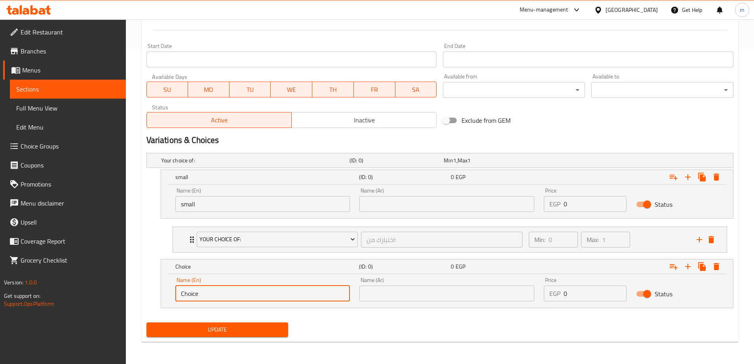
click at [249, 299] on input "Choice" at bounding box center [262, 293] width 175 height 16
type input "large"
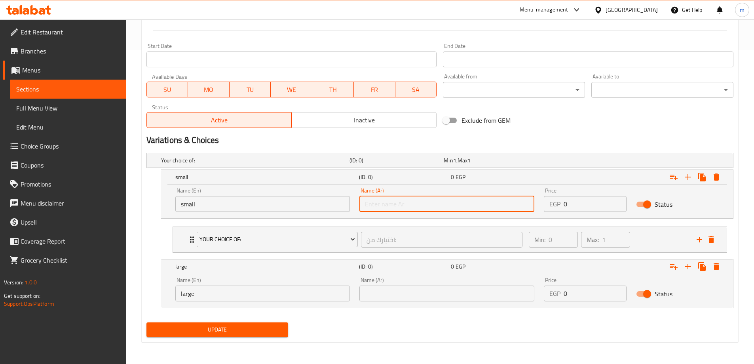
click at [401, 209] on input "text" at bounding box center [446, 204] width 175 height 16
type input "صغير"
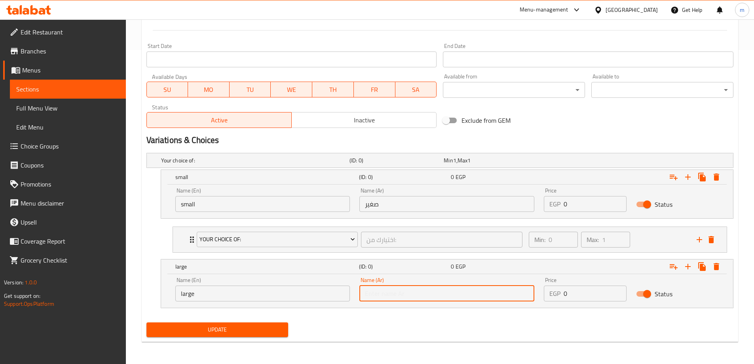
click at [418, 290] on input "text" at bounding box center [446, 293] width 175 height 16
type input "كبير"
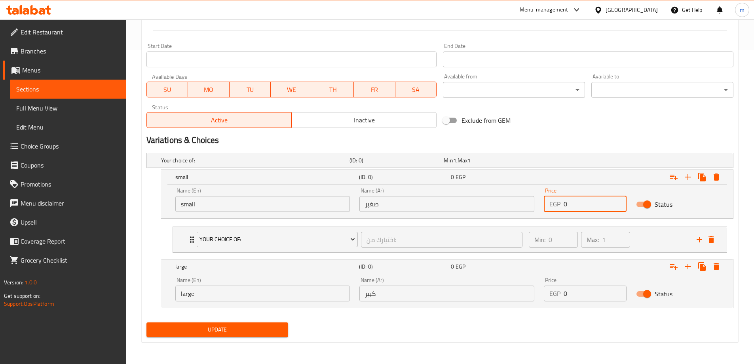
drag, startPoint x: 569, startPoint y: 205, endPoint x: 561, endPoint y: 207, distance: 8.5
click at [561, 207] on div "EGP 0 Price" at bounding box center [585, 204] width 83 height 16
type input "65"
drag, startPoint x: 574, startPoint y: 297, endPoint x: 561, endPoint y: 295, distance: 12.8
click at [561, 295] on div "EGP 0 Price" at bounding box center [585, 293] width 83 height 16
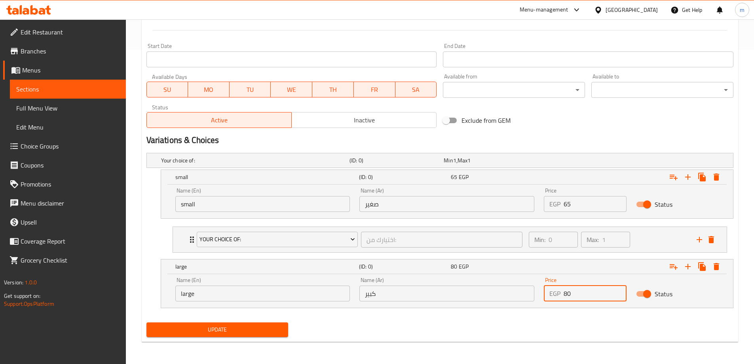
type input "80"
click at [553, 337] on div "Update" at bounding box center [439, 329] width 593 height 21
click at [274, 334] on span "Update" at bounding box center [217, 330] width 129 height 10
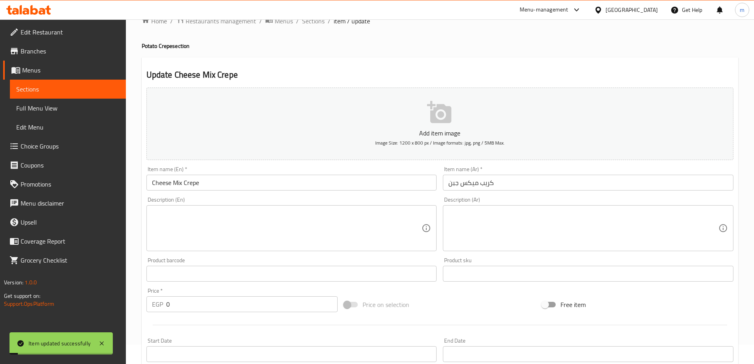
scroll to position [0, 0]
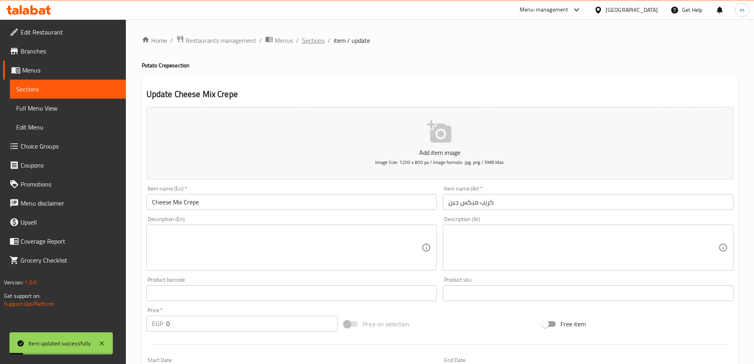
click at [318, 37] on span "Sections" at bounding box center [313, 41] width 23 height 10
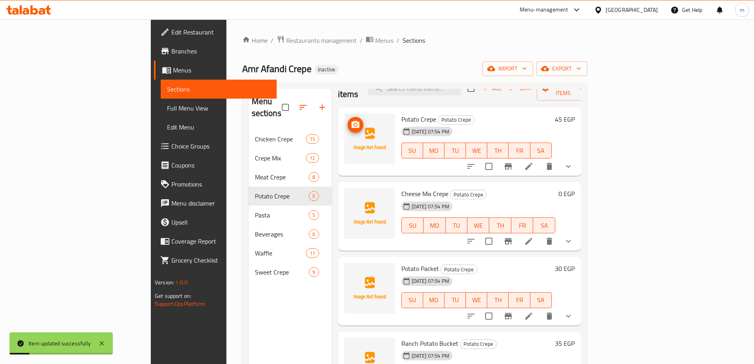
scroll to position [29, 0]
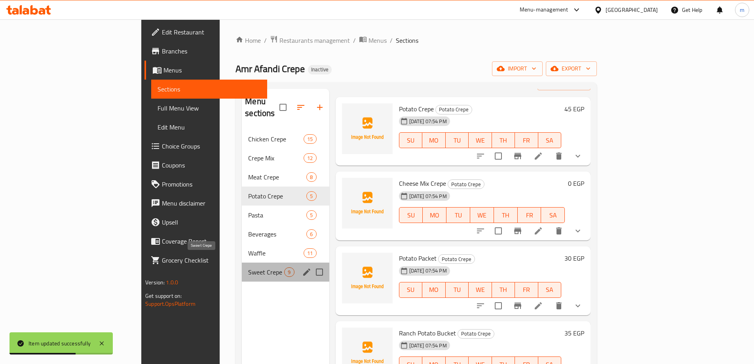
click at [248, 267] on span "Sweet Crepe" at bounding box center [266, 272] width 36 height 10
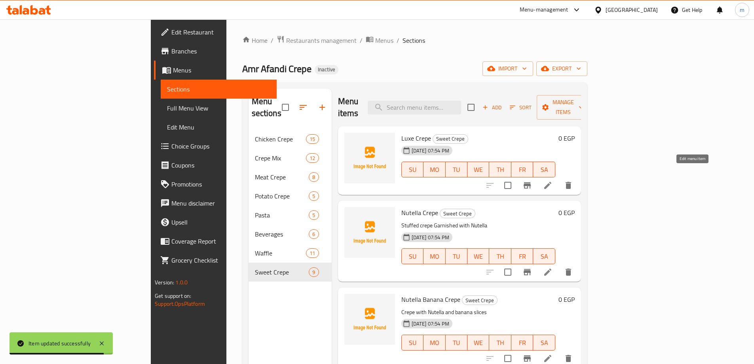
click at [552, 182] on icon at bounding box center [547, 185] width 7 height 7
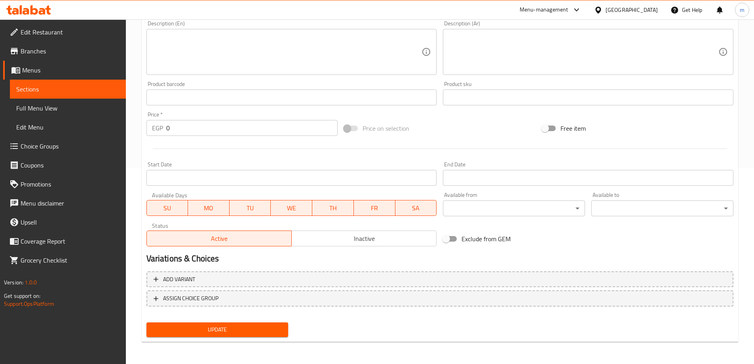
click at [424, 267] on div "Variations & Choices" at bounding box center [439, 258] width 593 height 18
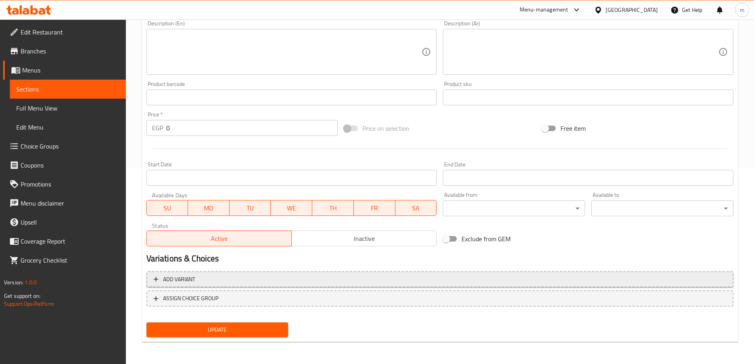
click at [430, 278] on span "Add variant" at bounding box center [440, 279] width 573 height 10
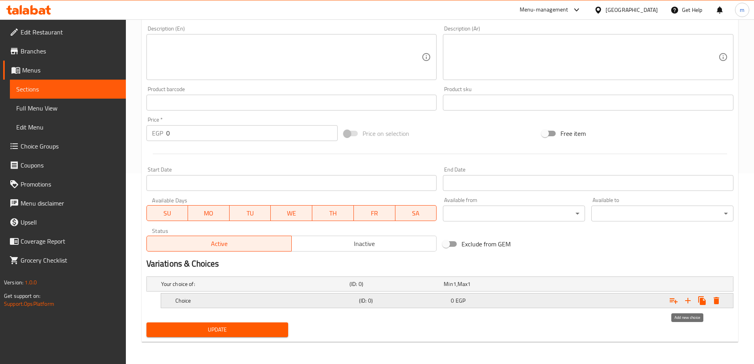
click at [685, 304] on icon "Expand" at bounding box center [688, 301] width 10 height 10
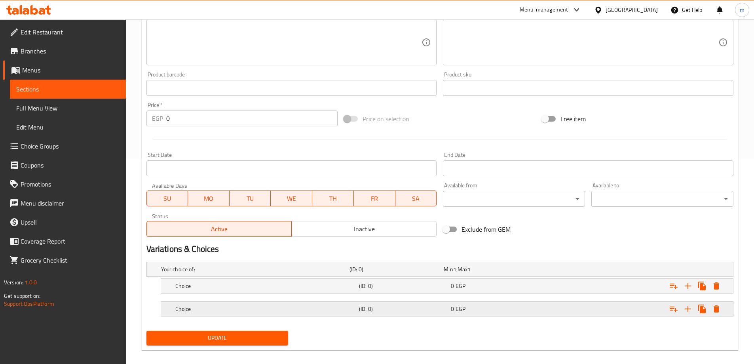
scroll to position [213, 0]
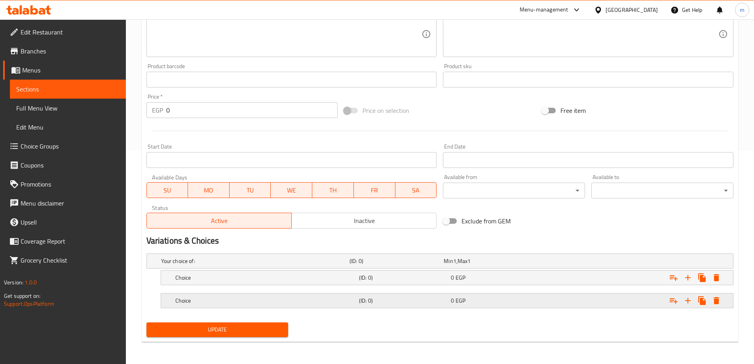
click at [426, 300] on h5 "(ID: 0)" at bounding box center [403, 301] width 89 height 8
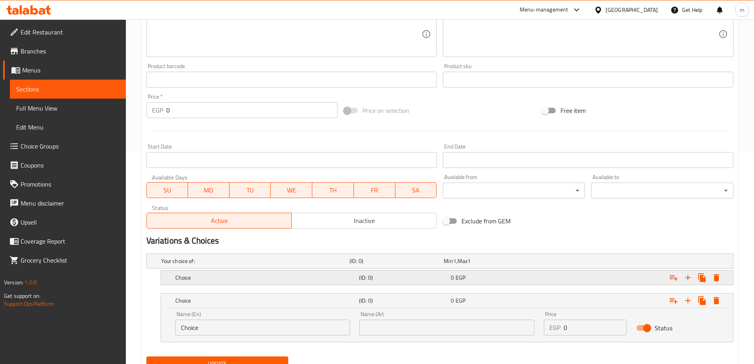
click at [430, 281] on h5 "(ID: 0)" at bounding box center [403, 278] width 89 height 8
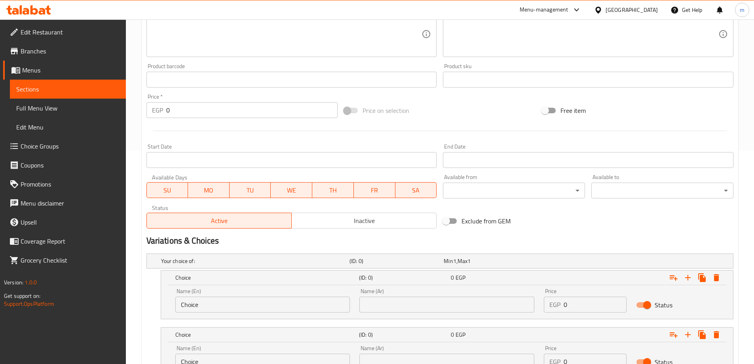
click at [256, 308] on input "Choice" at bounding box center [262, 305] width 175 height 16
type input "small"
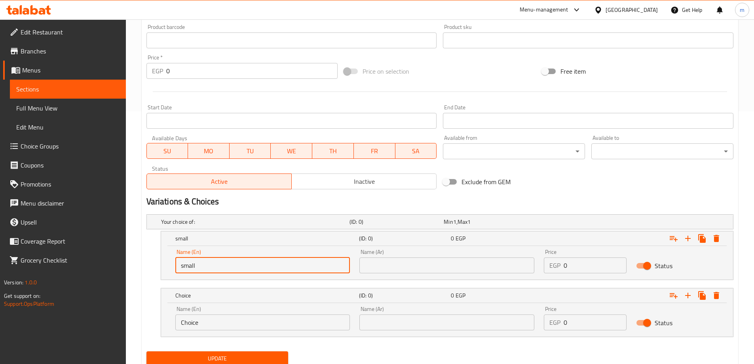
scroll to position [253, 0]
click at [248, 314] on input "Choice" at bounding box center [262, 322] width 175 height 16
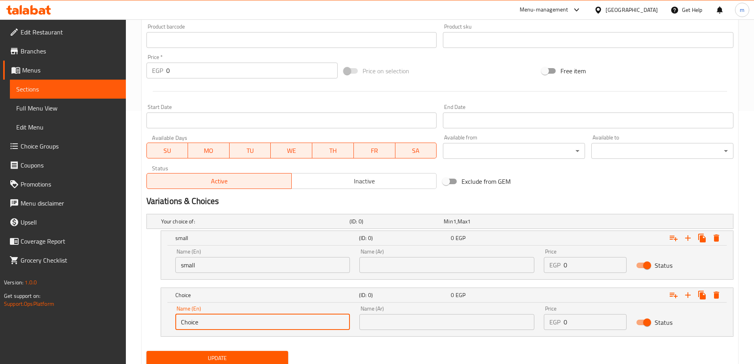
click at [248, 314] on input "Choice" at bounding box center [262, 322] width 175 height 16
type input "large"
click at [417, 266] on input "text" at bounding box center [446, 265] width 175 height 16
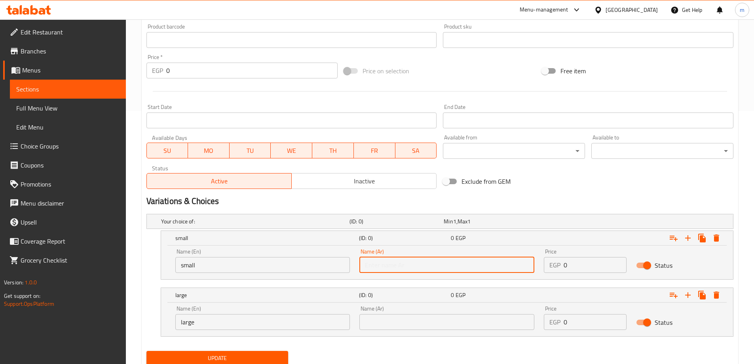
type input "صغير"
click at [414, 328] on input "text" at bounding box center [446, 322] width 175 height 16
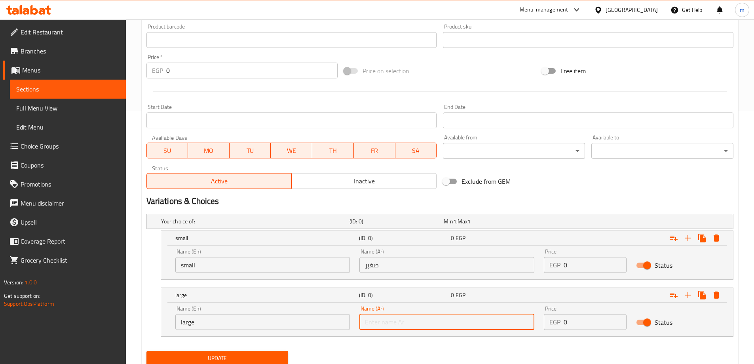
type input "كبير"
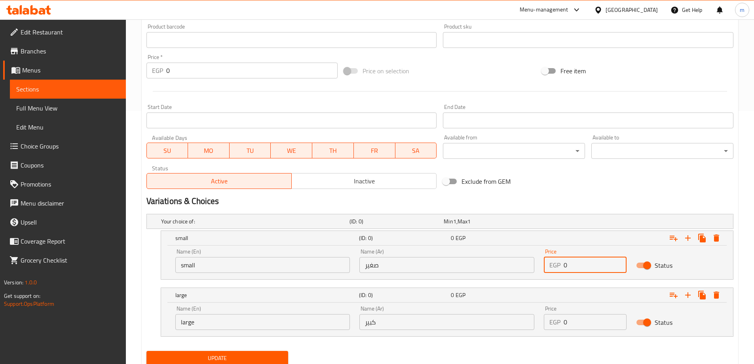
drag, startPoint x: 577, startPoint y: 261, endPoint x: 554, endPoint y: 262, distance: 23.0
click at [554, 262] on div "EGP 0 Price" at bounding box center [585, 265] width 83 height 16
type input "65"
drag, startPoint x: 570, startPoint y: 330, endPoint x: 565, endPoint y: 320, distance: 10.8
click at [565, 321] on div "Price EGP 0 Price" at bounding box center [585, 318] width 92 height 34
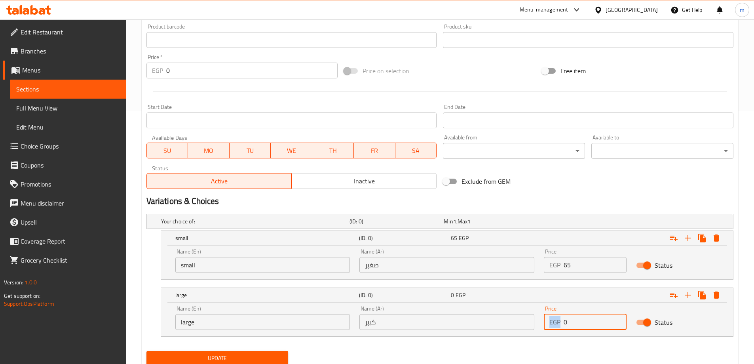
click at [566, 320] on input "0" at bounding box center [595, 322] width 63 height 16
drag, startPoint x: 566, startPoint y: 320, endPoint x: 556, endPoint y: 320, distance: 9.9
click at [556, 320] on div "EGP 0 Price" at bounding box center [585, 322] width 83 height 16
type input "85"
click at [146, 351] on button "Update" at bounding box center [217, 358] width 142 height 15
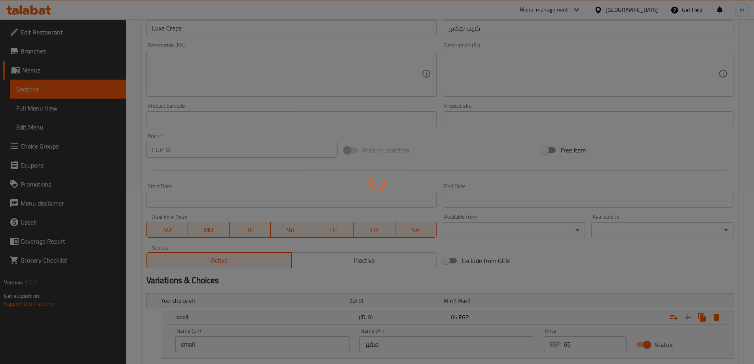
scroll to position [0, 0]
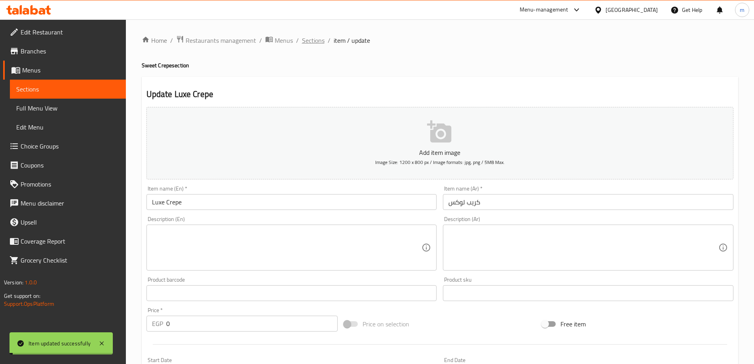
click at [309, 43] on span "Sections" at bounding box center [313, 41] width 23 height 10
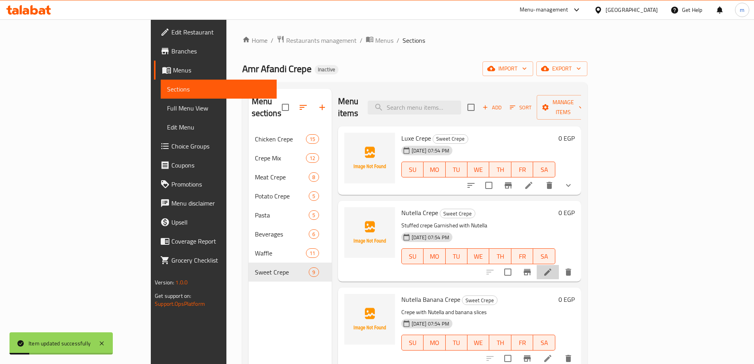
click at [559, 265] on li at bounding box center [548, 272] width 22 height 14
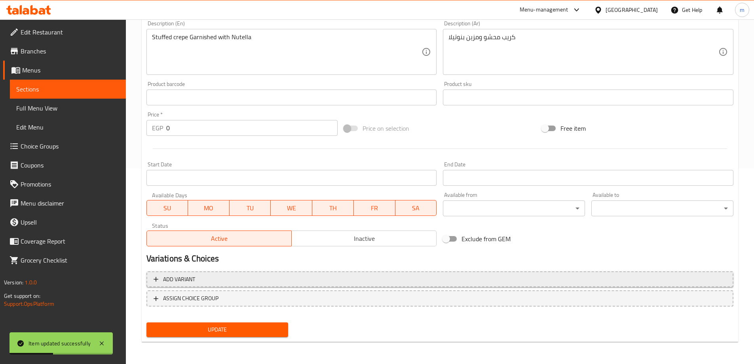
click at [532, 275] on span "Add variant" at bounding box center [440, 279] width 573 height 10
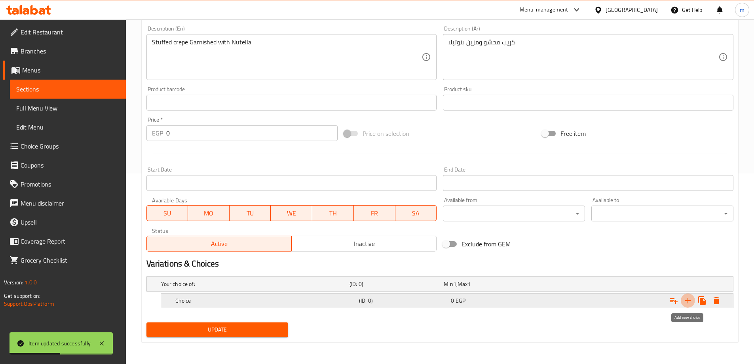
click at [685, 301] on icon "Expand" at bounding box center [688, 301] width 10 height 10
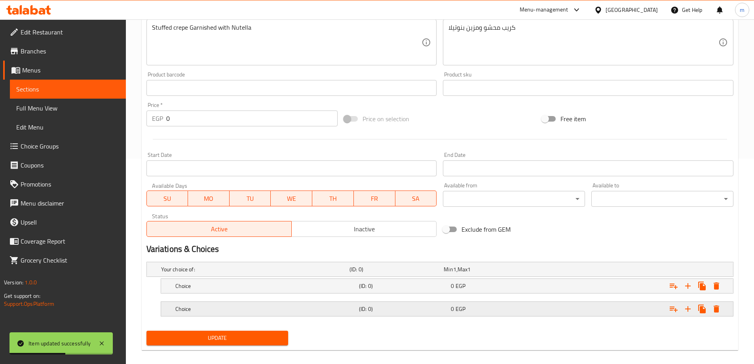
scroll to position [213, 0]
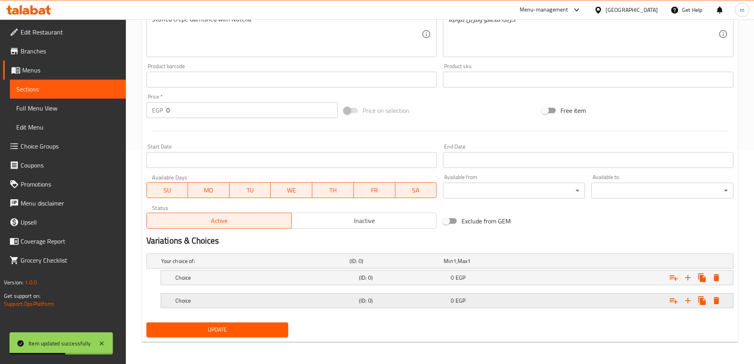
click at [548, 292] on div "Expand" at bounding box center [633, 300] width 184 height 17
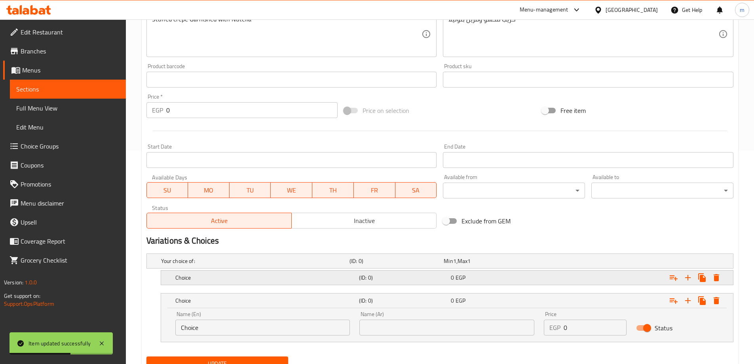
click at [521, 276] on div "0 EGP" at bounding box center [495, 278] width 89 height 8
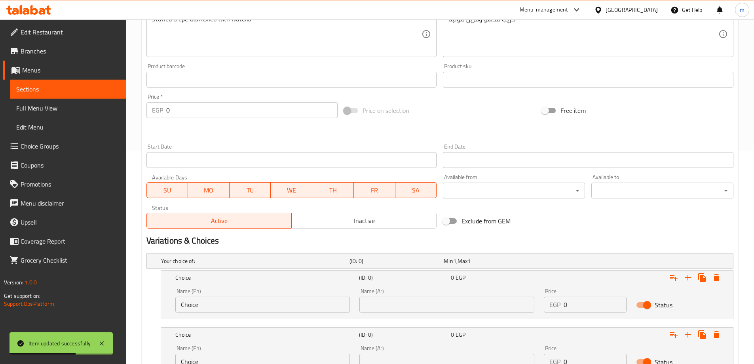
click at [240, 306] on input "Choice" at bounding box center [262, 305] width 175 height 16
type input "small"
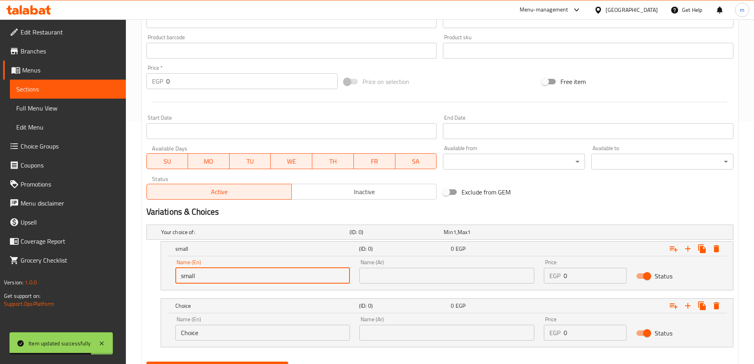
scroll to position [281, 0]
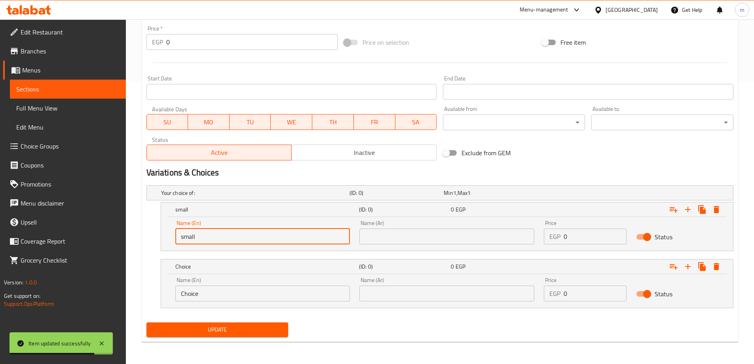
click at [232, 291] on input "Choice" at bounding box center [262, 293] width 175 height 16
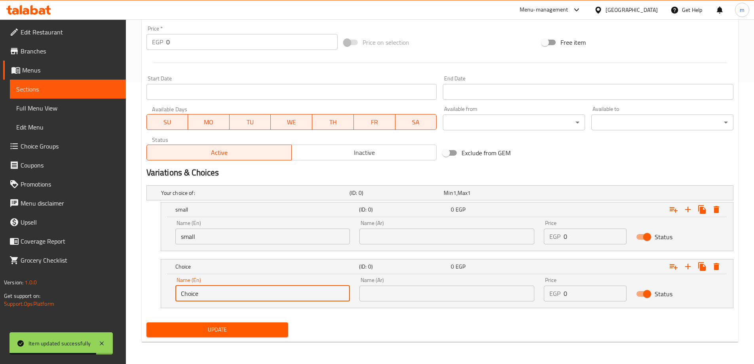
click at [232, 291] on input "Choice" at bounding box center [262, 293] width 175 height 16
type input "large"
click at [417, 230] on input "text" at bounding box center [446, 236] width 175 height 16
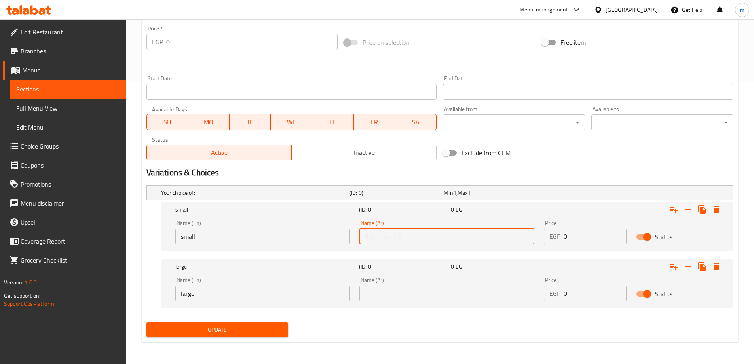
type input "صغير"
click at [408, 286] on input "text" at bounding box center [446, 293] width 175 height 16
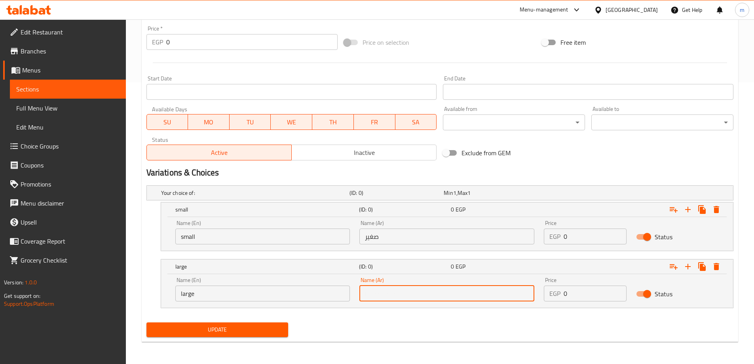
type input "كبير"
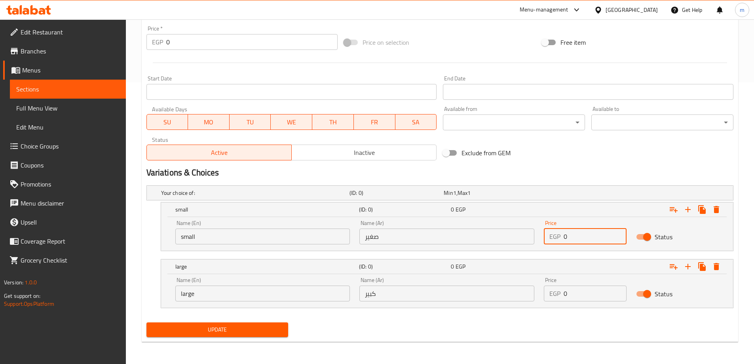
drag, startPoint x: 575, startPoint y: 242, endPoint x: 563, endPoint y: 243, distance: 12.3
click at [563, 243] on div "EGP 0 Price" at bounding box center [585, 236] width 83 height 16
type input "50"
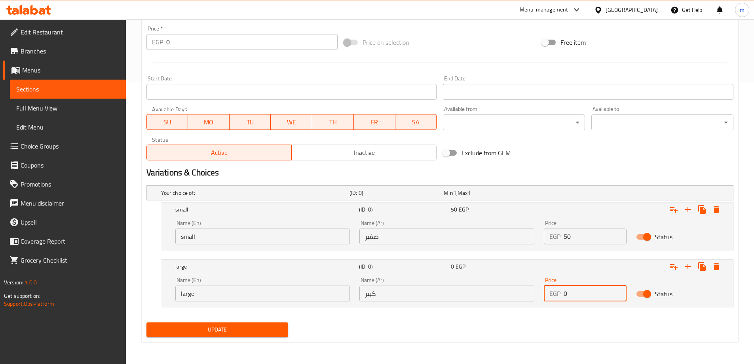
click at [581, 297] on input "0" at bounding box center [595, 293] width 63 height 16
type input "70"
click at [146, 322] on button "Update" at bounding box center [217, 329] width 142 height 15
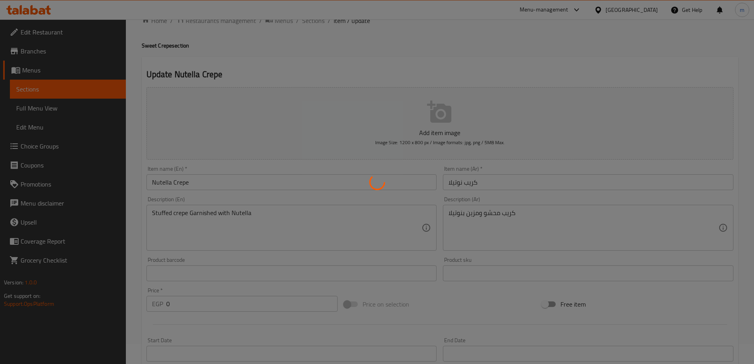
scroll to position [0, 0]
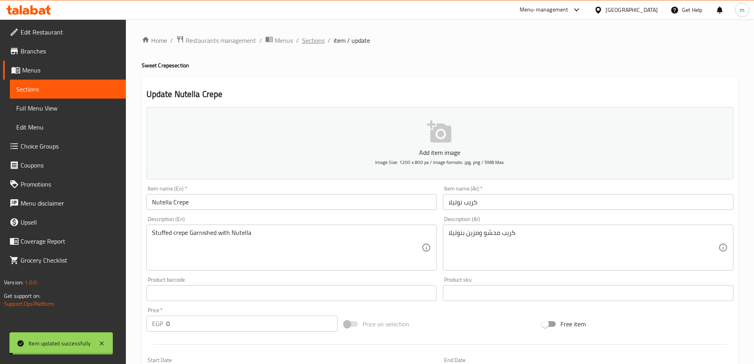
click at [310, 41] on span "Sections" at bounding box center [313, 41] width 23 height 10
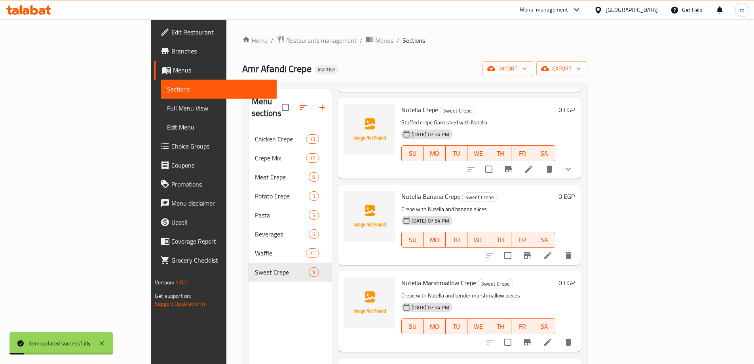
scroll to position [158, 0]
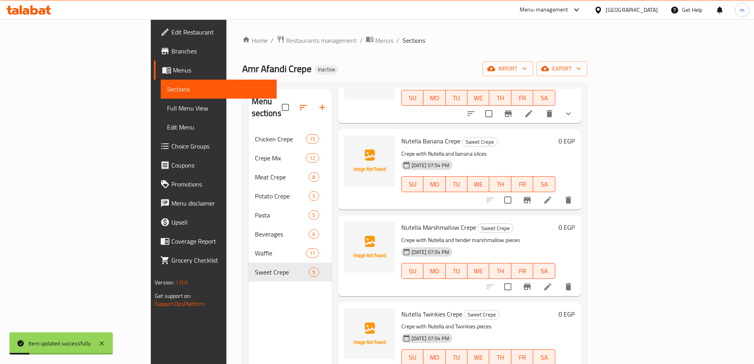
click at [552, 196] on icon at bounding box center [547, 199] width 7 height 7
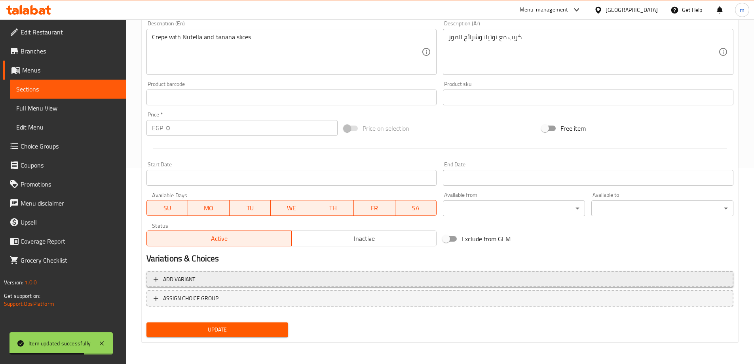
click at [470, 276] on span "Add variant" at bounding box center [440, 279] width 573 height 10
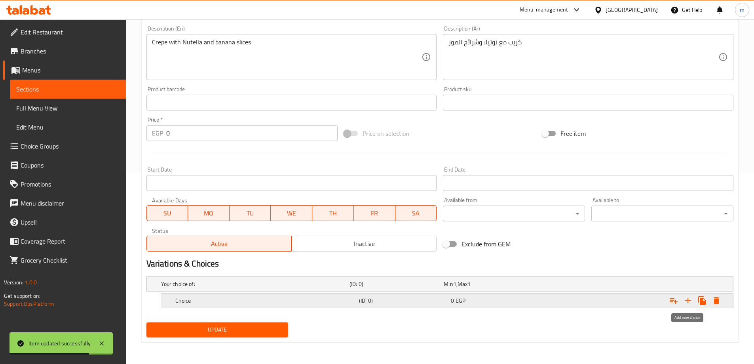
click at [690, 296] on icon "Expand" at bounding box center [688, 301] width 10 height 10
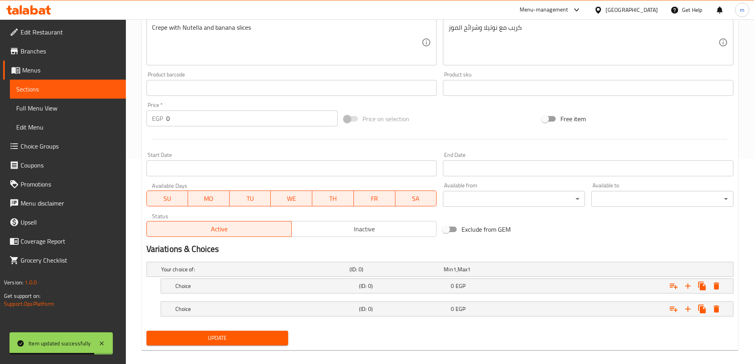
scroll to position [213, 0]
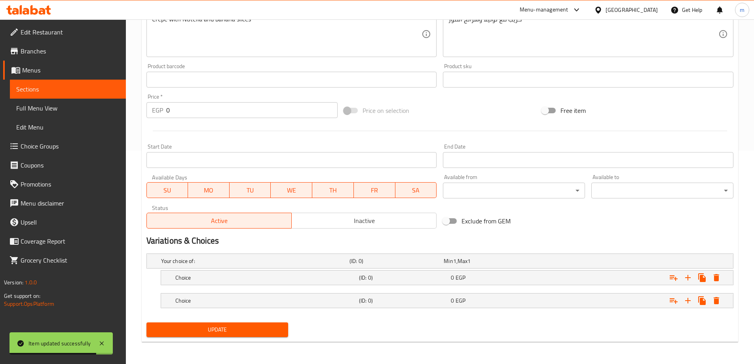
click at [556, 289] on nav at bounding box center [439, 290] width 587 height 6
click at [550, 295] on div "Expand" at bounding box center [633, 300] width 184 height 17
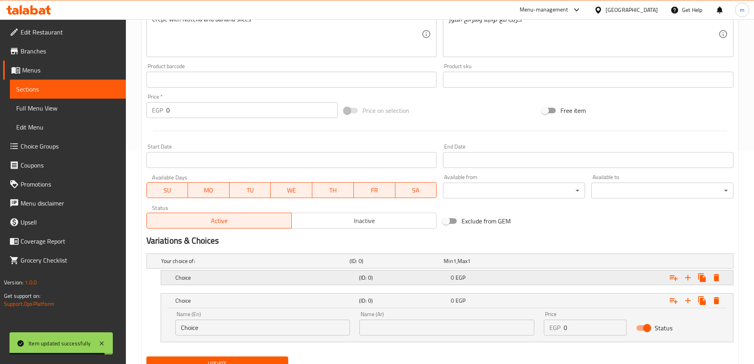
click at [521, 285] on div "Choice (ID: 0) 0 EGP" at bounding box center [450, 277] width 552 height 17
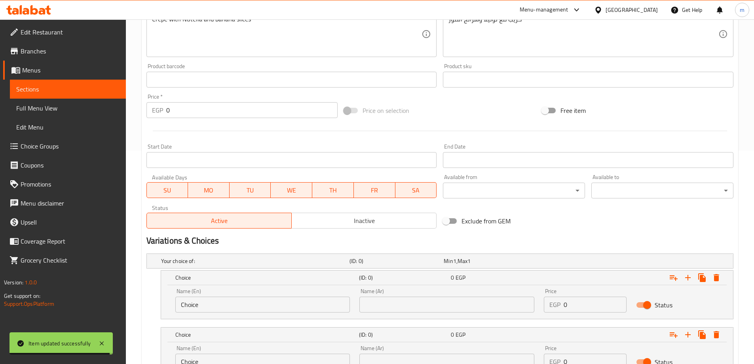
click at [281, 301] on input "Choice" at bounding box center [262, 305] width 175 height 16
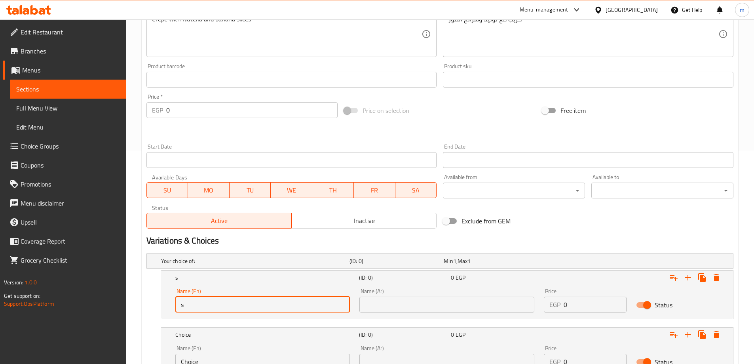
type input "small"
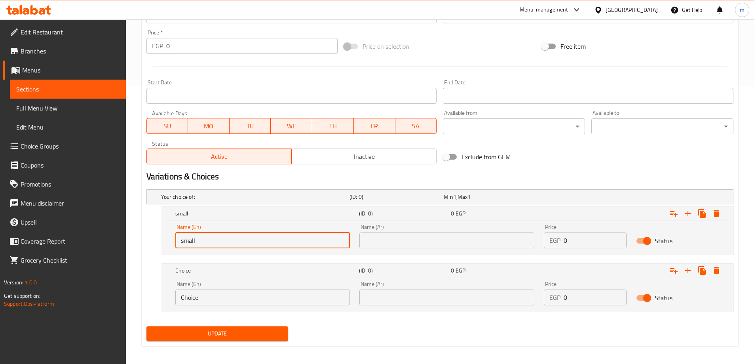
scroll to position [281, 0]
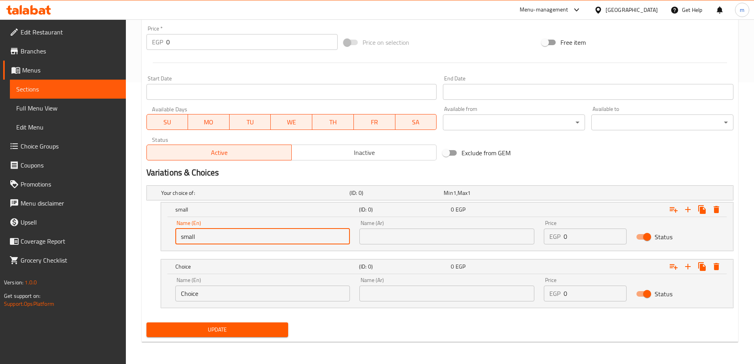
click at [217, 299] on input "Choice" at bounding box center [262, 293] width 175 height 16
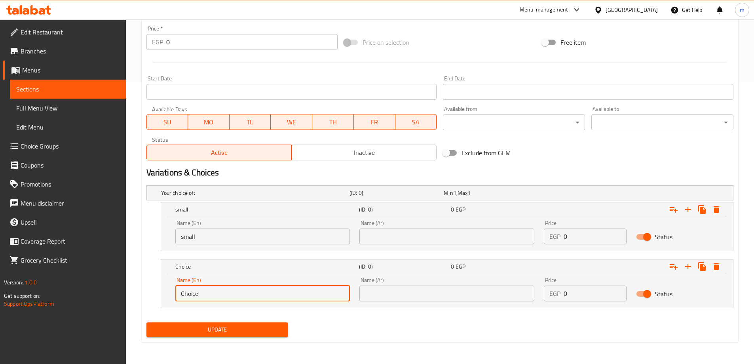
click at [217, 299] on input "Choice" at bounding box center [262, 293] width 175 height 16
type input "large"
click at [426, 221] on div "Name (Ar) Name (Ar)" at bounding box center [446, 232] width 175 height 24
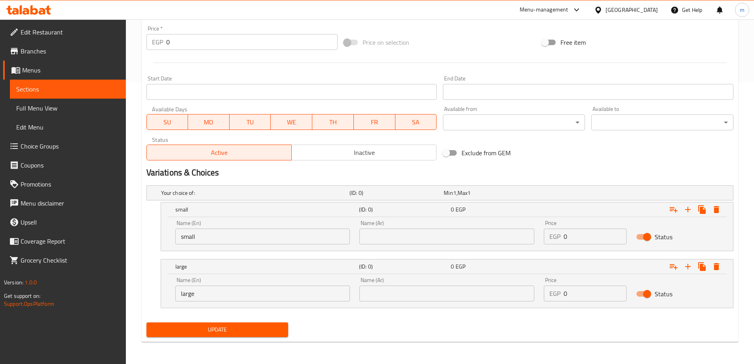
click at [428, 233] on input "text" at bounding box center [446, 236] width 175 height 16
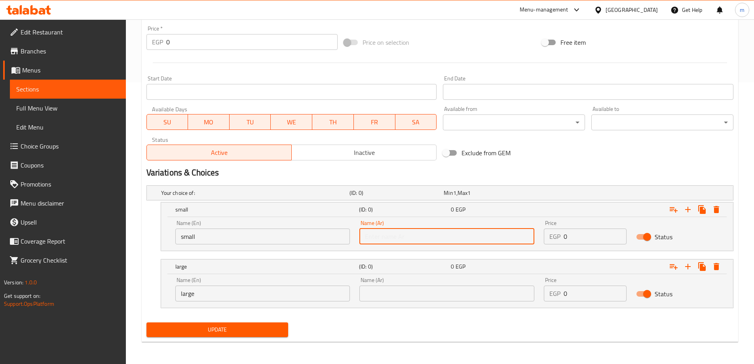
type input "صغير"
click at [411, 291] on input "text" at bounding box center [446, 293] width 175 height 16
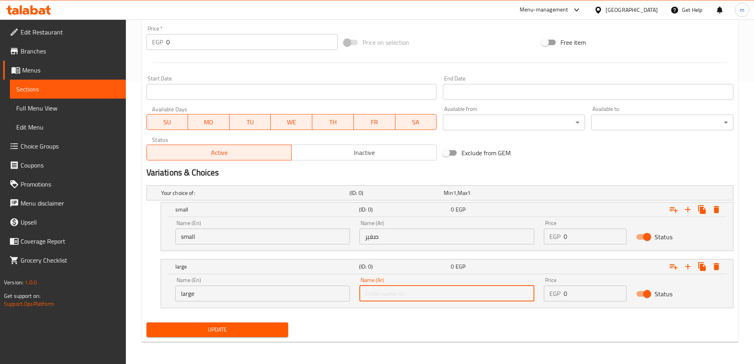
type input "كبير"
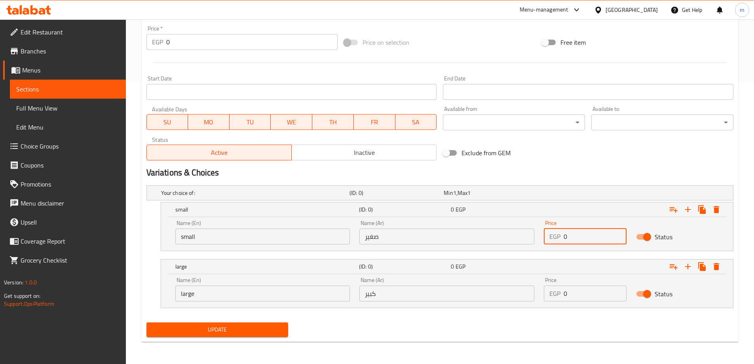
drag, startPoint x: 585, startPoint y: 243, endPoint x: 565, endPoint y: 238, distance: 20.9
click at [565, 238] on input "0" at bounding box center [595, 236] width 63 height 16
type input "55"
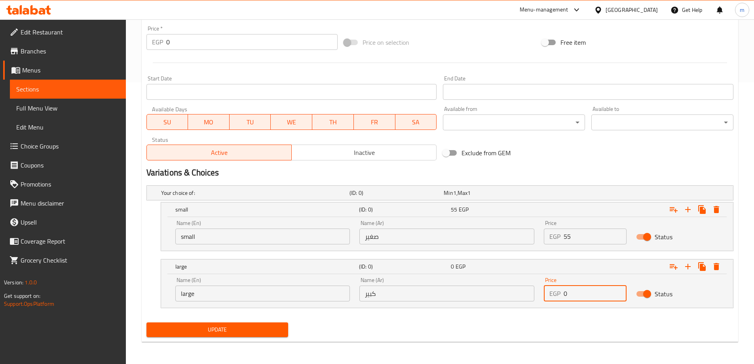
drag, startPoint x: 583, startPoint y: 293, endPoint x: 563, endPoint y: 298, distance: 20.8
click at [563, 298] on div "EGP 0 Price" at bounding box center [585, 293] width 83 height 16
type input "70"
click at [552, 308] on div "Your choice of: (ID: 0) Min 1 , Max 1 Name (En) Your choice of: Name (En) Name …" at bounding box center [439, 250] width 593 height 137
click at [263, 323] on button "Update" at bounding box center [217, 329] width 142 height 15
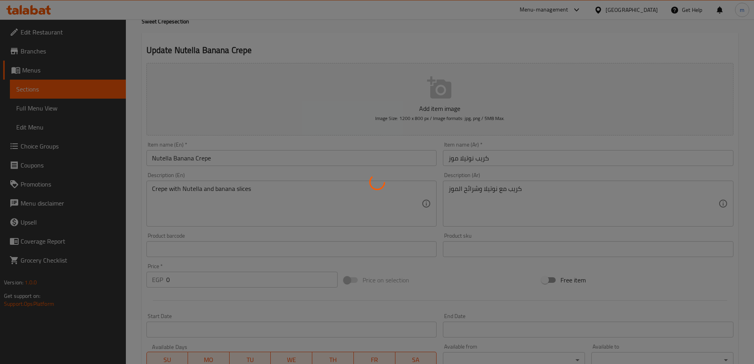
scroll to position [0, 0]
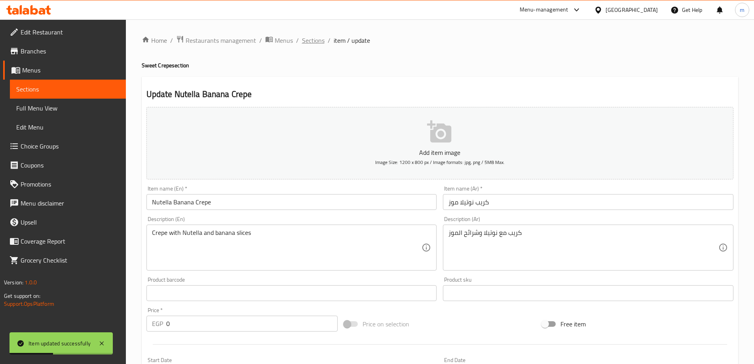
click at [307, 40] on span "Sections" at bounding box center [313, 41] width 23 height 10
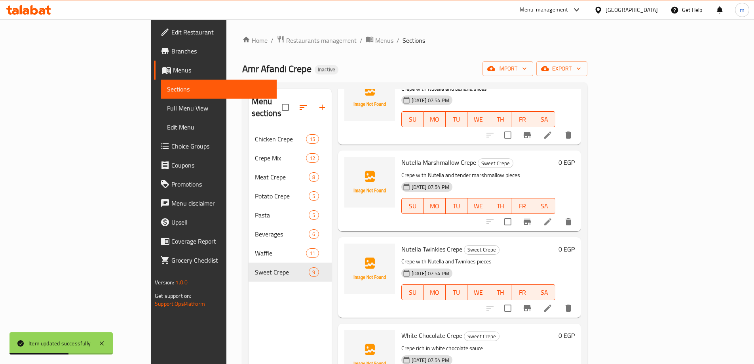
scroll to position [238, 0]
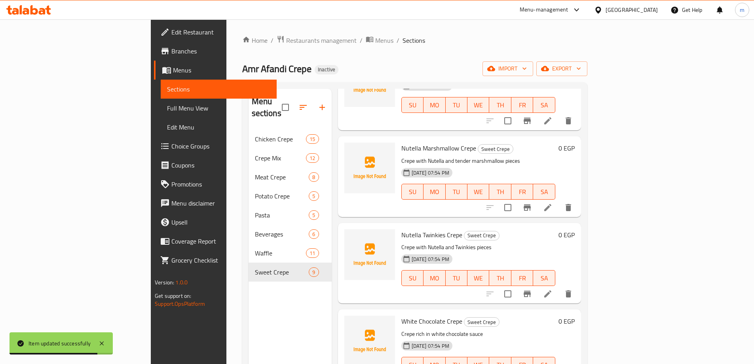
click at [553, 203] on icon at bounding box center [548, 208] width 10 height 10
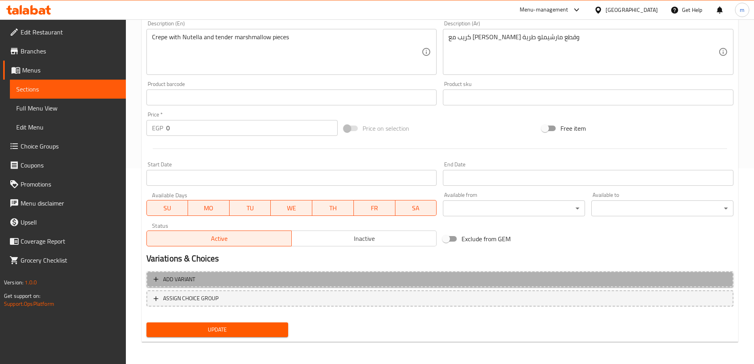
click at [426, 274] on span "Add variant" at bounding box center [440, 279] width 573 height 10
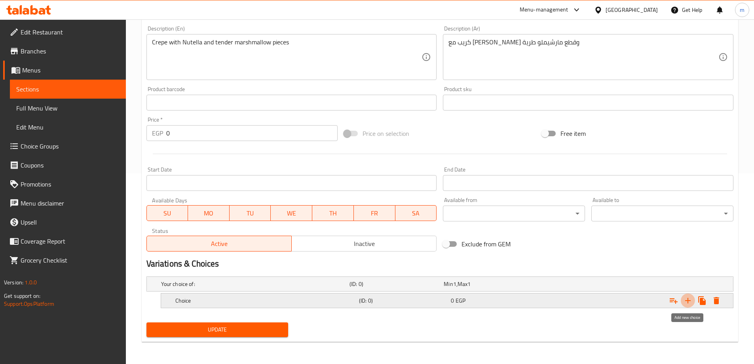
click at [688, 304] on icon "Expand" at bounding box center [688, 301] width 10 height 10
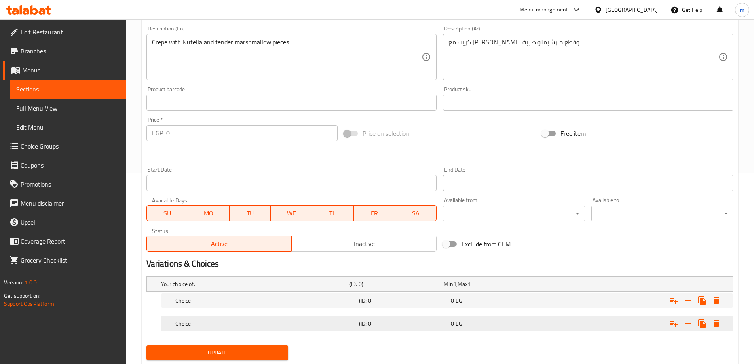
click at [479, 322] on div "0 EGP" at bounding box center [495, 323] width 89 height 8
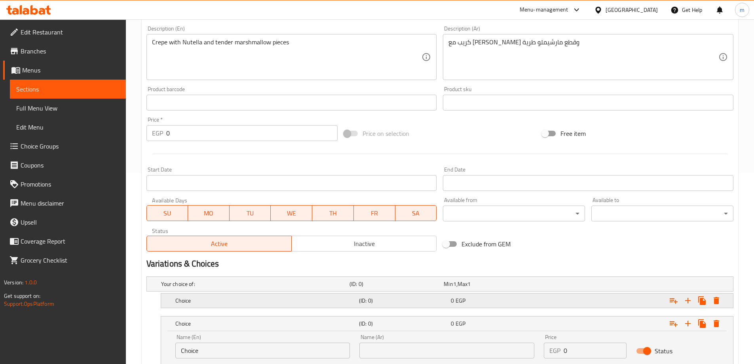
click at [462, 307] on div "Choice (ID: 0) 0 EGP" at bounding box center [450, 300] width 552 height 17
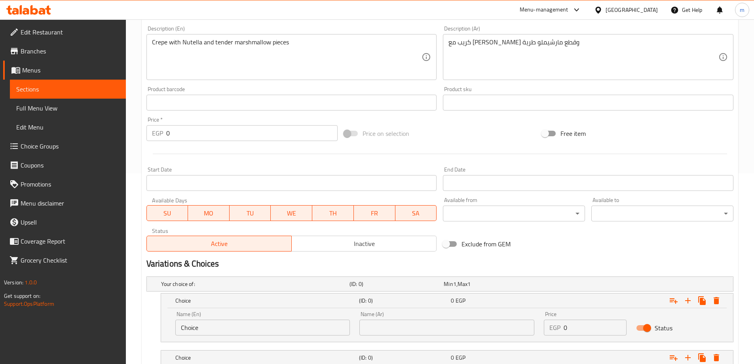
click at [295, 324] on input "Choice" at bounding box center [262, 327] width 175 height 16
type input "small"
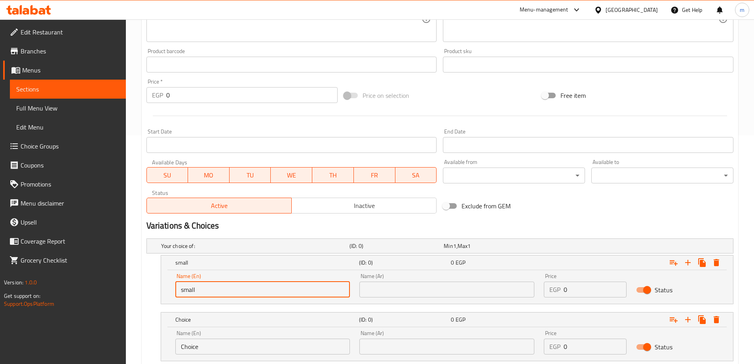
scroll to position [230, 0]
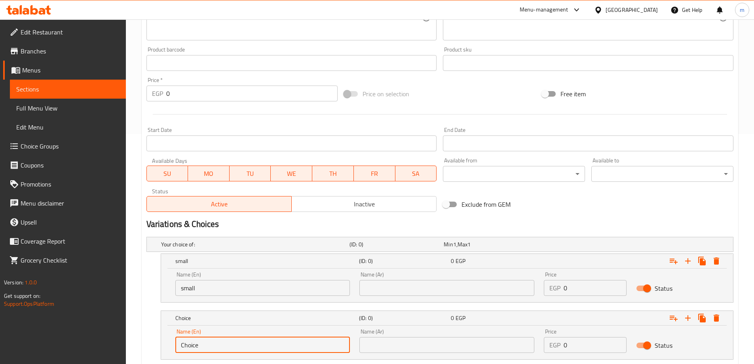
click at [215, 339] on input "Choice" at bounding box center [262, 345] width 175 height 16
type input "m"
type input "large"
click at [432, 291] on input "text" at bounding box center [446, 288] width 175 height 16
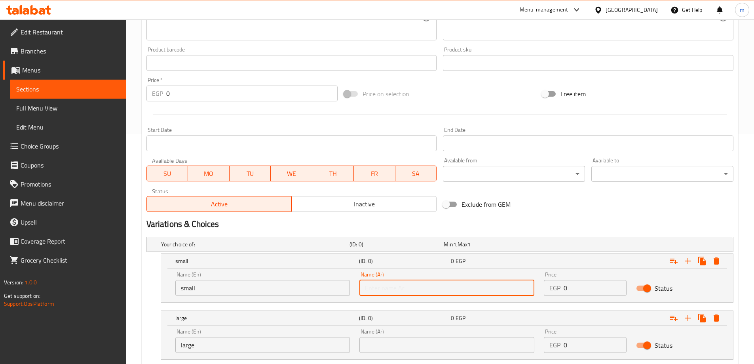
type input "صغير"
click at [411, 348] on input "text" at bounding box center [446, 345] width 175 height 16
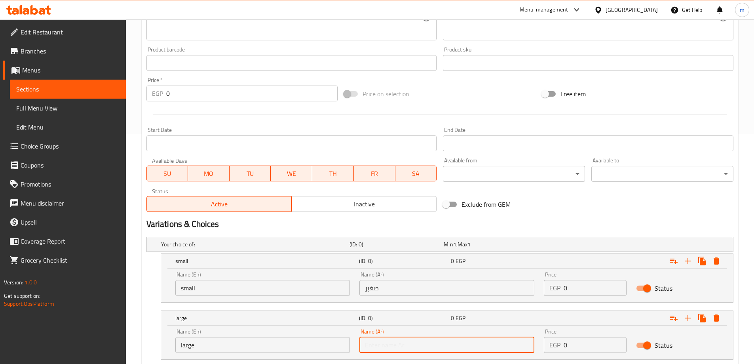
type input "كبير"
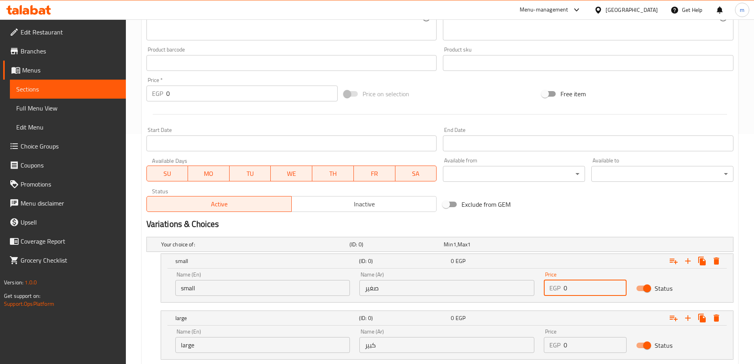
drag, startPoint x: 576, startPoint y: 282, endPoint x: 562, endPoint y: 287, distance: 14.3
click at [562, 287] on div "EGP 0 Price" at bounding box center [585, 288] width 83 height 16
type input "55"
drag, startPoint x: 551, startPoint y: 344, endPoint x: 547, endPoint y: 344, distance: 4.0
click at [547, 344] on div "EGP 0 Price" at bounding box center [585, 345] width 83 height 16
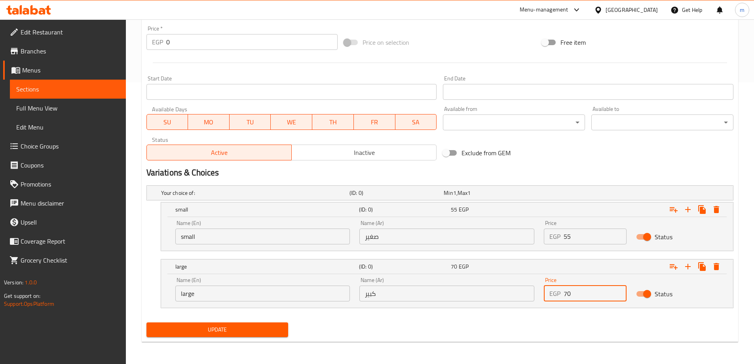
type input "70"
click at [261, 329] on span "Update" at bounding box center [217, 330] width 129 height 10
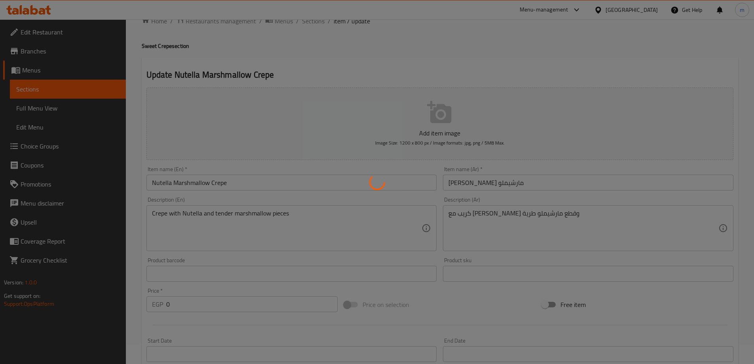
scroll to position [0, 0]
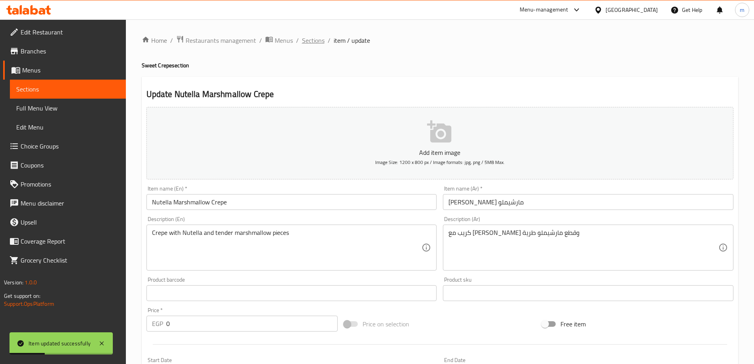
click at [312, 39] on span "Sections" at bounding box center [313, 41] width 23 height 10
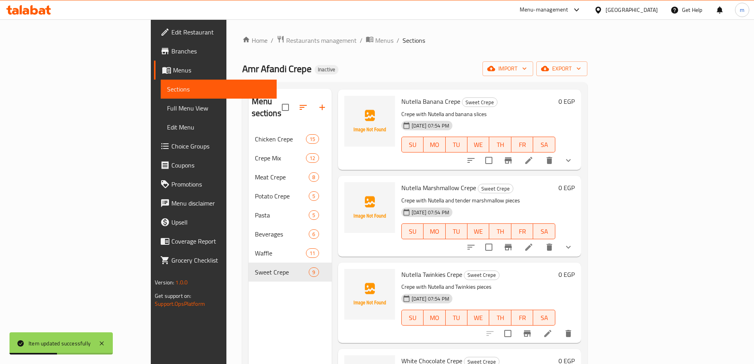
scroll to position [277, 0]
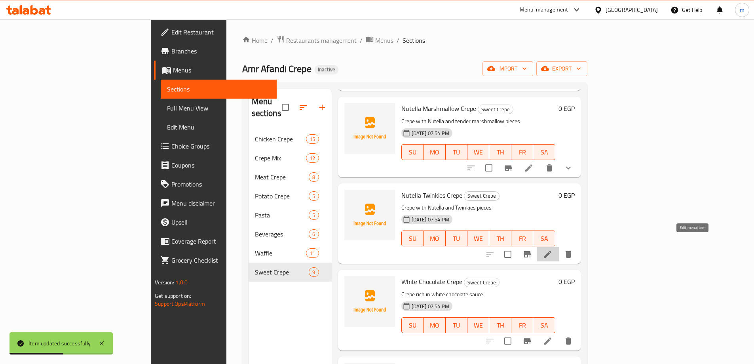
click at [553, 249] on icon at bounding box center [548, 254] width 10 height 10
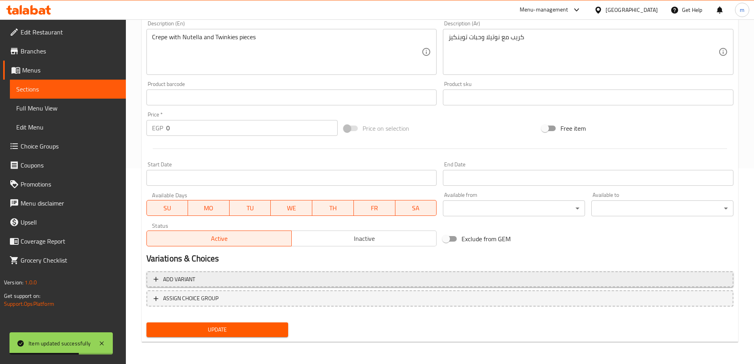
click at [588, 274] on span "Add variant" at bounding box center [440, 279] width 573 height 10
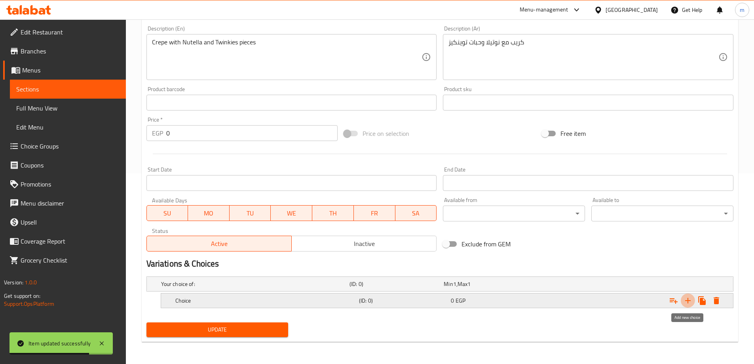
click at [685, 300] on icon "Expand" at bounding box center [688, 301] width 6 height 6
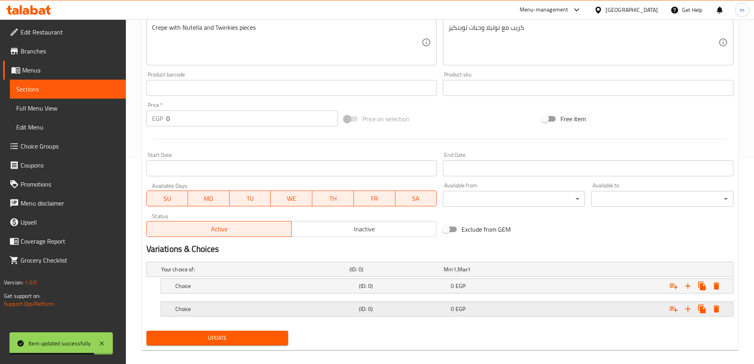
scroll to position [213, 0]
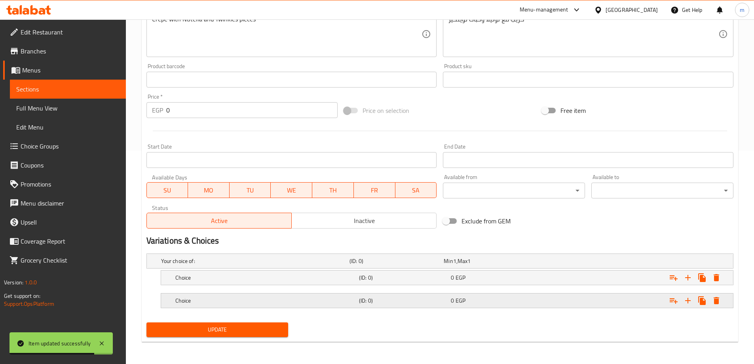
click at [579, 306] on div "Expand" at bounding box center [633, 300] width 184 height 17
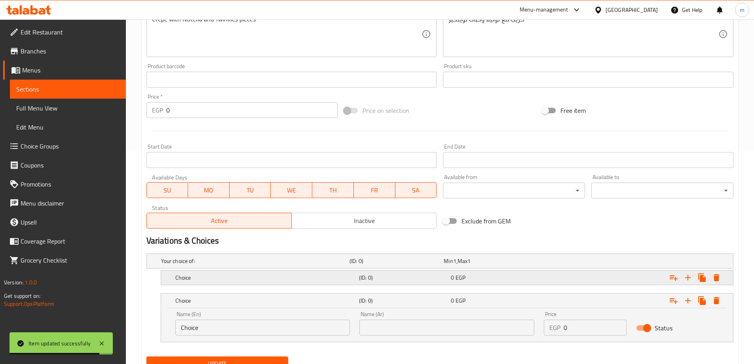
click at [509, 275] on div "0 EGP" at bounding box center [495, 278] width 89 height 8
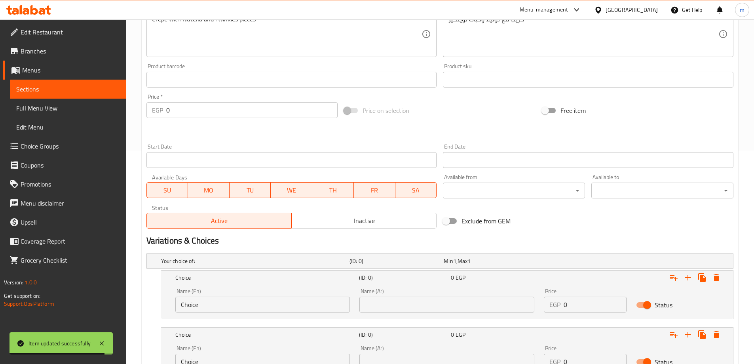
click at [267, 313] on div "Name (En) Choice Name (En)" at bounding box center [263, 300] width 184 height 34
click at [268, 308] on input "Choice" at bounding box center [262, 305] width 175 height 16
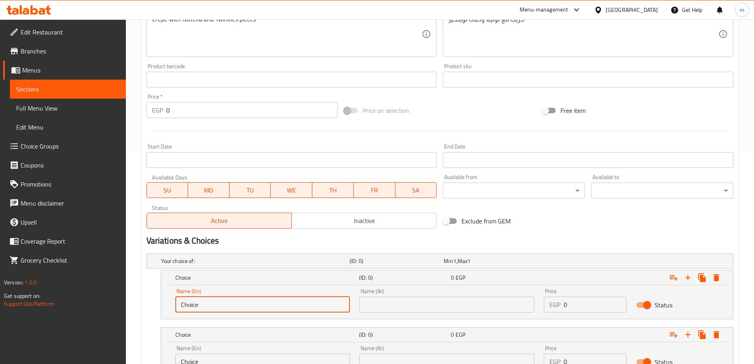
click at [268, 308] on input "Choice" at bounding box center [262, 305] width 175 height 16
type input "small"
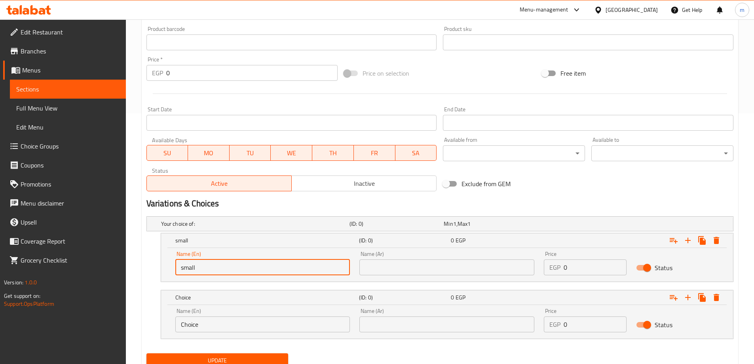
scroll to position [281, 0]
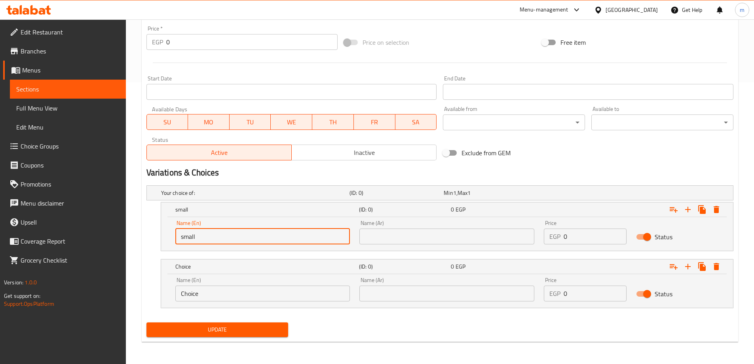
click at [245, 297] on input "Choice" at bounding box center [262, 293] width 175 height 16
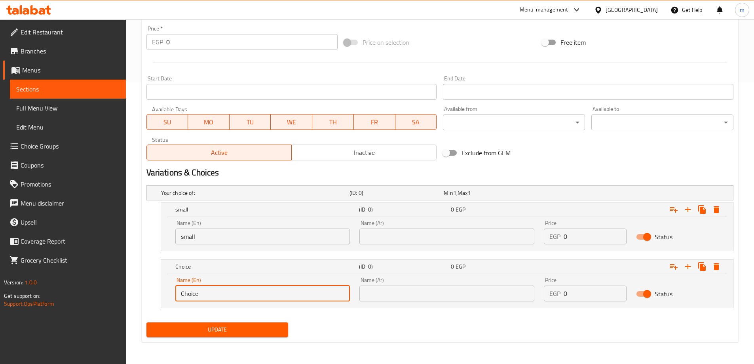
click at [245, 297] on input "Choice" at bounding box center [262, 293] width 175 height 16
type input "large"
click at [428, 237] on input "text" at bounding box center [446, 236] width 175 height 16
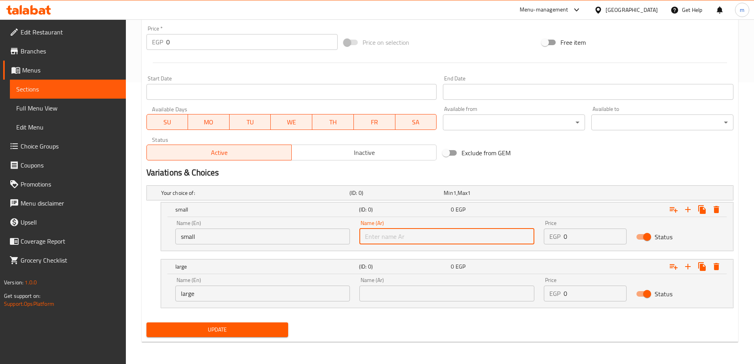
type input "صغير"
click at [415, 286] on input "text" at bounding box center [446, 293] width 175 height 16
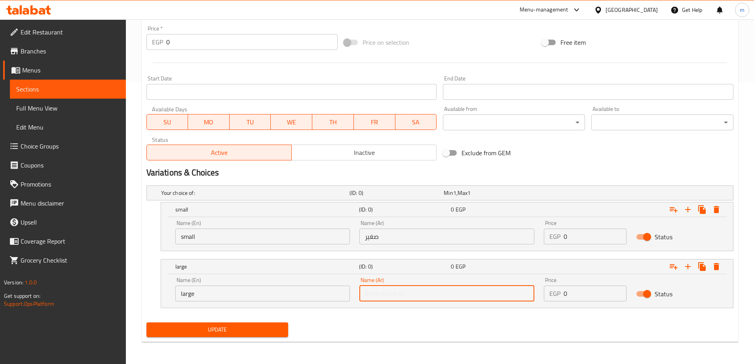
type input "كبير"
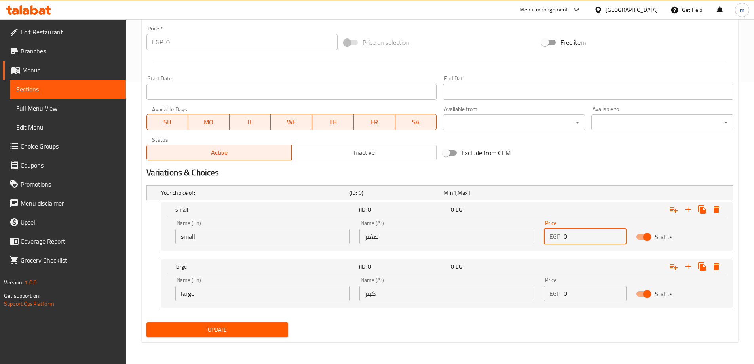
drag, startPoint x: 572, startPoint y: 236, endPoint x: 563, endPoint y: 238, distance: 10.3
click at [563, 238] on div "EGP 0 Price" at bounding box center [585, 236] width 83 height 16
type input "55"
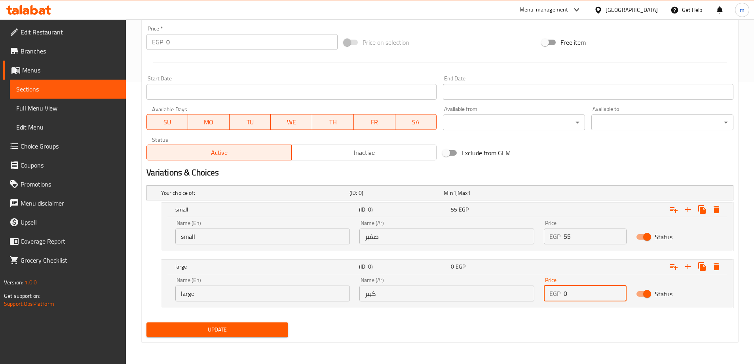
drag, startPoint x: 572, startPoint y: 289, endPoint x: 561, endPoint y: 293, distance: 11.8
click at [561, 293] on div "EGP 0 Price" at bounding box center [585, 293] width 83 height 16
type input "70"
click at [509, 331] on div "Update" at bounding box center [439, 329] width 593 height 21
click at [261, 327] on span "Update" at bounding box center [217, 330] width 129 height 10
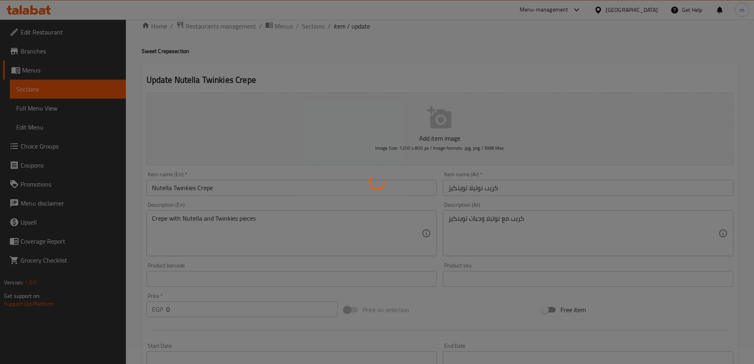
scroll to position [0, 0]
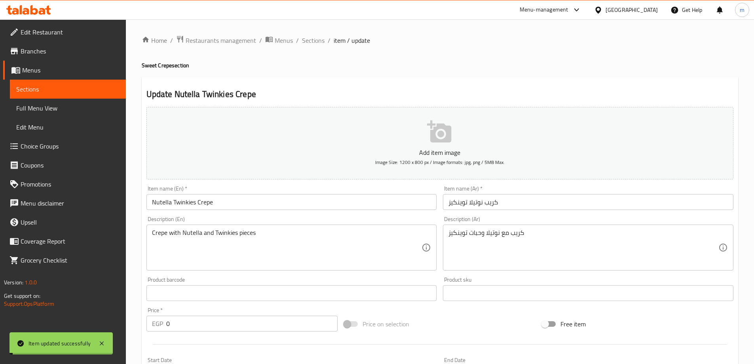
click at [312, 42] on span "Sections" at bounding box center [313, 41] width 23 height 10
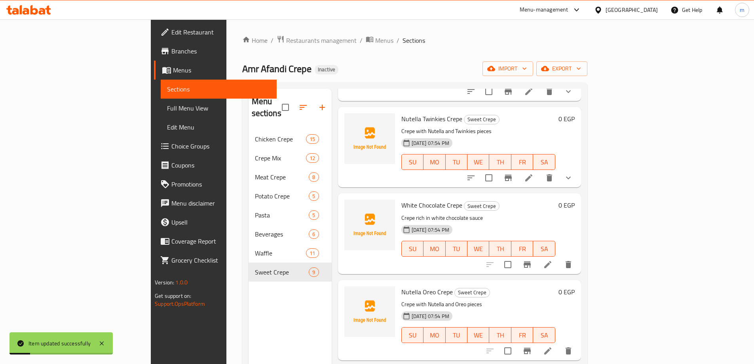
scroll to position [356, 0]
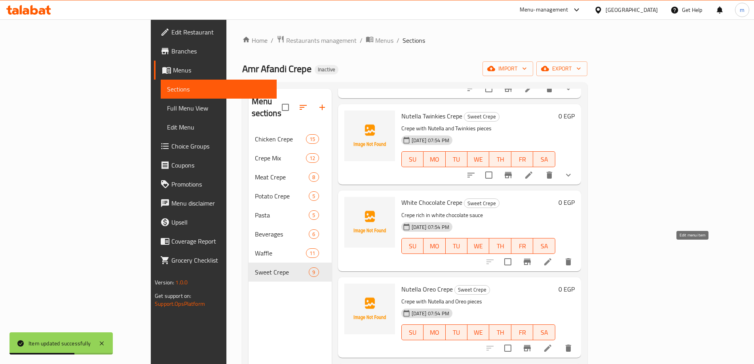
click at [553, 257] on icon at bounding box center [548, 262] width 10 height 10
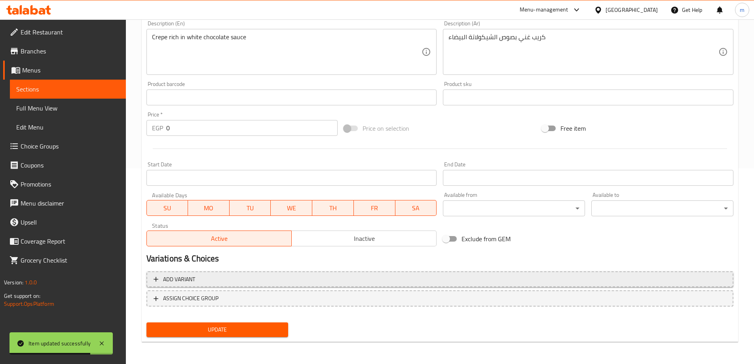
click at [580, 281] on span "Add variant" at bounding box center [440, 279] width 573 height 10
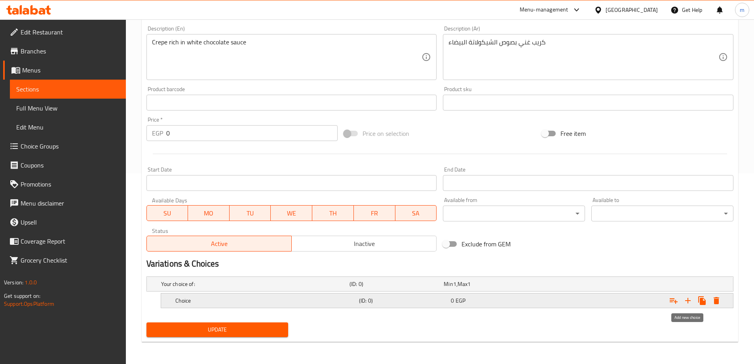
click at [689, 302] on icon "Expand" at bounding box center [688, 301] width 10 height 10
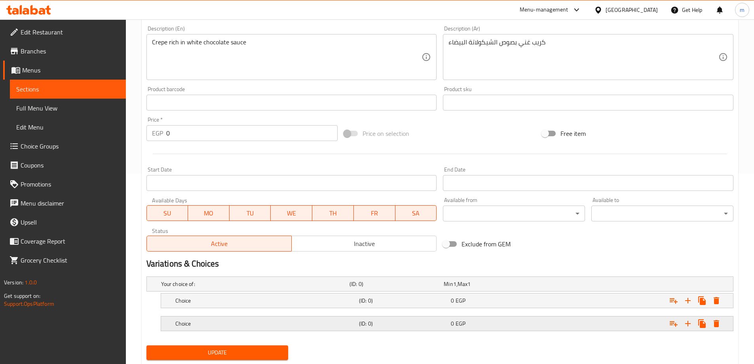
click at [547, 325] on div "Expand" at bounding box center [633, 323] width 184 height 17
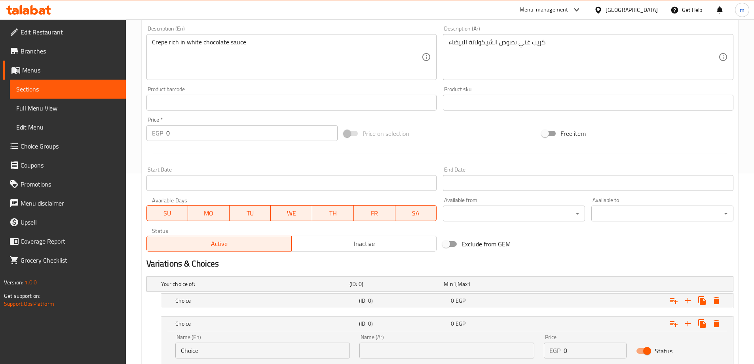
click at [497, 311] on nav at bounding box center [439, 313] width 587 height 6
click at [495, 304] on div "0 EGP" at bounding box center [495, 300] width 92 height 11
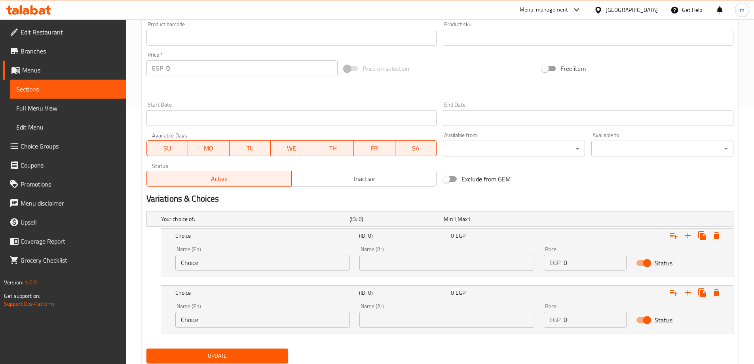
scroll to position [270, 0]
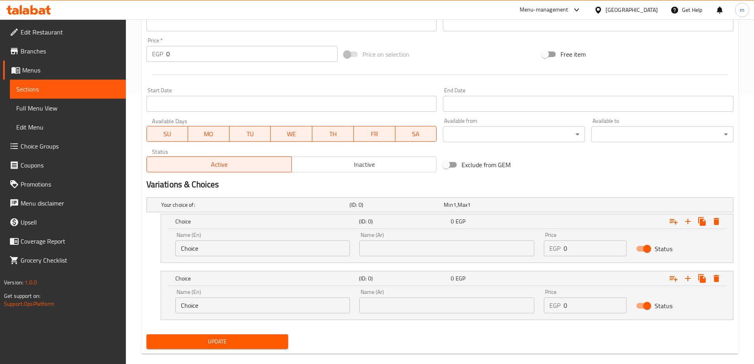
click at [241, 257] on div "Name (En) Choice Name (En)" at bounding box center [263, 244] width 184 height 34
click at [245, 249] on input "Choice" at bounding box center [262, 248] width 175 height 16
click at [247, 249] on input "Choice" at bounding box center [262, 248] width 175 height 16
type input "small"
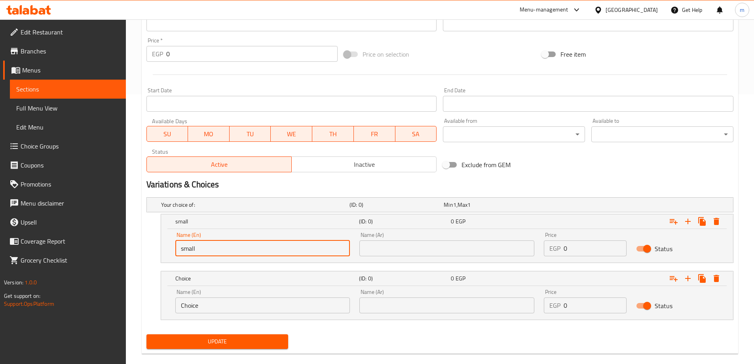
click at [221, 303] on input "Choice" at bounding box center [262, 305] width 175 height 16
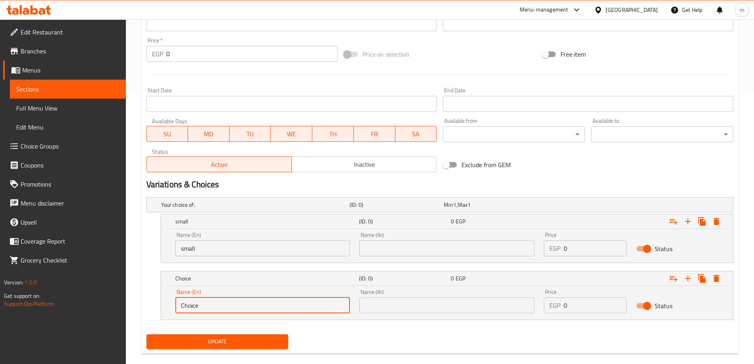
click at [221, 303] on input "Choice" at bounding box center [262, 305] width 175 height 16
type input "large"
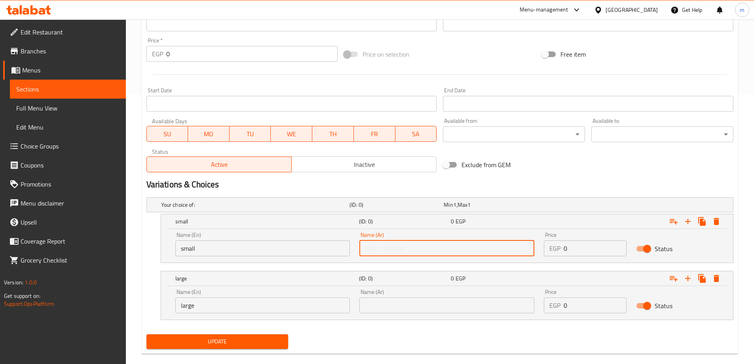
click at [390, 254] on input "text" at bounding box center [446, 248] width 175 height 16
type input "صغير"
click at [409, 304] on input "text" at bounding box center [446, 305] width 175 height 16
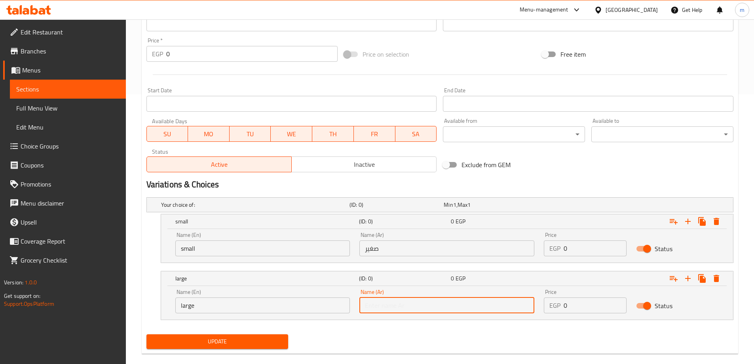
type input "كبير"
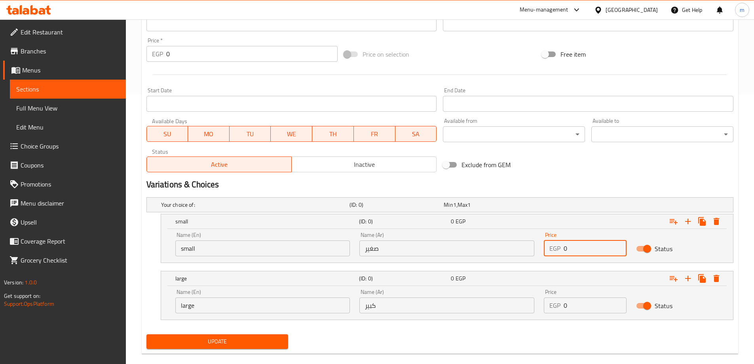
drag, startPoint x: 586, startPoint y: 242, endPoint x: 552, endPoint y: 246, distance: 34.7
click at [552, 246] on div "EGP 0 Price" at bounding box center [585, 248] width 83 height 16
type input "50"
drag, startPoint x: 577, startPoint y: 311, endPoint x: 562, endPoint y: 313, distance: 14.8
click at [562, 313] on div "EGP 0 Price" at bounding box center [585, 305] width 83 height 16
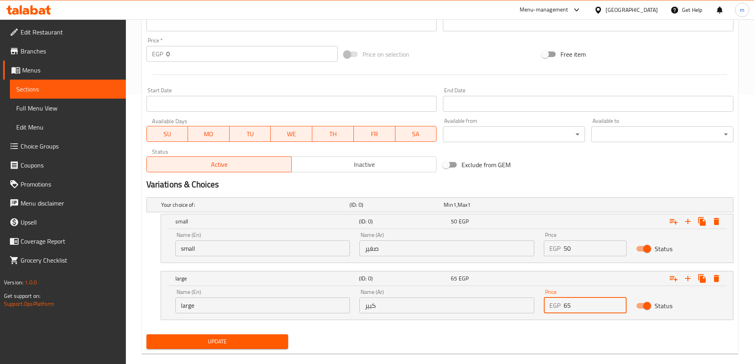
type input "65"
click at [542, 333] on div "Update" at bounding box center [439, 341] width 593 height 21
click at [254, 329] on div "Your choice of: (ID: 0) Min 1 , Max 1 Name (En) Your choice of: Name (En) Name …" at bounding box center [439, 262] width 593 height 137
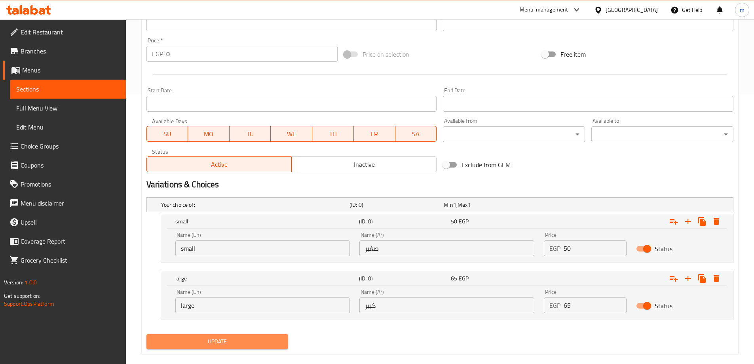
click at [259, 338] on span "Update" at bounding box center [217, 342] width 129 height 10
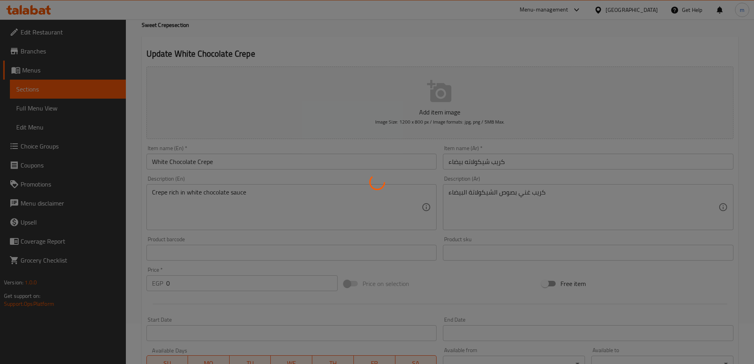
scroll to position [0, 0]
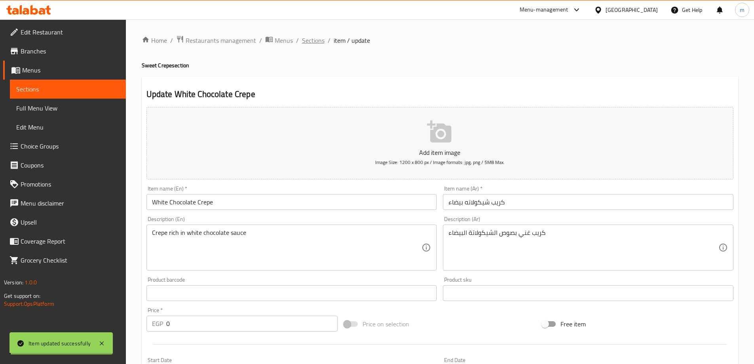
click at [313, 37] on div "Home / Restaurants management / Menus / Sections / item / update Sweet Crepe se…" at bounding box center [440, 332] width 597 height 594
click at [321, 42] on span "Sections" at bounding box center [313, 41] width 23 height 10
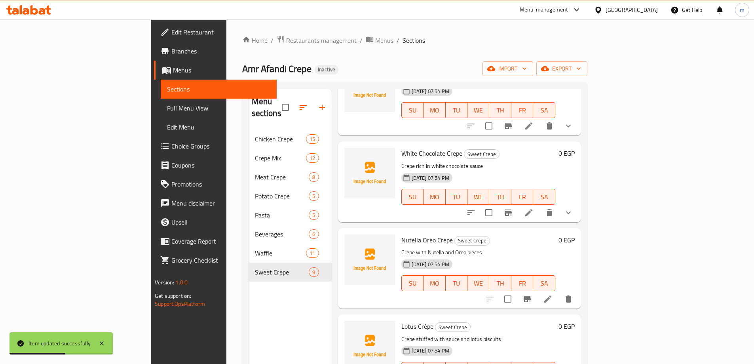
scroll to position [411, 0]
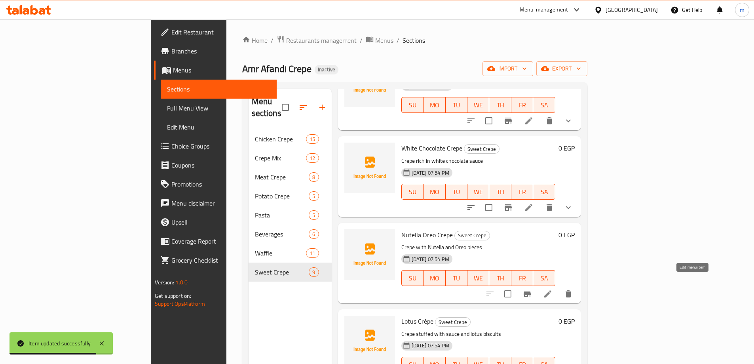
click at [553, 289] on icon at bounding box center [548, 294] width 10 height 10
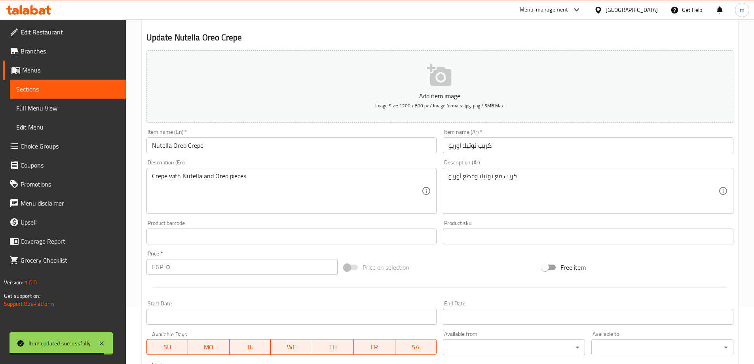
scroll to position [158, 0]
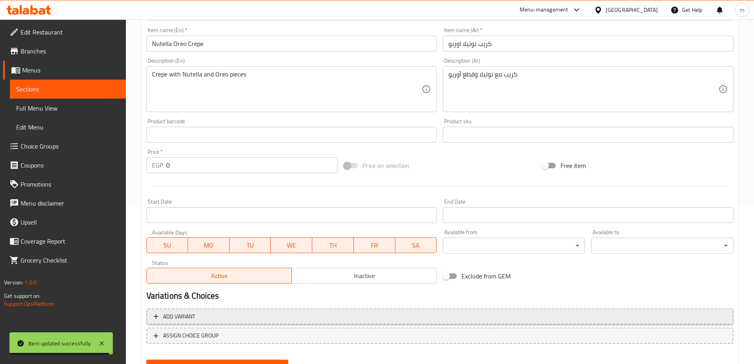
click at [512, 310] on button "Add variant" at bounding box center [439, 316] width 587 height 16
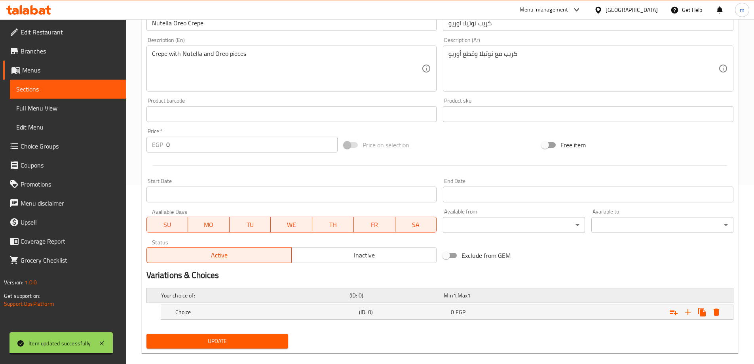
scroll to position [190, 0]
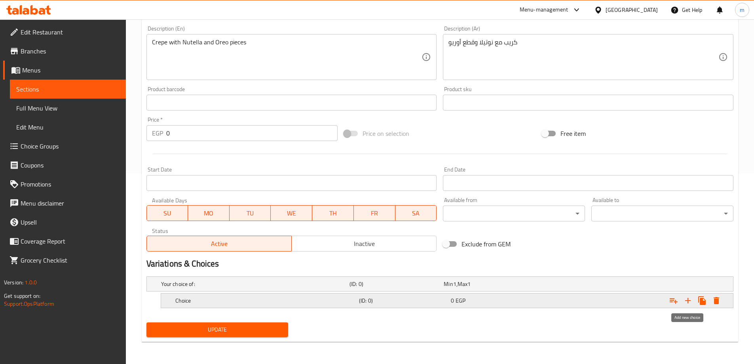
click at [688, 298] on icon "Expand" at bounding box center [688, 301] width 6 height 6
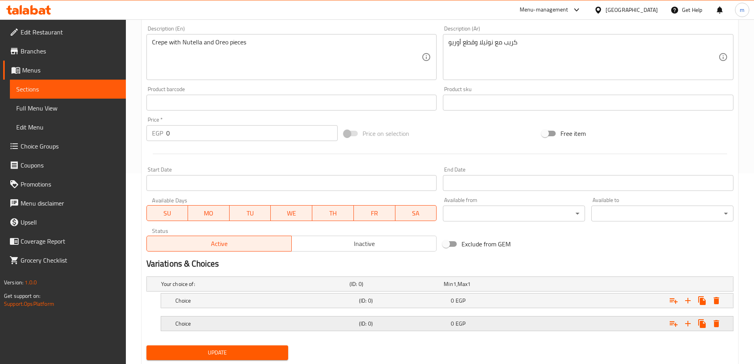
click at [565, 326] on div "Expand" at bounding box center [633, 323] width 184 height 17
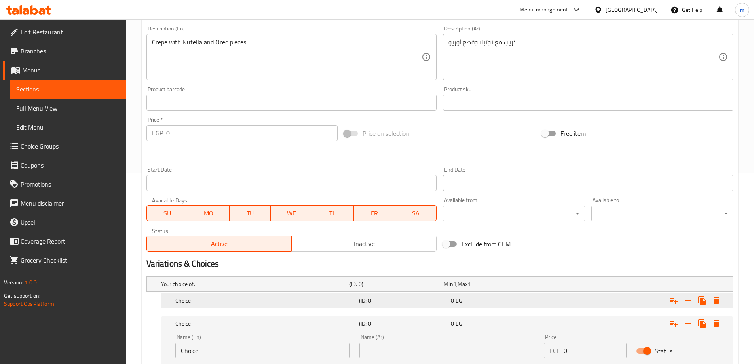
click at [506, 297] on div "0 EGP" at bounding box center [495, 301] width 89 height 8
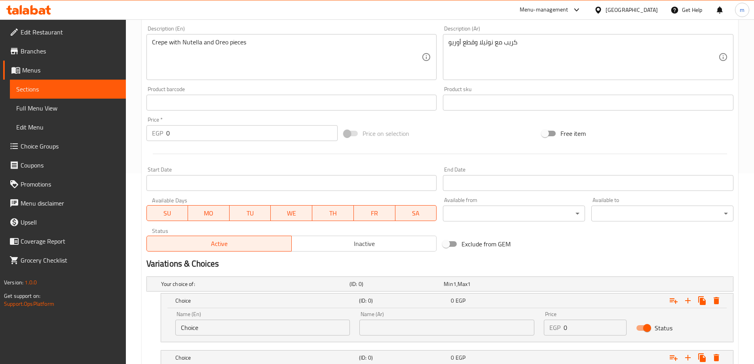
click at [190, 328] on input "Choice" at bounding box center [262, 327] width 175 height 16
type input "small"
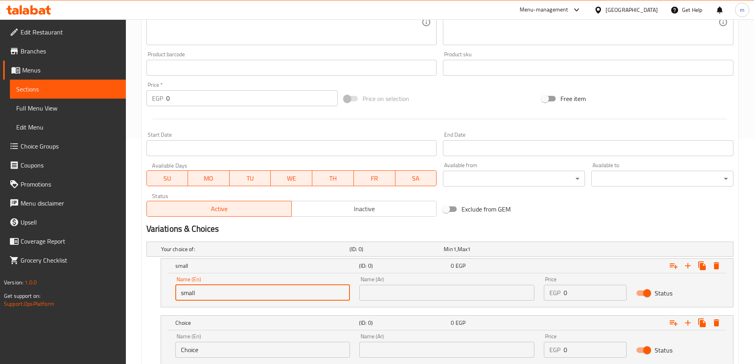
scroll to position [270, 0]
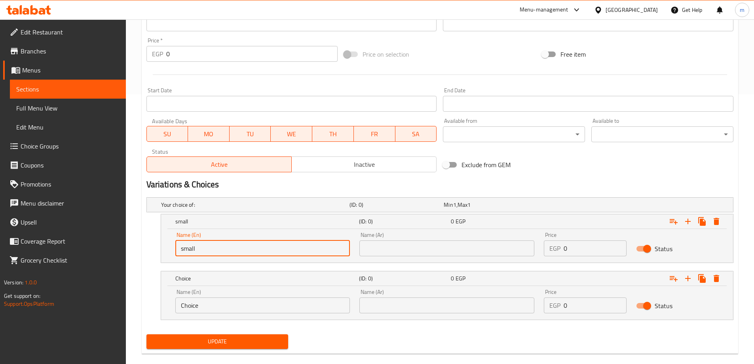
click at [242, 299] on input "Choice" at bounding box center [262, 305] width 175 height 16
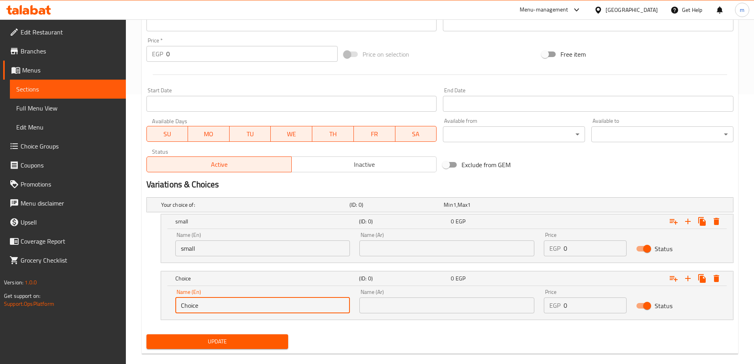
click at [242, 299] on input "Choice" at bounding box center [262, 305] width 175 height 16
click at [242, 299] on input "l" at bounding box center [262, 305] width 175 height 16
click at [228, 301] on input "l" at bounding box center [262, 305] width 175 height 16
type input "large"
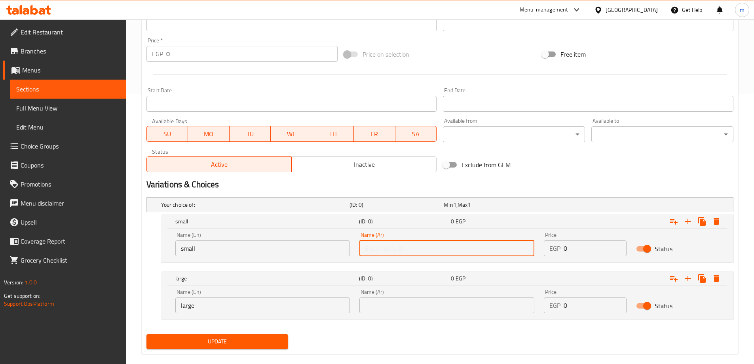
click at [386, 253] on input "text" at bounding box center [446, 248] width 175 height 16
type input "صغير"
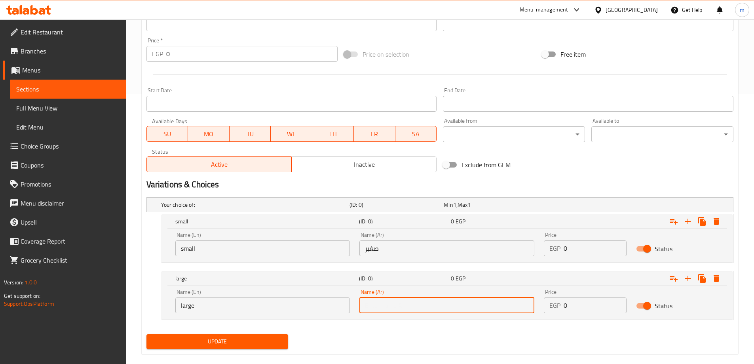
click at [398, 300] on input "text" at bounding box center [446, 305] width 175 height 16
type input "كبير"
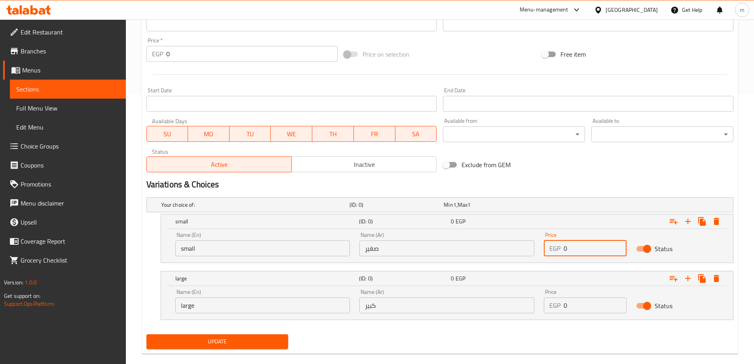
drag, startPoint x: 572, startPoint y: 252, endPoint x: 562, endPoint y: 255, distance: 11.0
click at [562, 255] on div "EGP 0 Price" at bounding box center [585, 248] width 83 height 16
type input "65"
drag, startPoint x: 567, startPoint y: 303, endPoint x: 563, endPoint y: 304, distance: 4.5
click at [563, 304] on div "EGP 0 Price" at bounding box center [585, 305] width 83 height 16
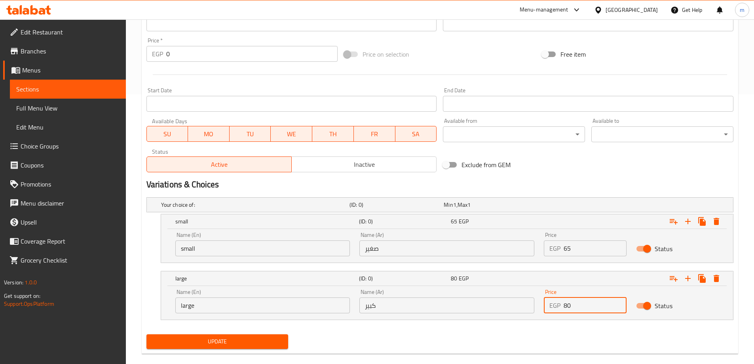
type input "80"
click at [520, 335] on div "Update" at bounding box center [439, 341] width 593 height 21
click at [280, 338] on span "Update" at bounding box center [217, 342] width 129 height 10
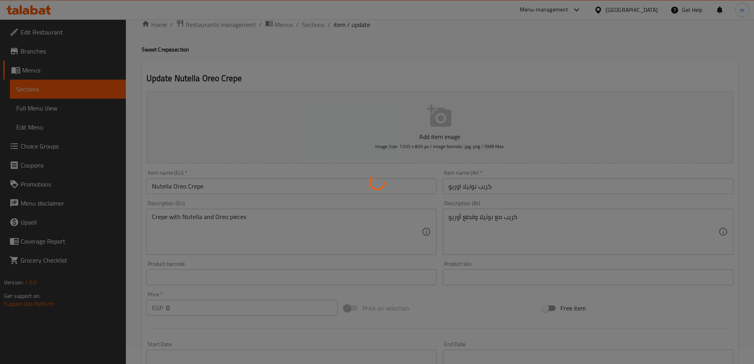
scroll to position [0, 0]
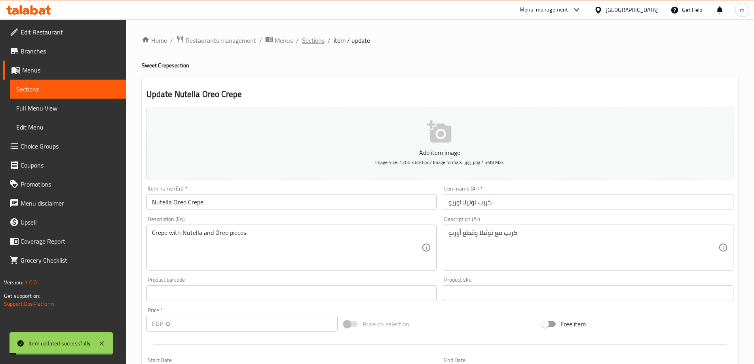
click at [308, 36] on span "Sections" at bounding box center [313, 41] width 23 height 10
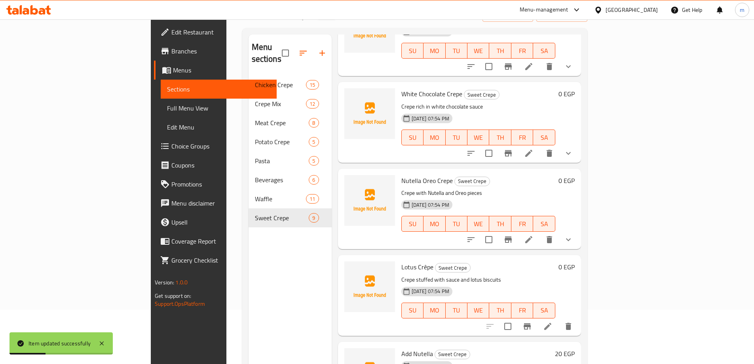
scroll to position [111, 0]
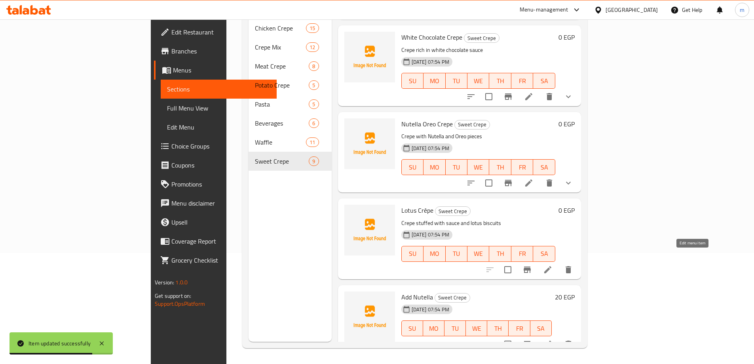
click at [552, 266] on icon at bounding box center [547, 269] width 7 height 7
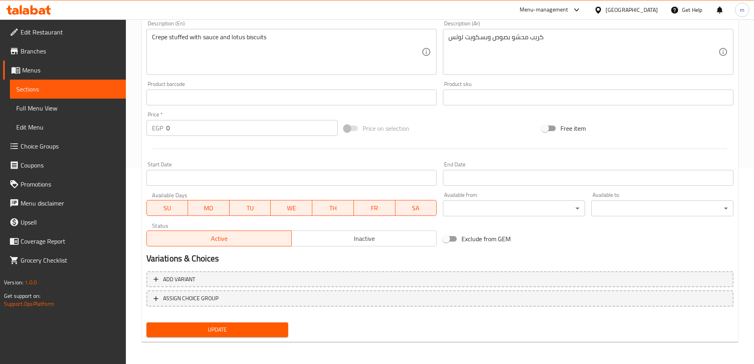
click at [388, 269] on div "Add variant ASSIGN CHOICE GROUP" at bounding box center [439, 293] width 593 height 51
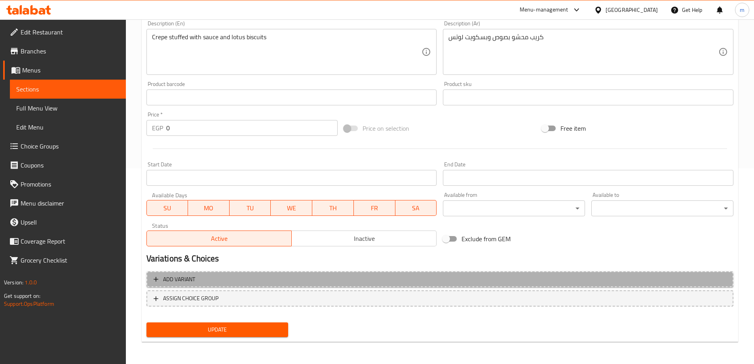
click at [390, 274] on span "Add variant" at bounding box center [440, 279] width 573 height 10
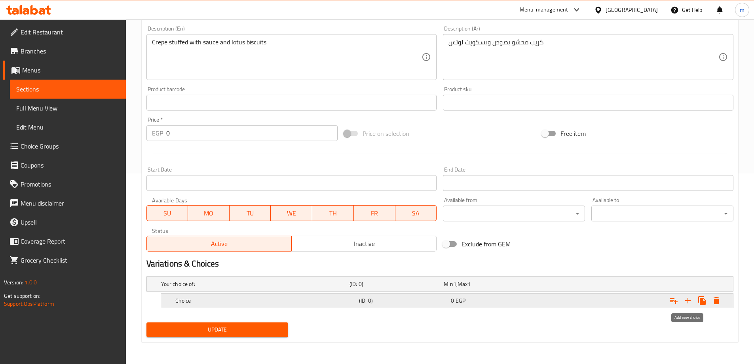
click at [685, 300] on icon "Expand" at bounding box center [688, 301] width 10 height 10
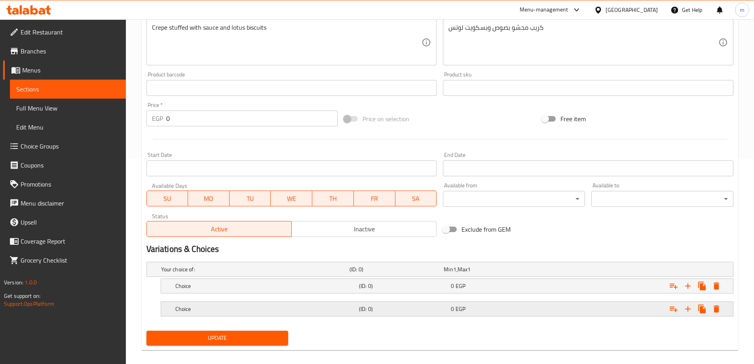
scroll to position [213, 0]
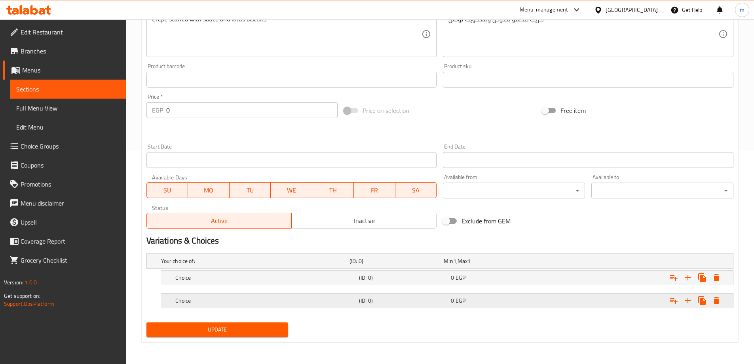
click at [463, 302] on span "EGP" at bounding box center [461, 300] width 10 height 10
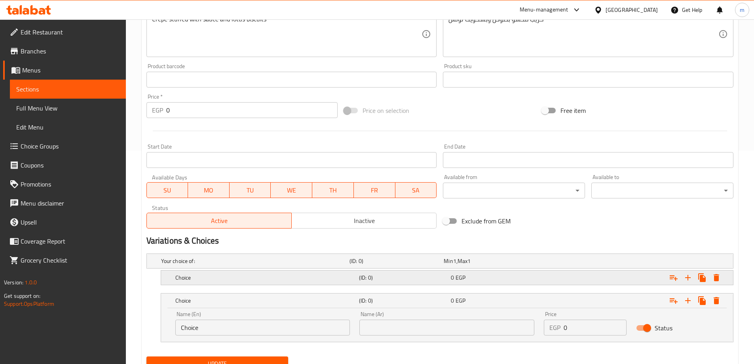
click at [461, 282] on span "EGP" at bounding box center [461, 277] width 10 height 10
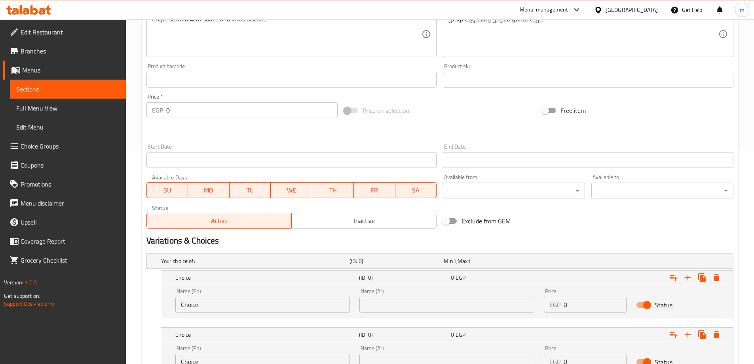
scroll to position [281, 0]
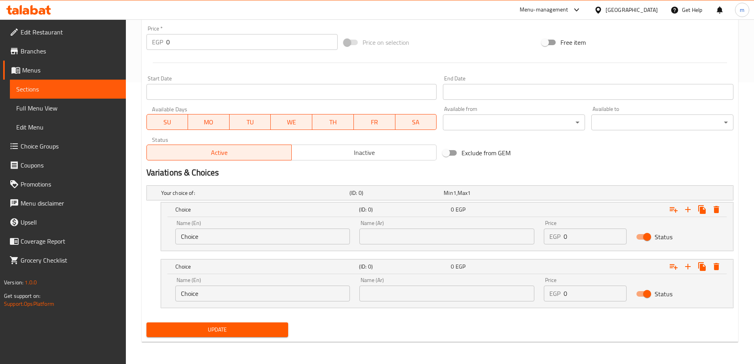
click at [264, 234] on input "Choice" at bounding box center [262, 236] width 175 height 16
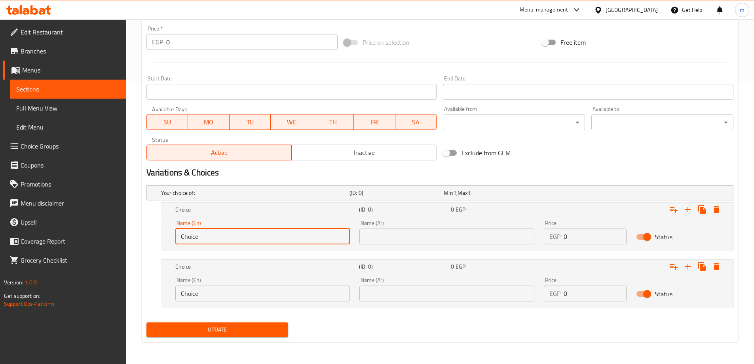
click at [264, 234] on input "Choice" at bounding box center [262, 236] width 175 height 16
type input "small"
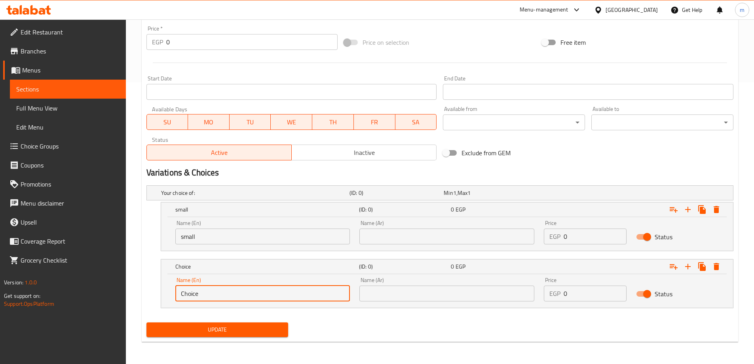
click at [233, 296] on input "Choice" at bounding box center [262, 293] width 175 height 16
type input "large"
click at [403, 245] on div "Name (Ar) Name (Ar)" at bounding box center [447, 232] width 184 height 34
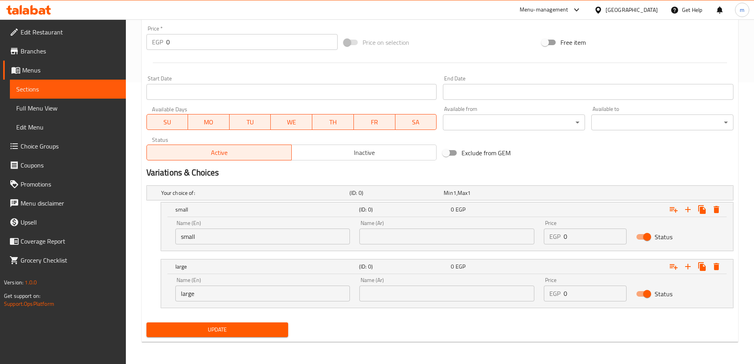
click at [405, 242] on input "text" at bounding box center [446, 236] width 175 height 16
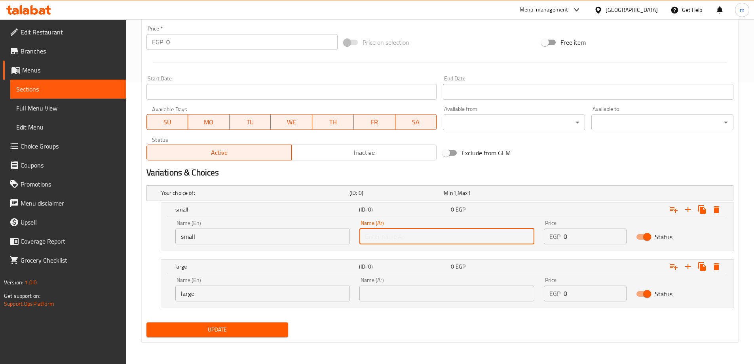
type input "صغير"
click at [412, 300] on input "text" at bounding box center [446, 293] width 175 height 16
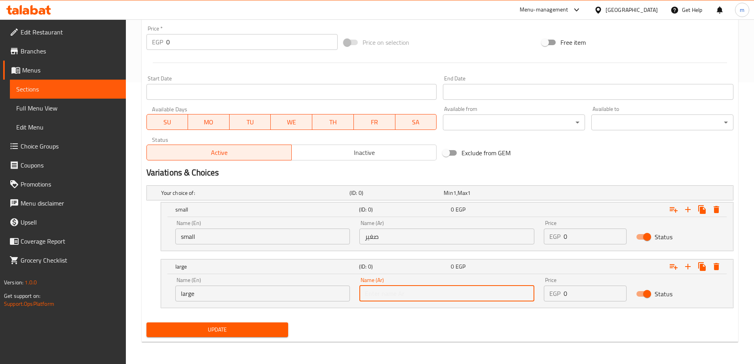
type input "كبير"
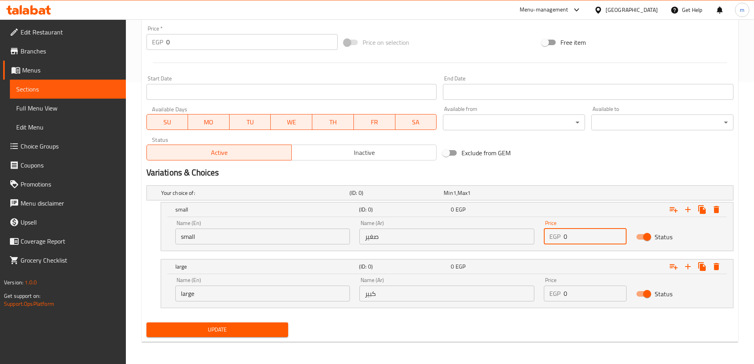
drag, startPoint x: 574, startPoint y: 230, endPoint x: 559, endPoint y: 234, distance: 15.2
click at [559, 234] on div "EGP 0 Price" at bounding box center [585, 236] width 83 height 16
type input "55"
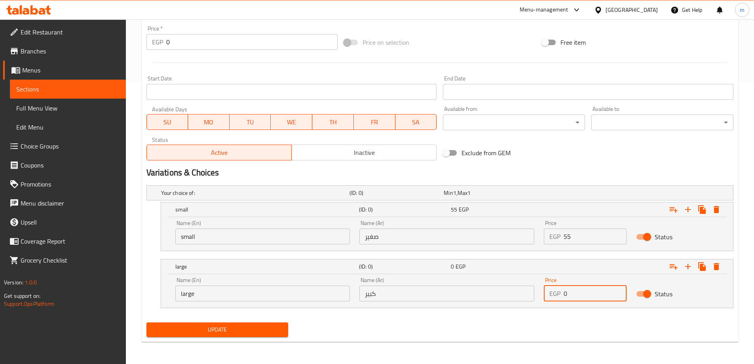
drag, startPoint x: 572, startPoint y: 291, endPoint x: 563, endPoint y: 293, distance: 9.6
click at [563, 293] on div "EGP 0 Price" at bounding box center [585, 293] width 83 height 16
type input "65"
click at [501, 324] on div "Update" at bounding box center [439, 329] width 593 height 21
click at [253, 335] on button "Update" at bounding box center [217, 329] width 142 height 15
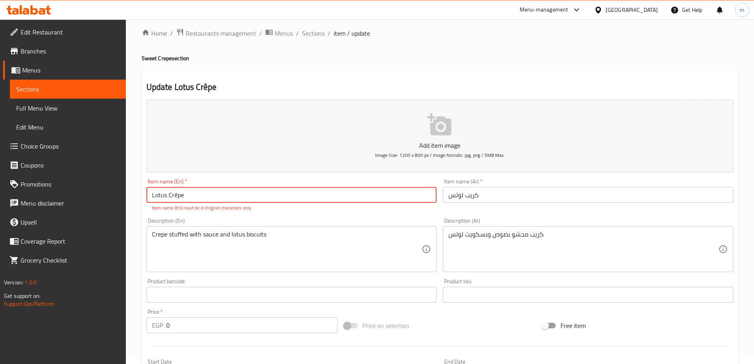
scroll to position [0, 0]
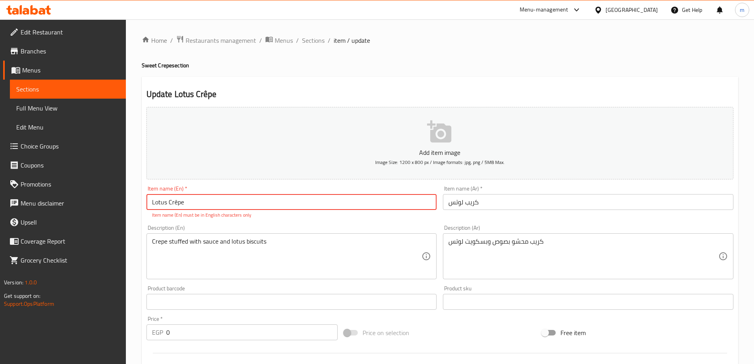
click at [176, 205] on input "Lotus Crêpe" at bounding box center [291, 202] width 291 height 16
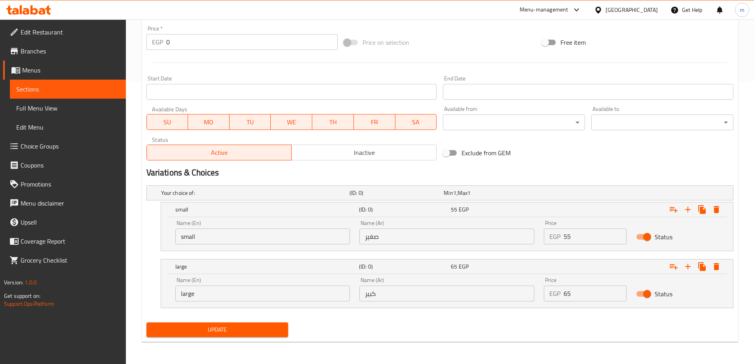
type input "Lotus Crepe"
click at [228, 325] on span "Update" at bounding box center [217, 330] width 129 height 10
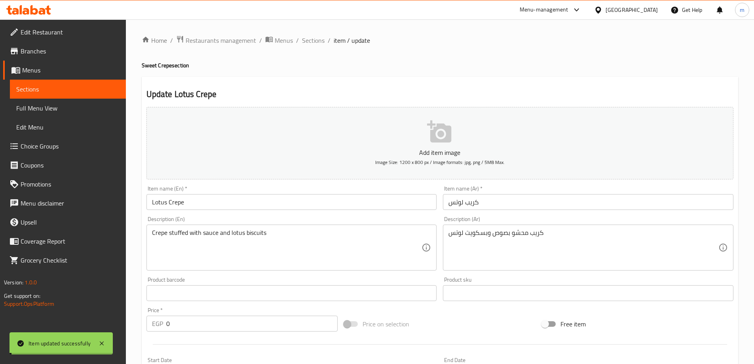
click at [310, 40] on span "Sections" at bounding box center [313, 41] width 23 height 10
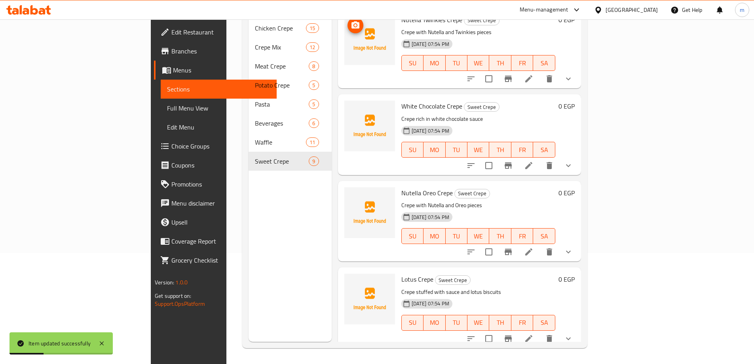
scroll to position [213, 0]
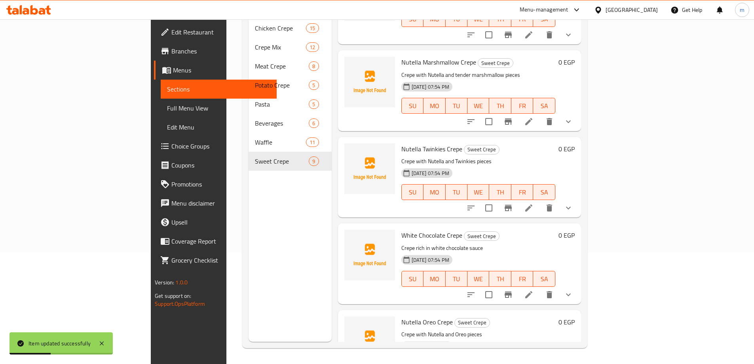
click at [167, 108] on span "Full Menu View" at bounding box center [218, 108] width 103 height 10
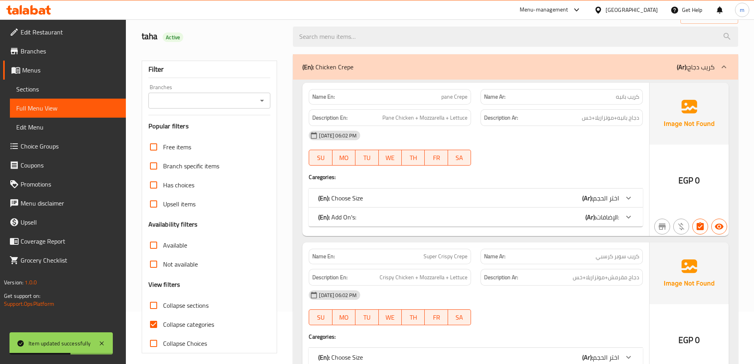
scroll to position [119, 0]
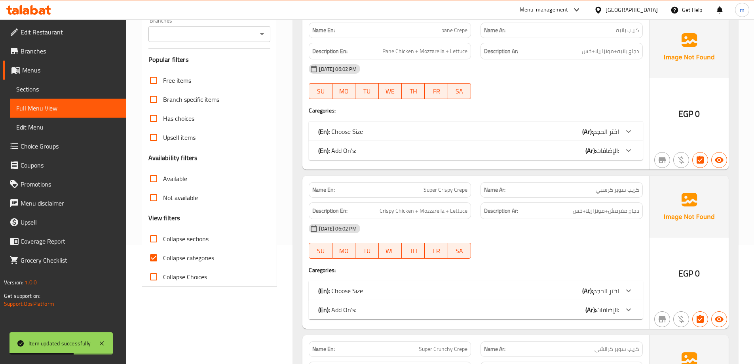
click at [186, 253] on span "Collapse categories" at bounding box center [188, 258] width 51 height 10
click at [163, 252] on input "Collapse categories" at bounding box center [153, 257] width 19 height 19
checkbox input "false"
click at [185, 239] on span "Collapse sections" at bounding box center [186, 239] width 46 height 10
click at [163, 239] on input "Collapse sections" at bounding box center [153, 238] width 19 height 19
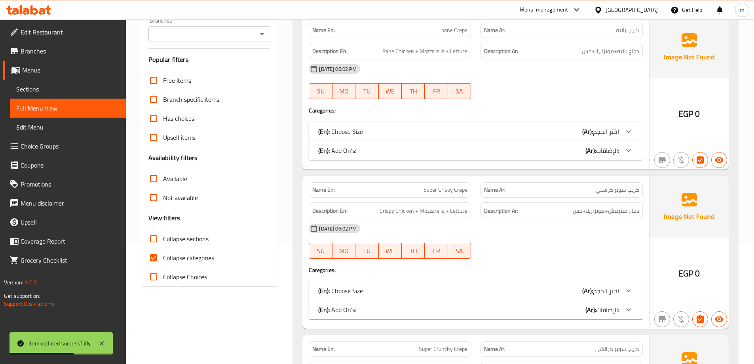
checkbox input "true"
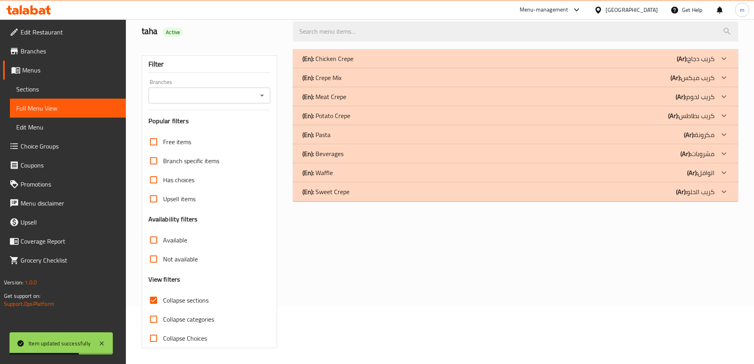
scroll to position [57, 0]
click at [433, 80] on div "(En): Crepe Mix (Ar): كريب ميكس" at bounding box center [508, 78] width 412 height 10
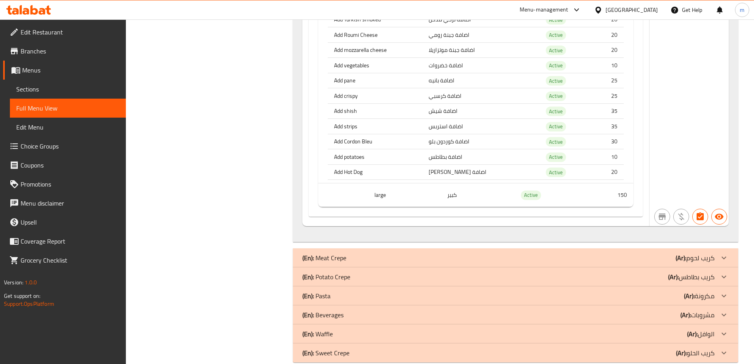
scroll to position [5808, 0]
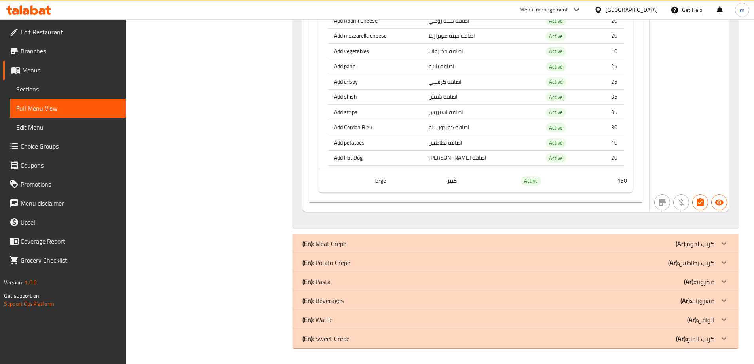
click at [354, 339] on div "(En): Sweet Crepe (Ar): [PERSON_NAME]" at bounding box center [508, 339] width 412 height 10
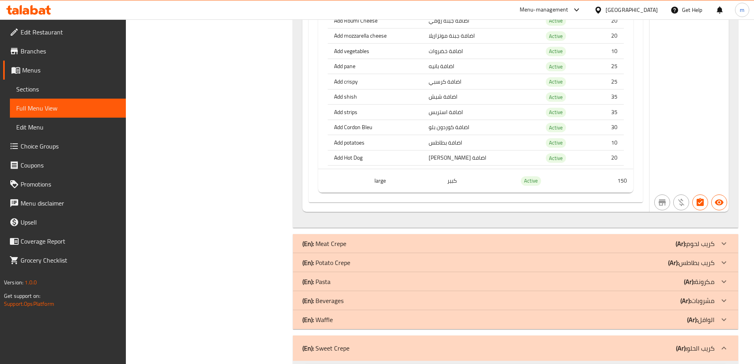
click at [352, 319] on div "(En): Waffle (Ar): الوافل" at bounding box center [508, 320] width 412 height 10
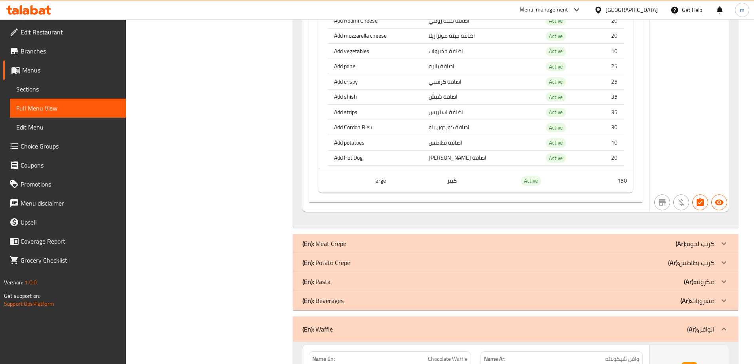
click at [361, 304] on div "(En): Beverages (Ar): مشروبات" at bounding box center [508, 301] width 412 height 10
click at [354, 287] on div "(En): Pasta (Ar): مكرونة" at bounding box center [515, 281] width 445 height 19
click at [358, 264] on div "(En): Potato Crepe (Ar): كريب بطاطس" at bounding box center [508, 263] width 412 height 10
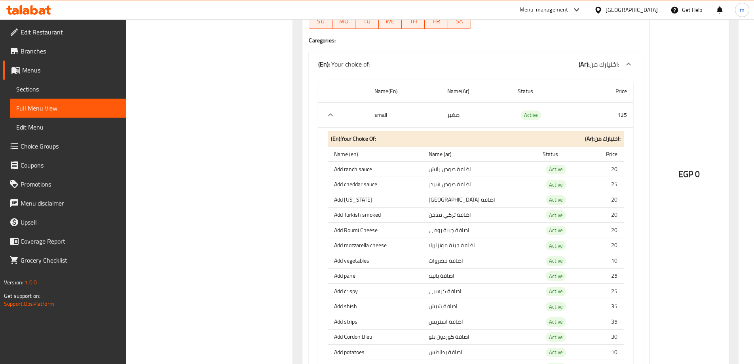
scroll to position [5095, 0]
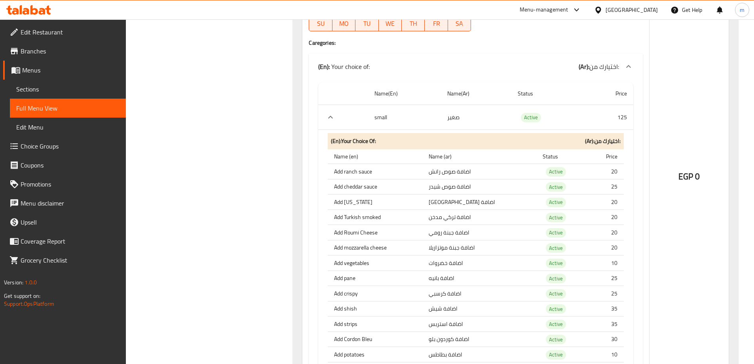
click at [331, 120] on icon "expand row" at bounding box center [331, 117] width 10 height 10
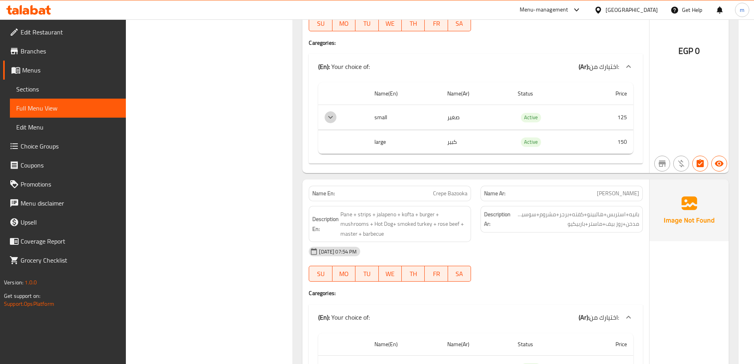
click at [331, 120] on icon "expand row" at bounding box center [331, 117] width 10 height 10
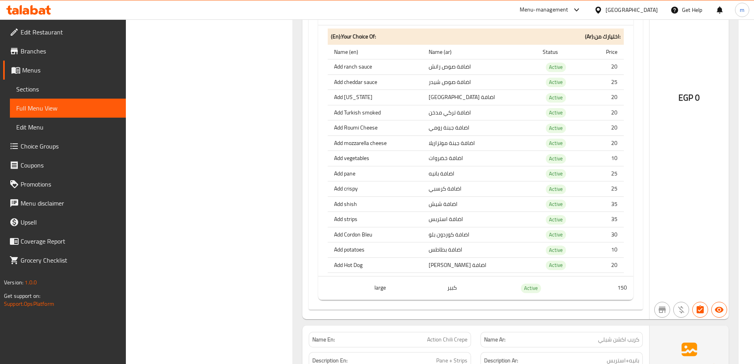
scroll to position [4699, 0]
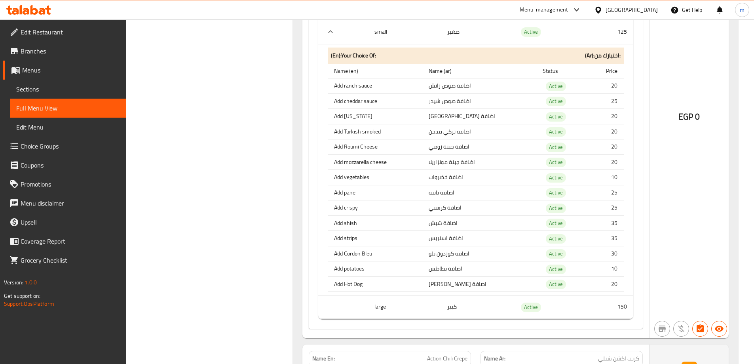
click at [70, 147] on span "Choice Groups" at bounding box center [70, 146] width 99 height 10
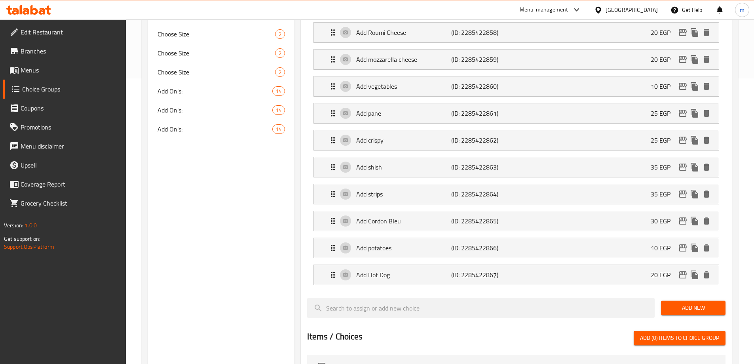
scroll to position [389, 0]
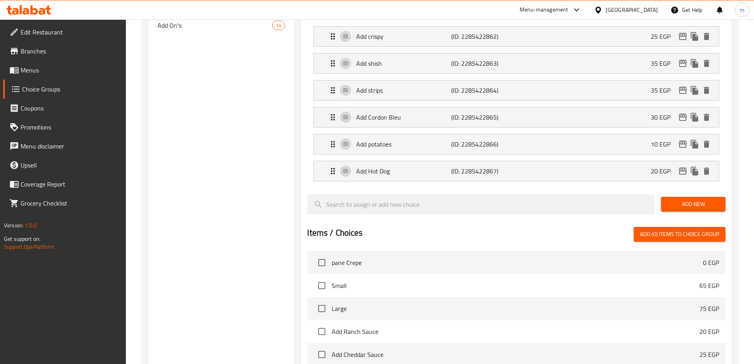
click at [695, 199] on span "Add New" at bounding box center [694, 204] width 52 height 10
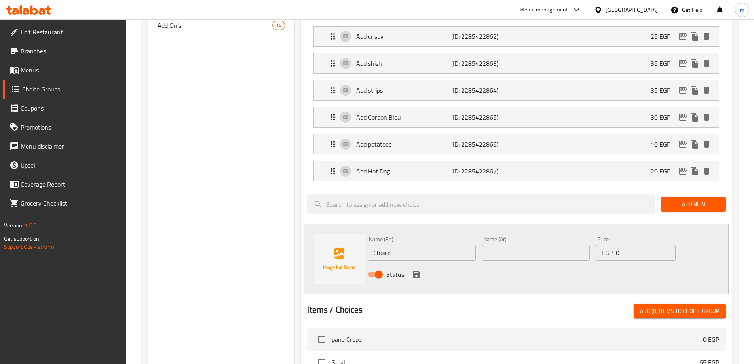
click at [706, 233] on div "Name (En) Choice Name (En) Name (Ar) Name (Ar) Price EGP 0 Price Status" at bounding box center [536, 259] width 343 height 52
click at [737, 186] on div "Choice Groups Your Choice Of: 14 Choose Size 2 Choose Size 2 Choose Size 2 Choo…" at bounding box center [440, 154] width 597 height 920
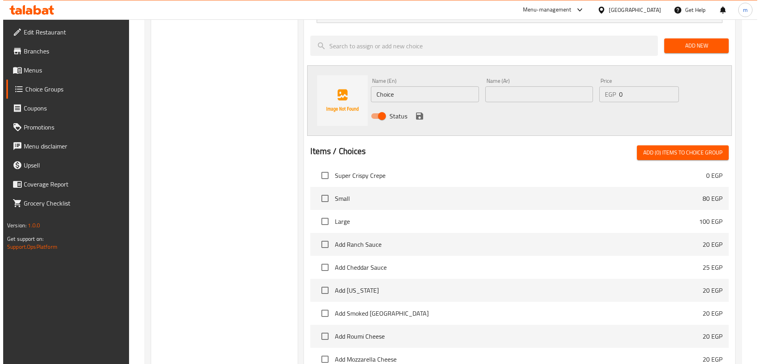
scroll to position [633, 0]
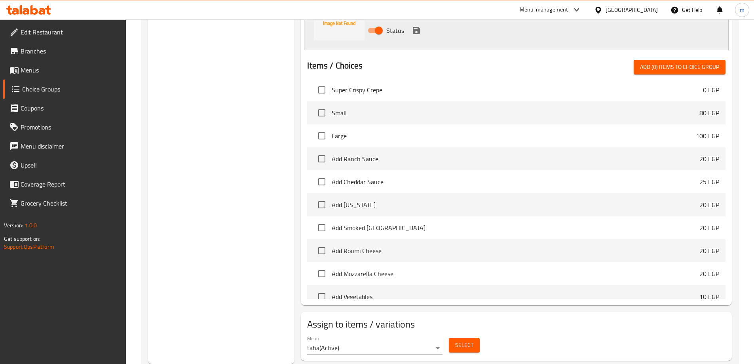
click at [460, 338] on button "Select" at bounding box center [464, 345] width 31 height 15
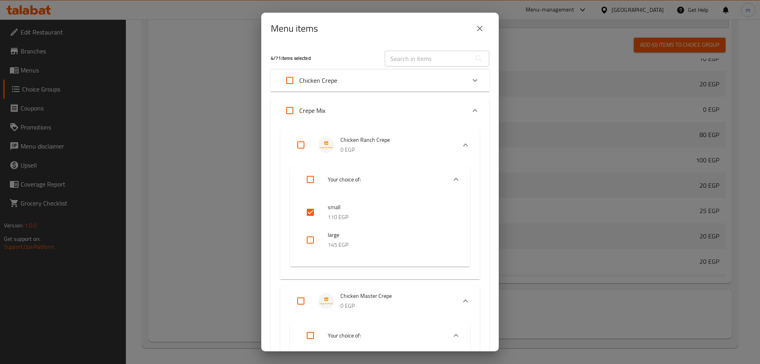
click at [289, 107] on input "Expand" at bounding box center [289, 110] width 19 height 19
checkbox input "true"
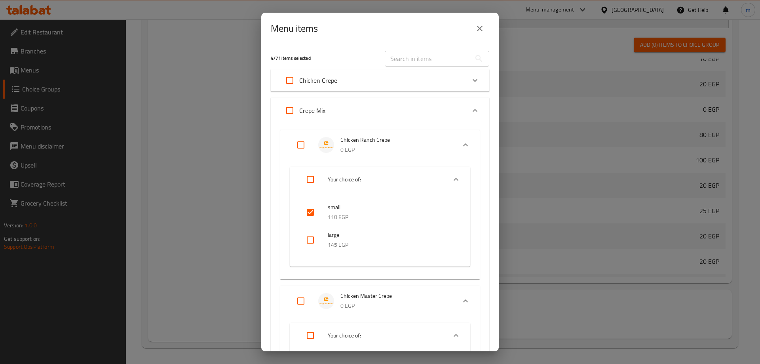
checkbox input "true"
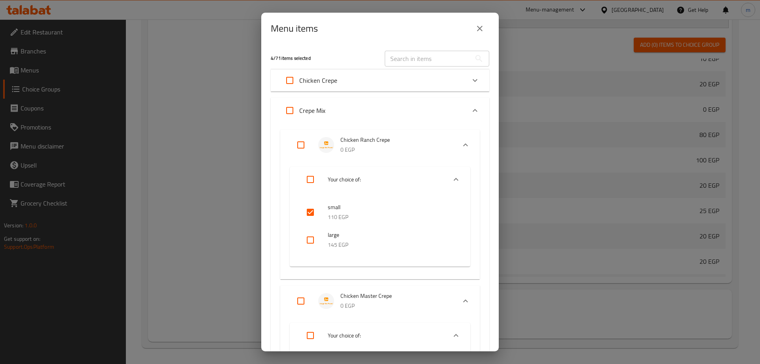
checkbox input "true"
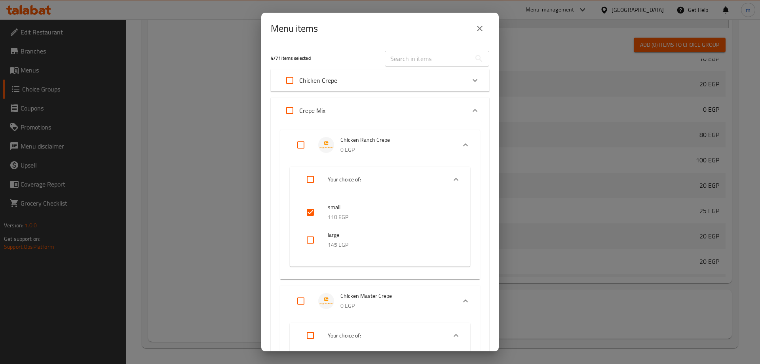
checkbox input "true"
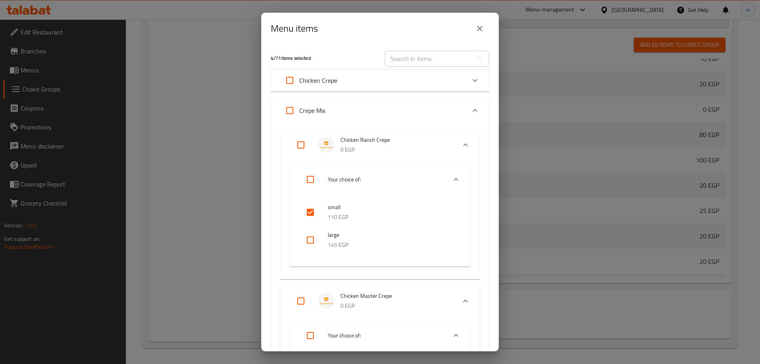
checkbox input "true"
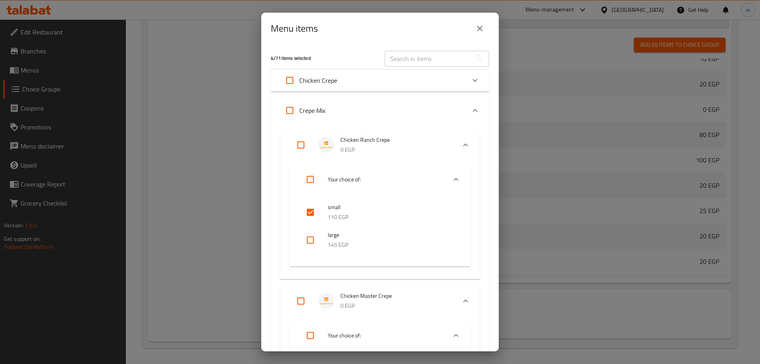
checkbox input "true"
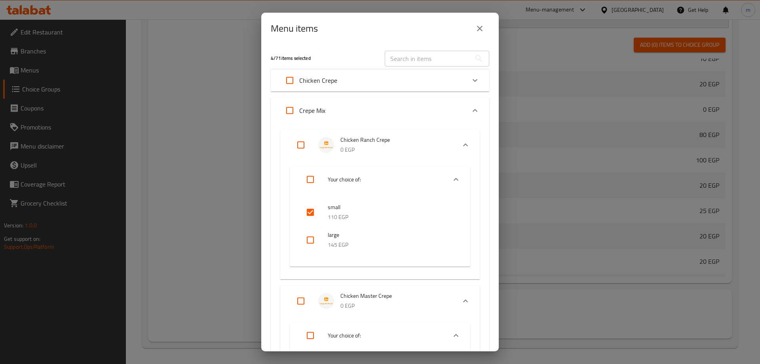
checkbox input "true"
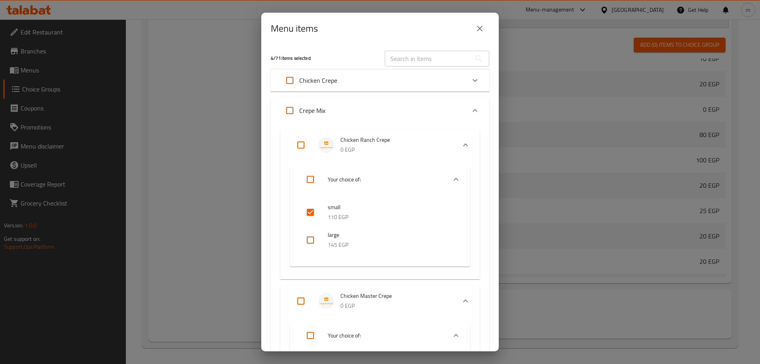
checkbox input "true"
click at [289, 113] on input "Expand" at bounding box center [289, 110] width 19 height 19
checkbox input "false"
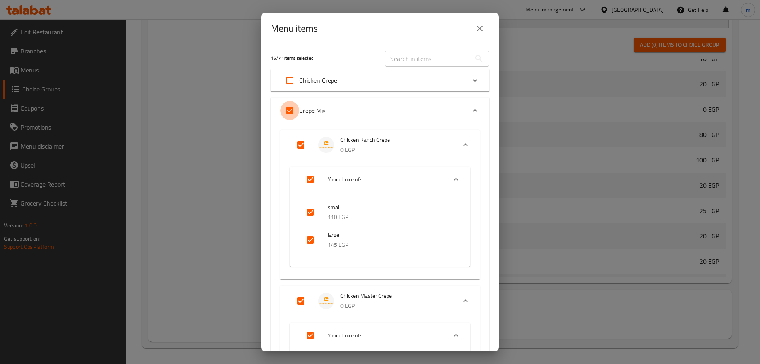
checkbox input "false"
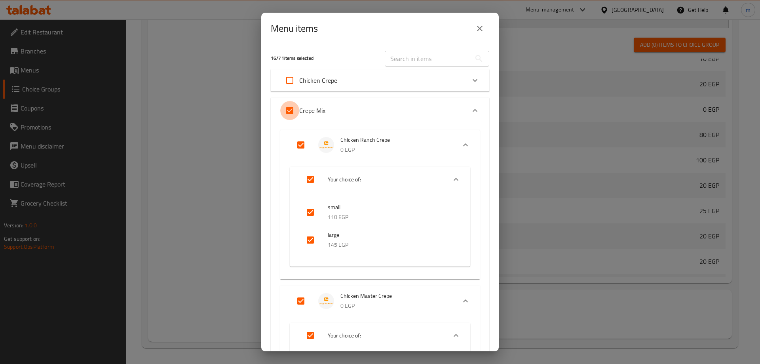
checkbox input "false"
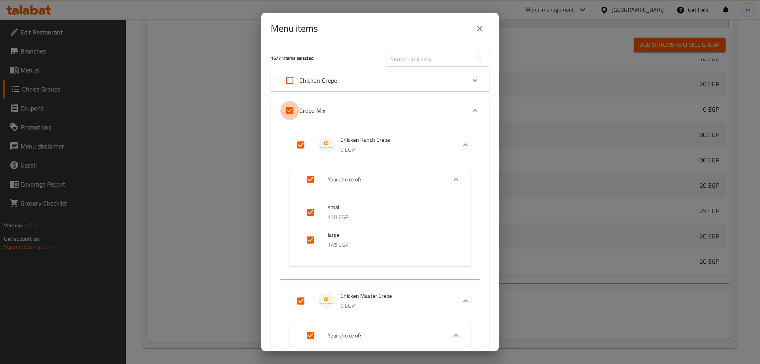
checkbox input "false"
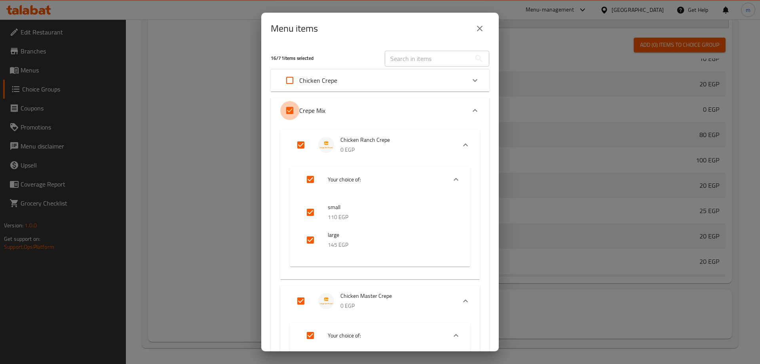
checkbox input "false"
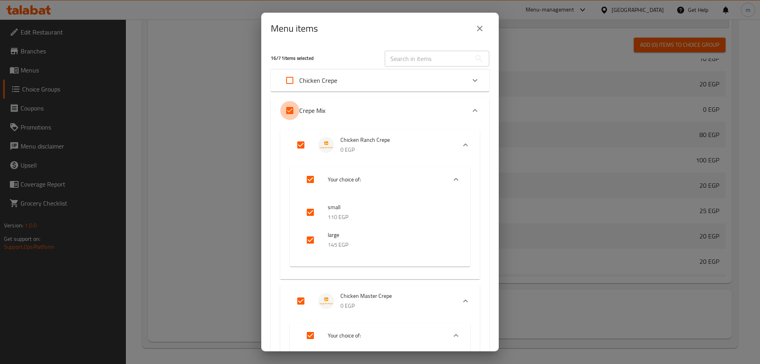
checkbox input "false"
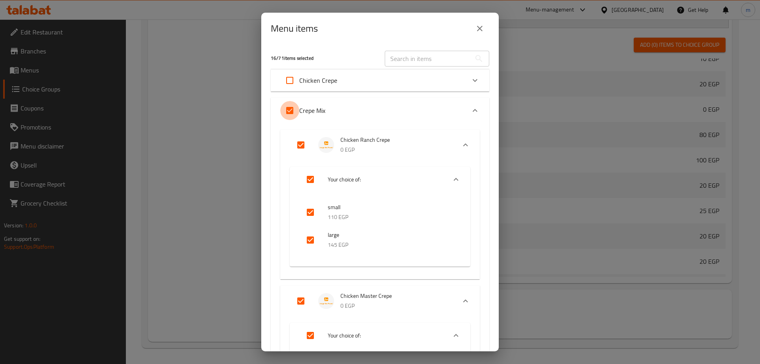
checkbox input "false"
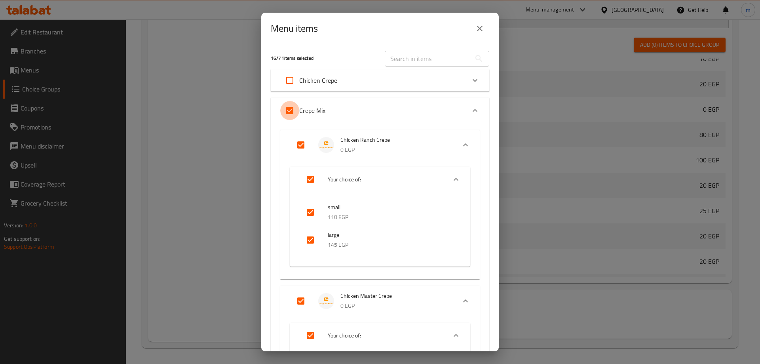
checkbox input "false"
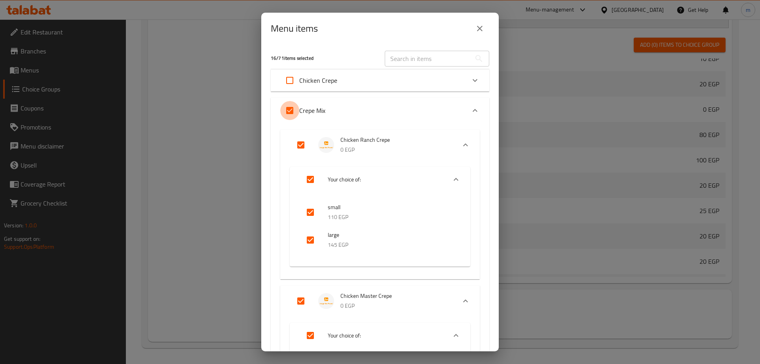
checkbox input "false"
click at [289, 113] on input "Expand" at bounding box center [289, 110] width 19 height 19
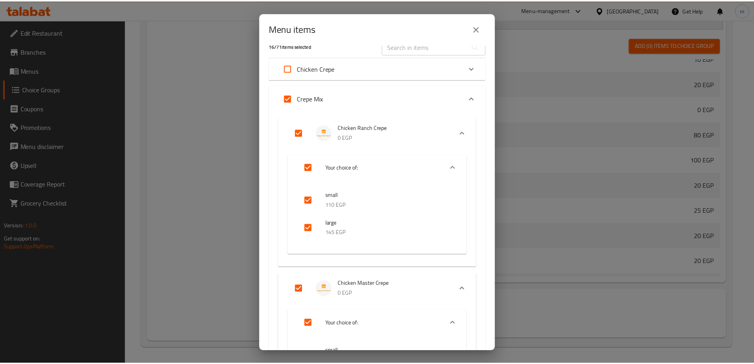
scroll to position [0, 0]
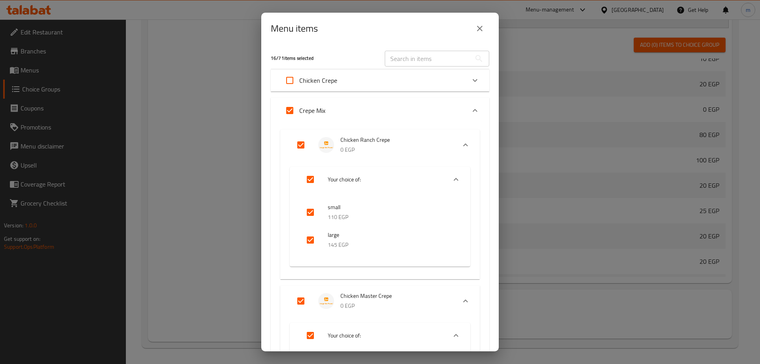
click at [407, 134] on li "Chicken Ranch Crepe 0 EGP" at bounding box center [373, 145] width 166 height 28
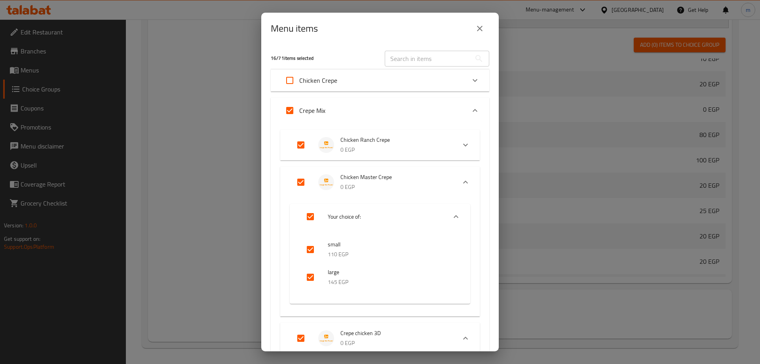
click at [428, 114] on div "Crepe Mix" at bounding box center [372, 110] width 185 height 19
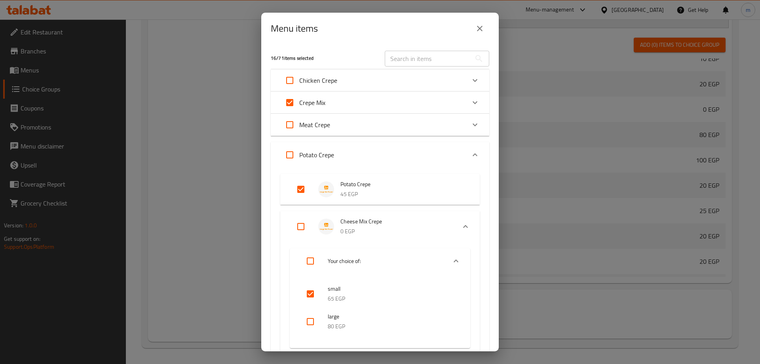
click at [443, 156] on div "Potato Crepe" at bounding box center [372, 154] width 185 height 19
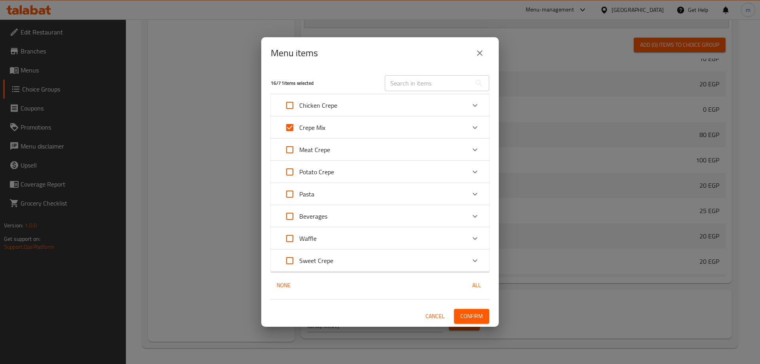
click at [285, 173] on input "Expand" at bounding box center [289, 171] width 19 height 19
click at [480, 315] on span "Confirm" at bounding box center [471, 316] width 23 height 10
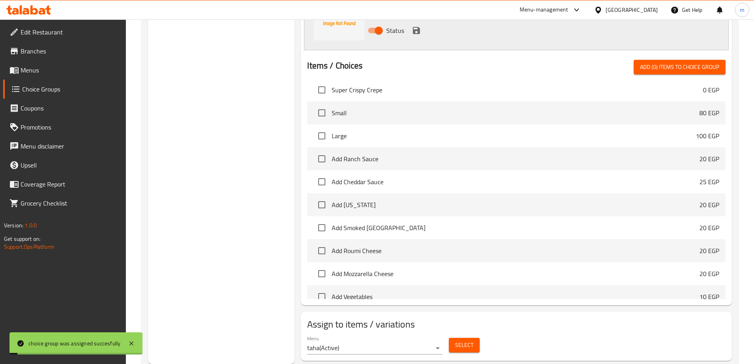
click at [64, 76] on link "Menus" at bounding box center [64, 70] width 123 height 19
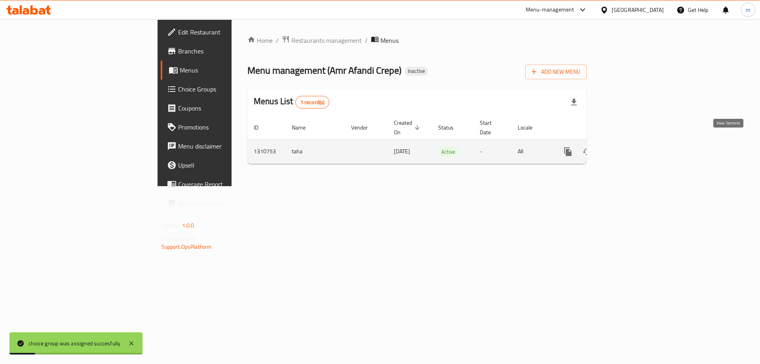
click at [630, 147] on icon "enhanced table" at bounding box center [625, 152] width 10 height 10
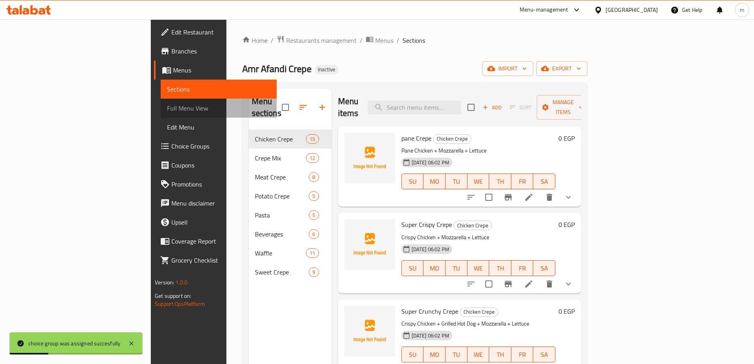
click at [167, 112] on span "Full Menu View" at bounding box center [218, 108] width 103 height 10
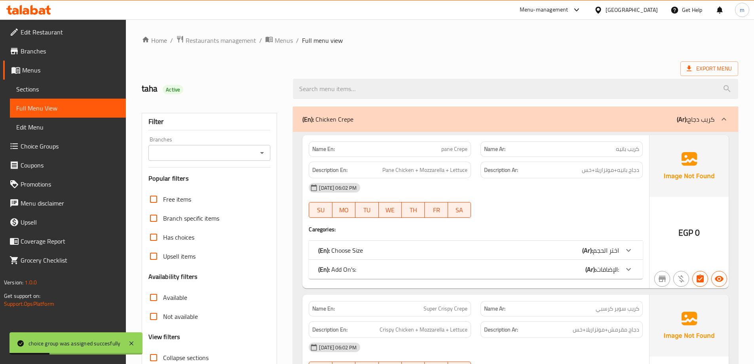
scroll to position [111, 0]
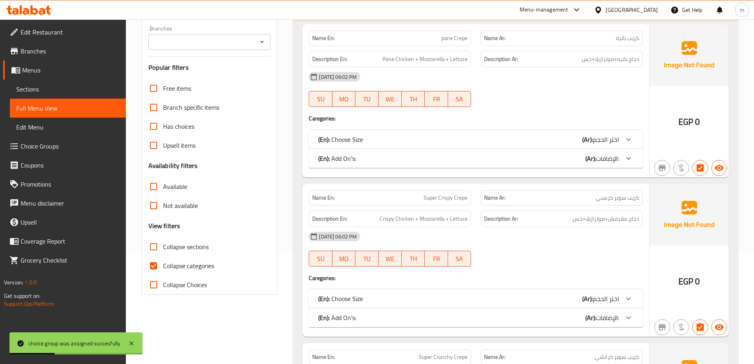
click at [183, 243] on span "Collapse sections" at bounding box center [186, 247] width 46 height 10
click at [163, 243] on input "Collapse sections" at bounding box center [153, 246] width 19 height 19
click at [199, 272] on label "Collapse categories" at bounding box center [179, 265] width 70 height 19
click at [163, 272] on input "Collapse categories" at bounding box center [153, 265] width 19 height 19
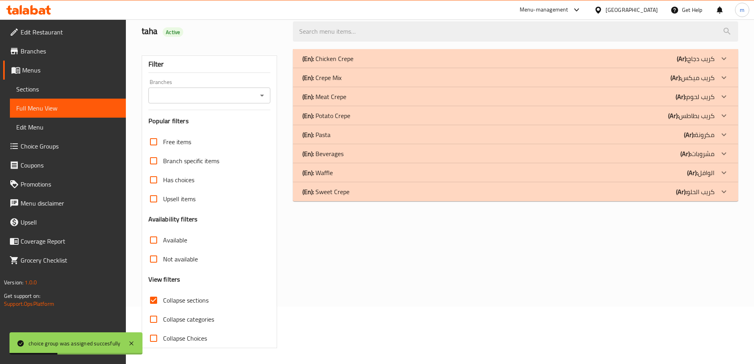
click at [190, 251] on label "Not available" at bounding box center [171, 258] width 54 height 19
click at [163, 251] on input "Not available" at bounding box center [153, 258] width 19 height 19
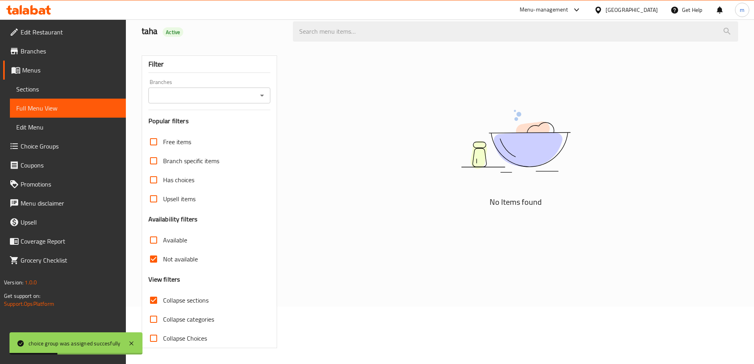
scroll to position [57, 0]
click at [178, 259] on span "Not available" at bounding box center [180, 259] width 35 height 10
click at [163, 259] on input "Not available" at bounding box center [153, 258] width 19 height 19
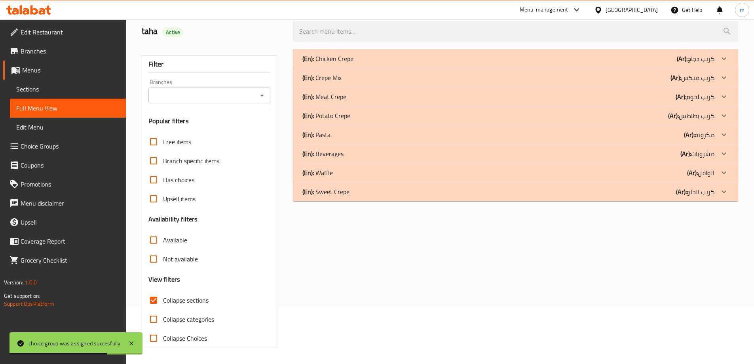
click at [166, 298] on span "Collapse sections" at bounding box center [186, 300] width 46 height 10
click at [163, 298] on input "Collapse sections" at bounding box center [153, 300] width 19 height 19
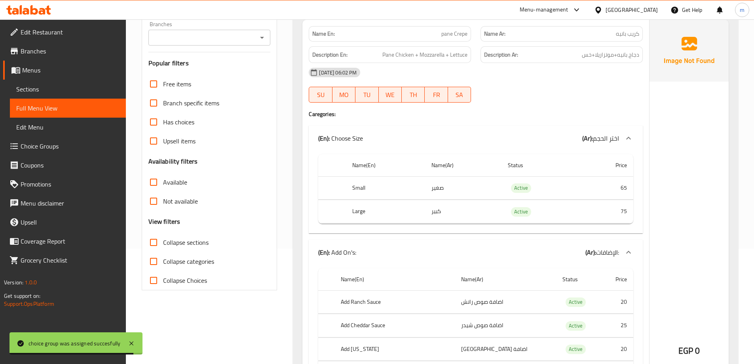
scroll to position [0, 0]
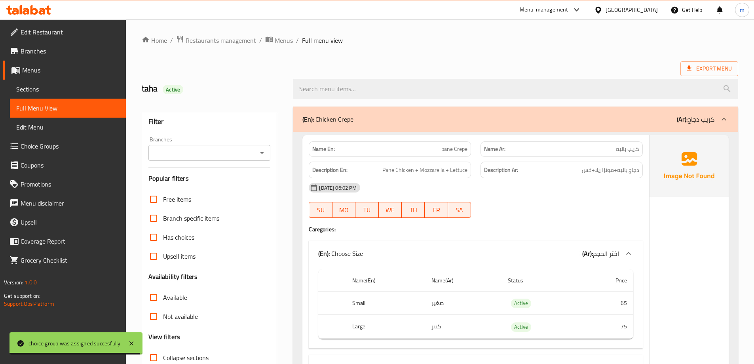
click at [700, 123] on p "(Ar): كريب دجاج" at bounding box center [696, 119] width 38 height 10
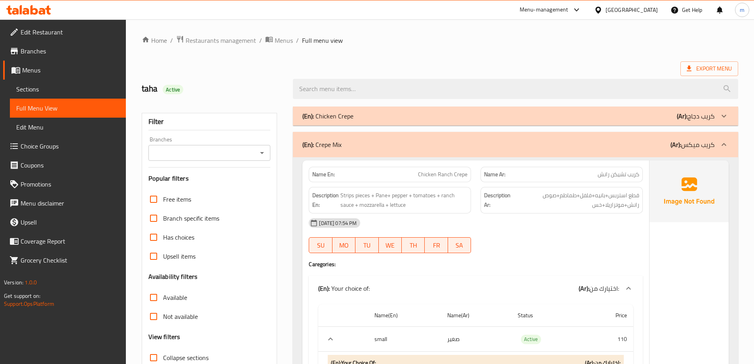
click at [182, 353] on span "Collapse sections" at bounding box center [186, 358] width 46 height 10
click at [163, 353] on input "Collapse sections" at bounding box center [153, 357] width 19 height 19
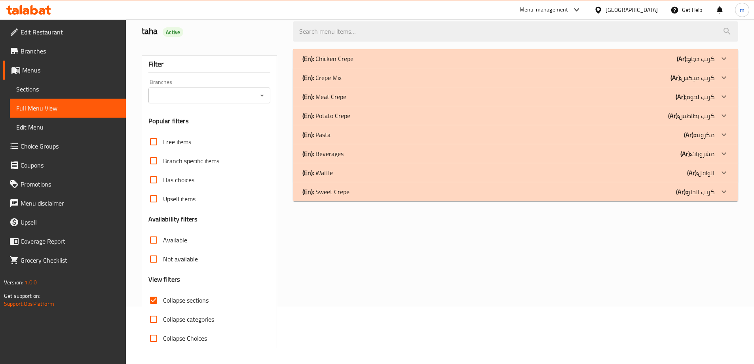
scroll to position [57, 0]
click at [385, 196] on div "(En): Sweet Crepe (Ar): [PERSON_NAME]" at bounding box center [508, 192] width 412 height 10
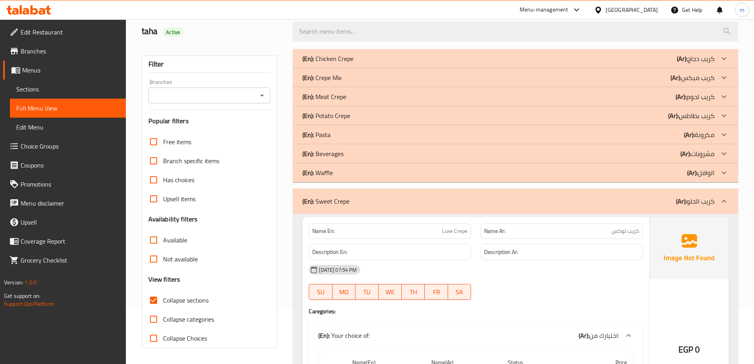
click at [369, 173] on div "(En): Waffle (Ar): الوافل" at bounding box center [508, 173] width 412 height 10
click at [371, 160] on div "(En): Beverages (Ar): مشروبات" at bounding box center [515, 153] width 445 height 19
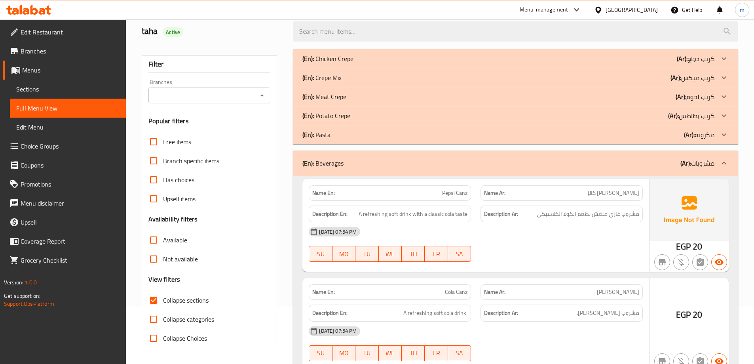
click at [380, 129] on div "(En): Pasta (Ar): مكرونة" at bounding box center [515, 134] width 445 height 19
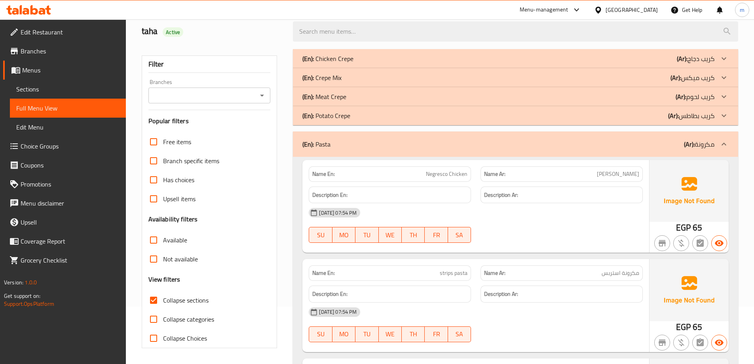
click at [411, 113] on div "(En): Potato Crepe (Ar): كريب بطاطس" at bounding box center [508, 116] width 412 height 10
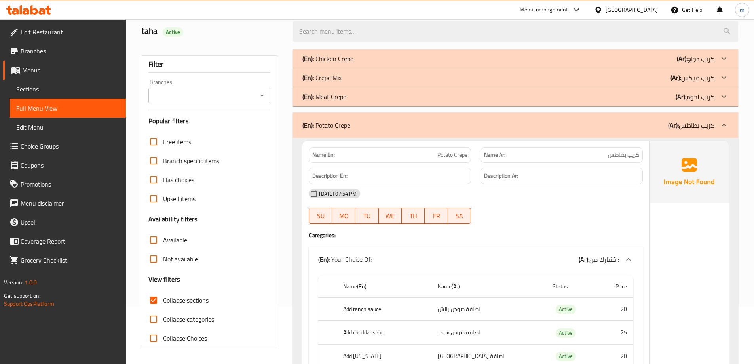
click at [356, 77] on div "(En): Crepe Mix (Ar): كريب ميكس" at bounding box center [508, 78] width 412 height 10
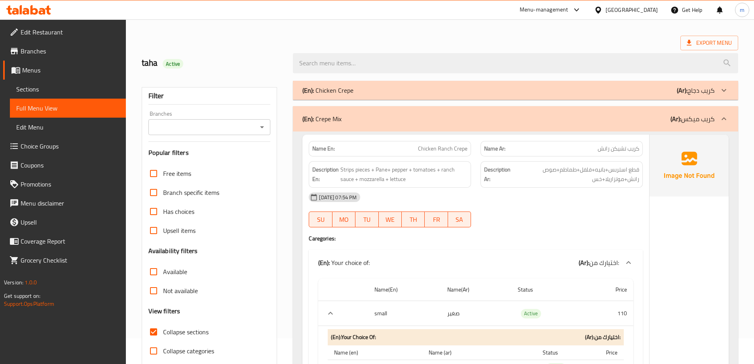
scroll to position [13, 0]
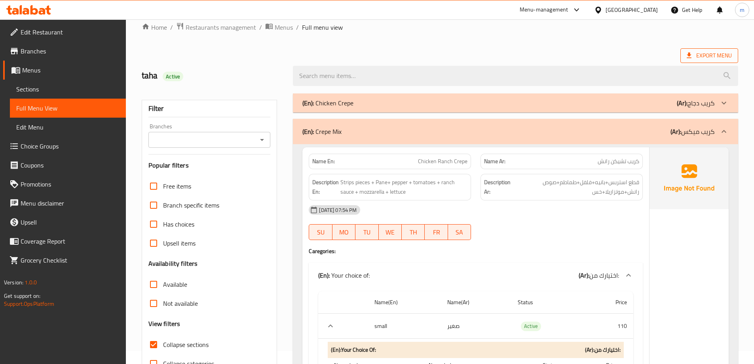
click at [728, 49] on span "Export Menu" at bounding box center [710, 55] width 58 height 15
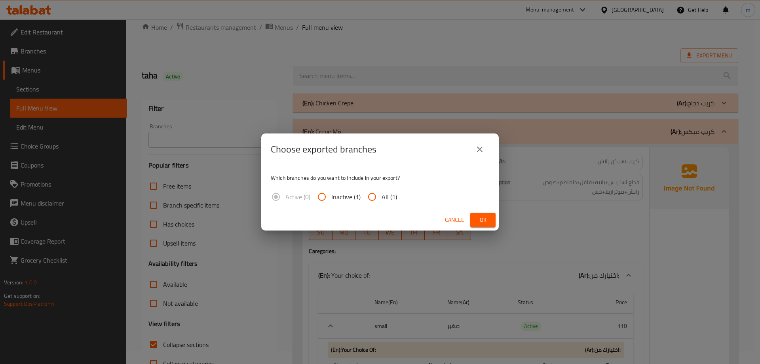
click at [392, 195] on span "All (1)" at bounding box center [389, 197] width 15 height 10
click at [382, 195] on input "All (1)" at bounding box center [372, 196] width 19 height 19
click at [477, 221] on span "Ok" at bounding box center [483, 220] width 13 height 10
